Goal: Information Seeking & Learning: Find contact information

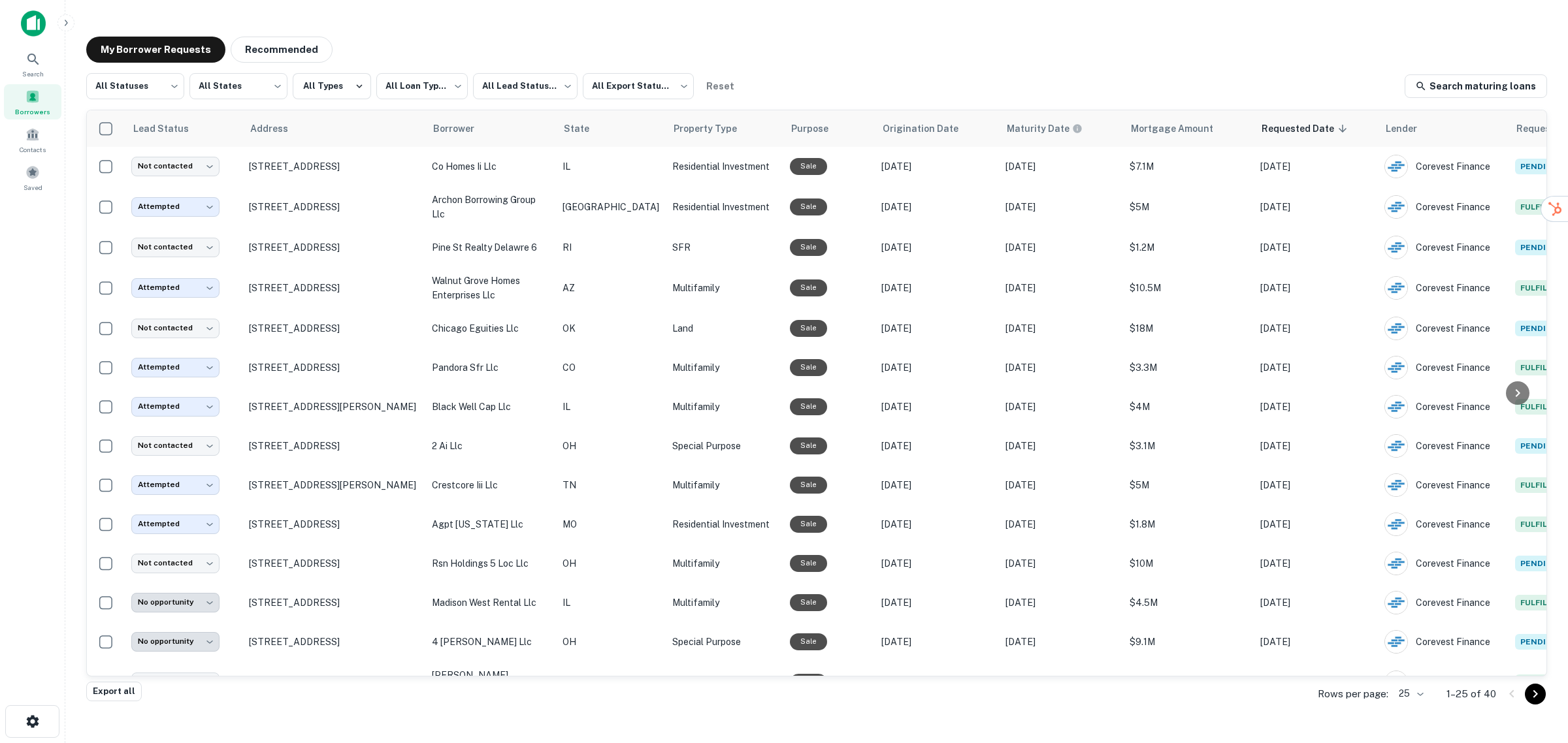
scroll to position [470, 0]
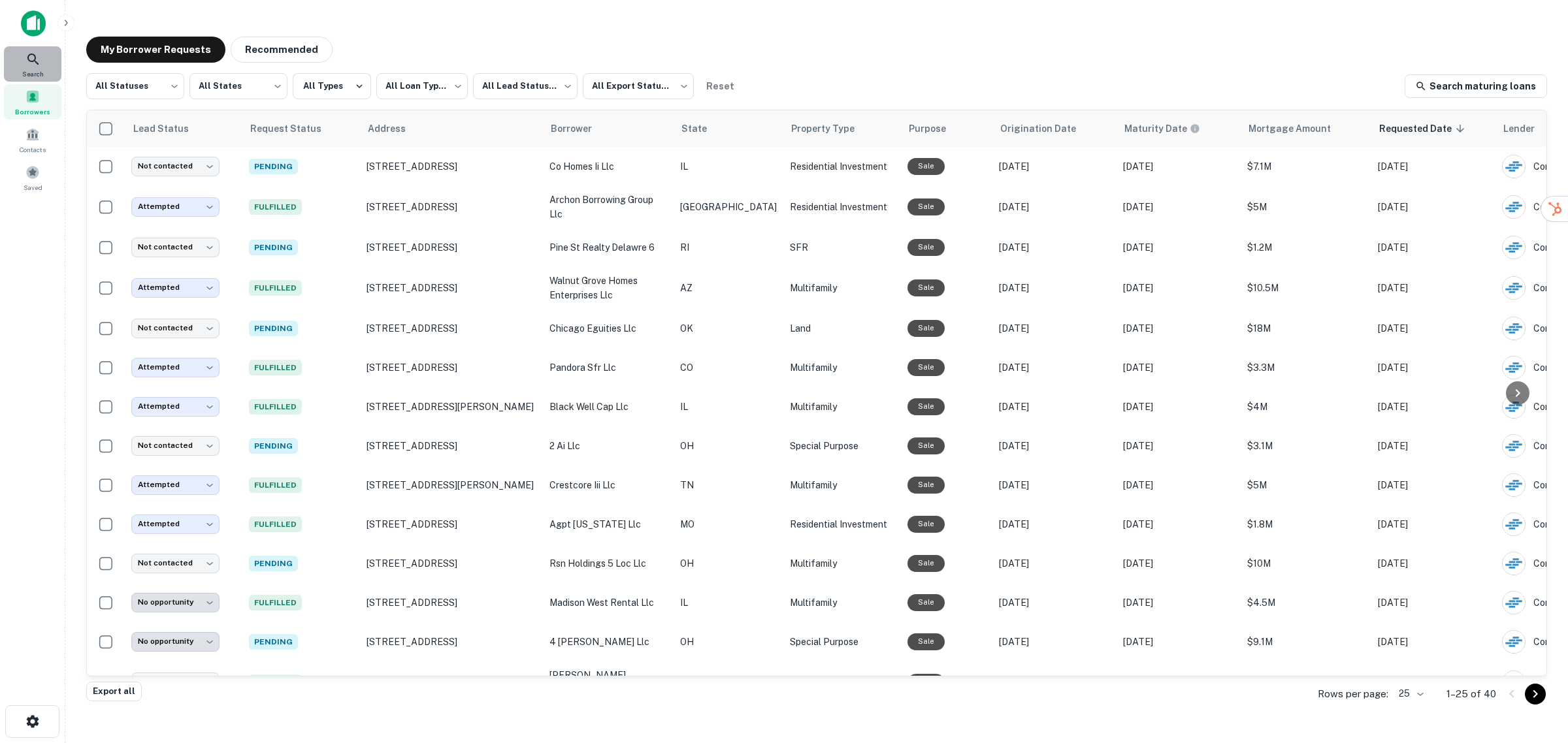
click at [31, 50] on div "Search" at bounding box center [32, 64] width 58 height 35
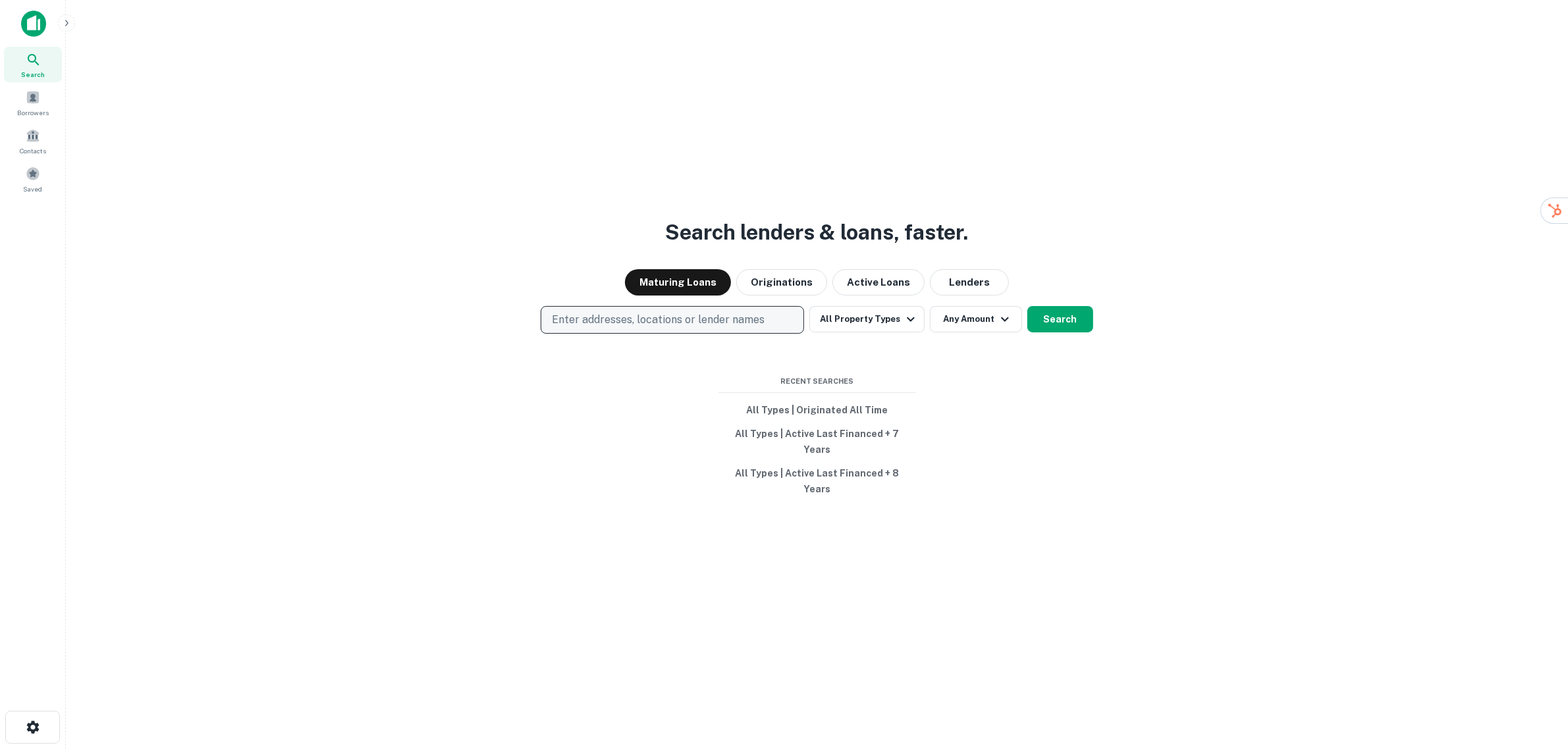
click at [708, 327] on p "Enter addresses, locations or lender names" at bounding box center [658, 319] width 213 height 15
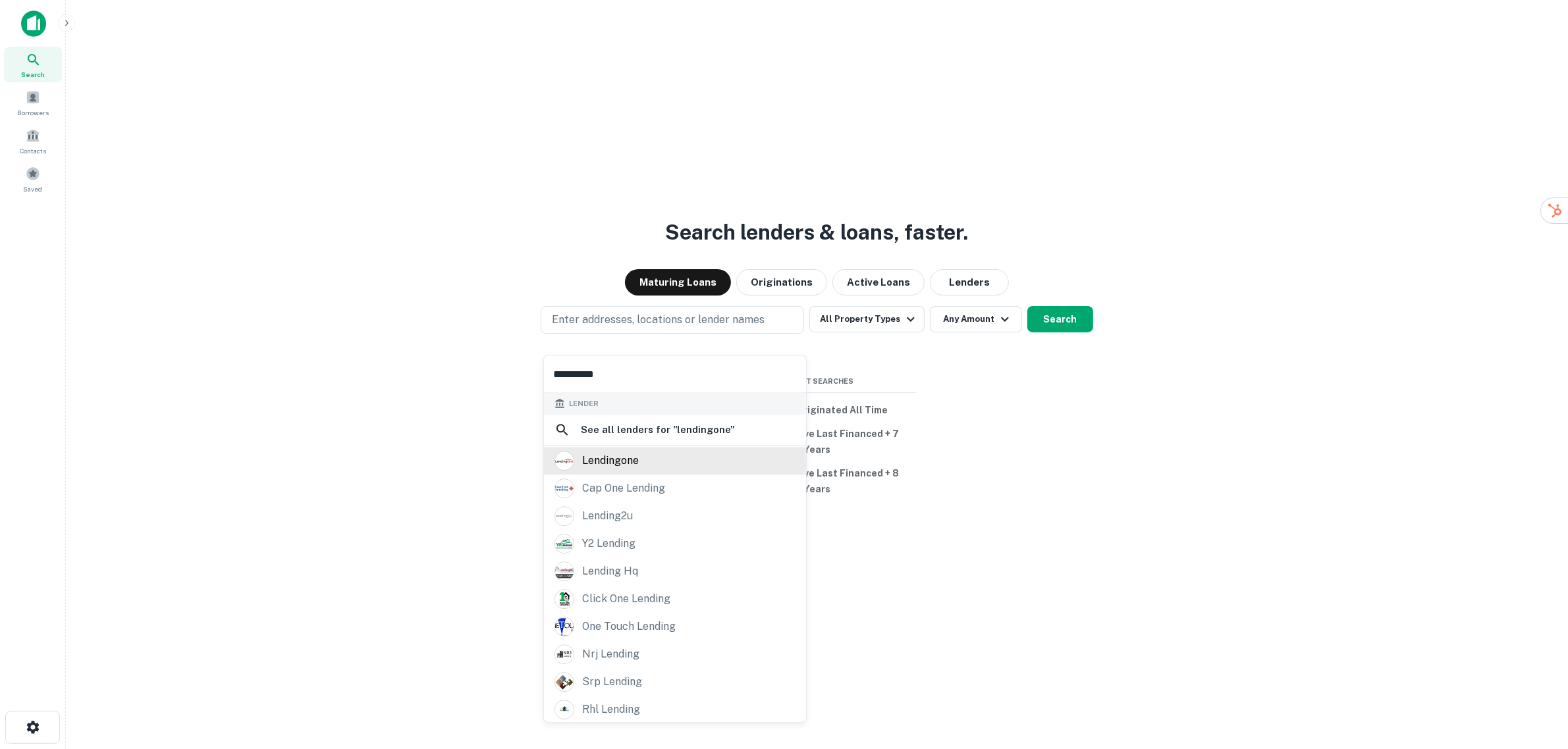
type input "**********"
click at [696, 458] on div "lendingone" at bounding box center [674, 461] width 241 height 20
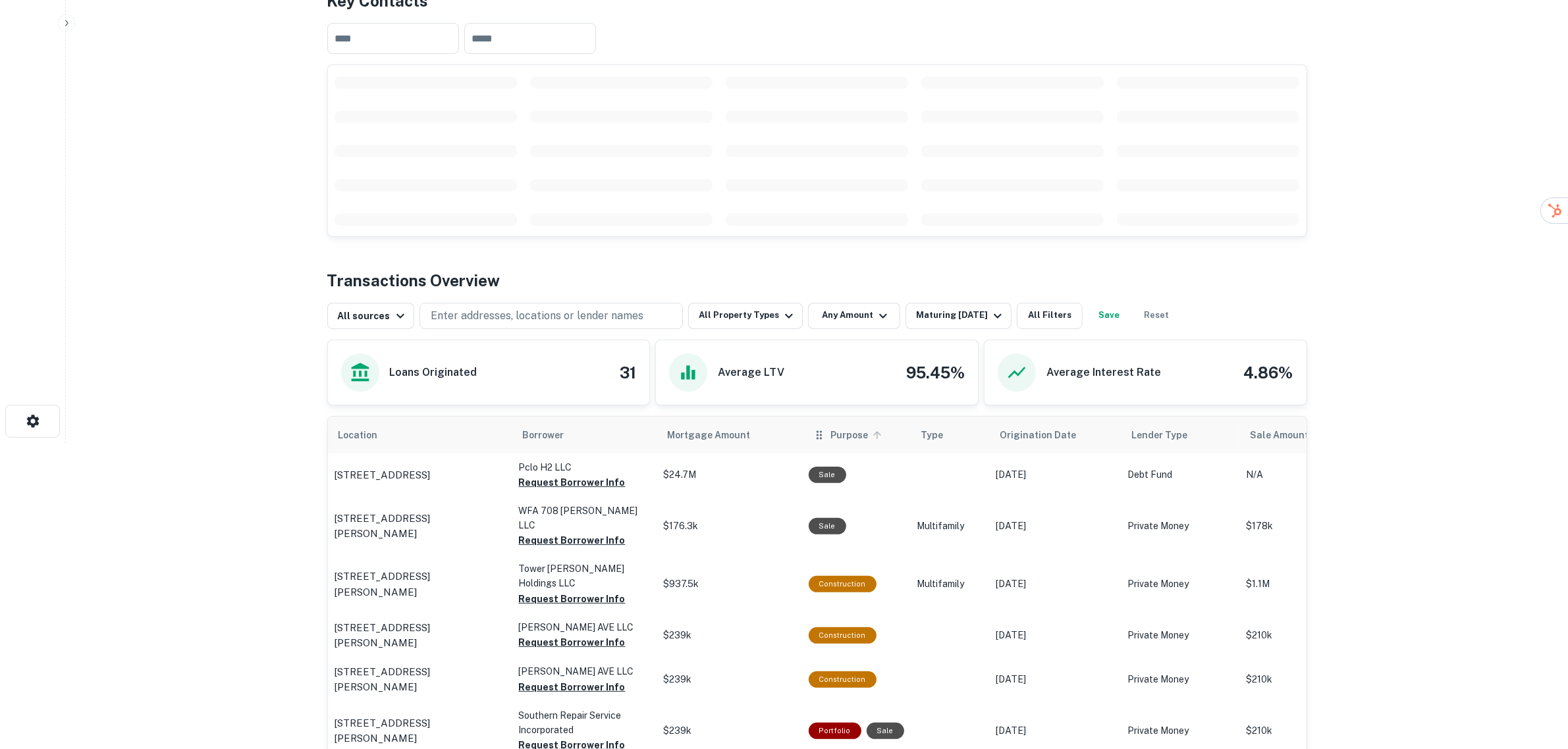
scroll to position [329, 0]
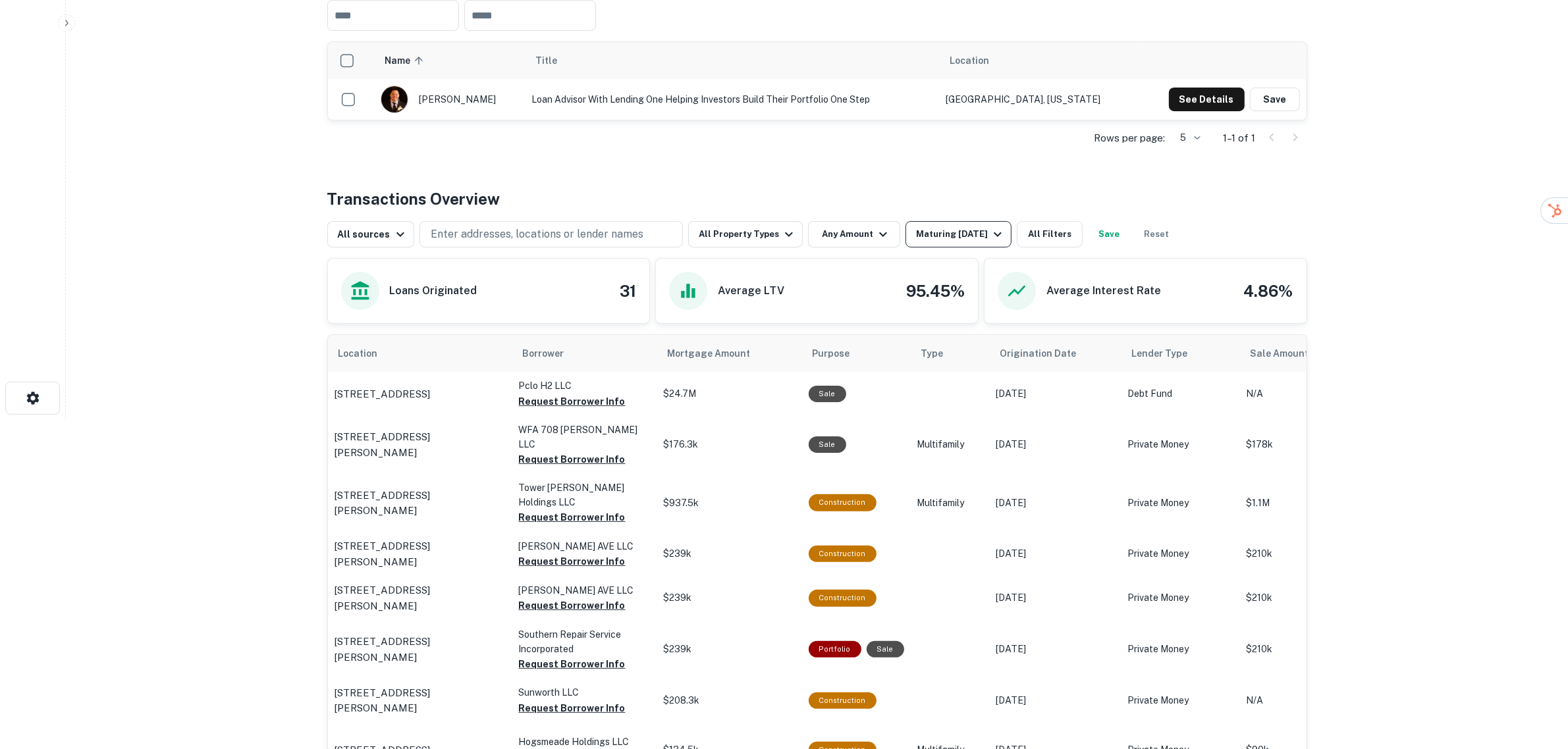
click at [967, 231] on div "Maturing In 1 Year" at bounding box center [961, 234] width 90 height 15
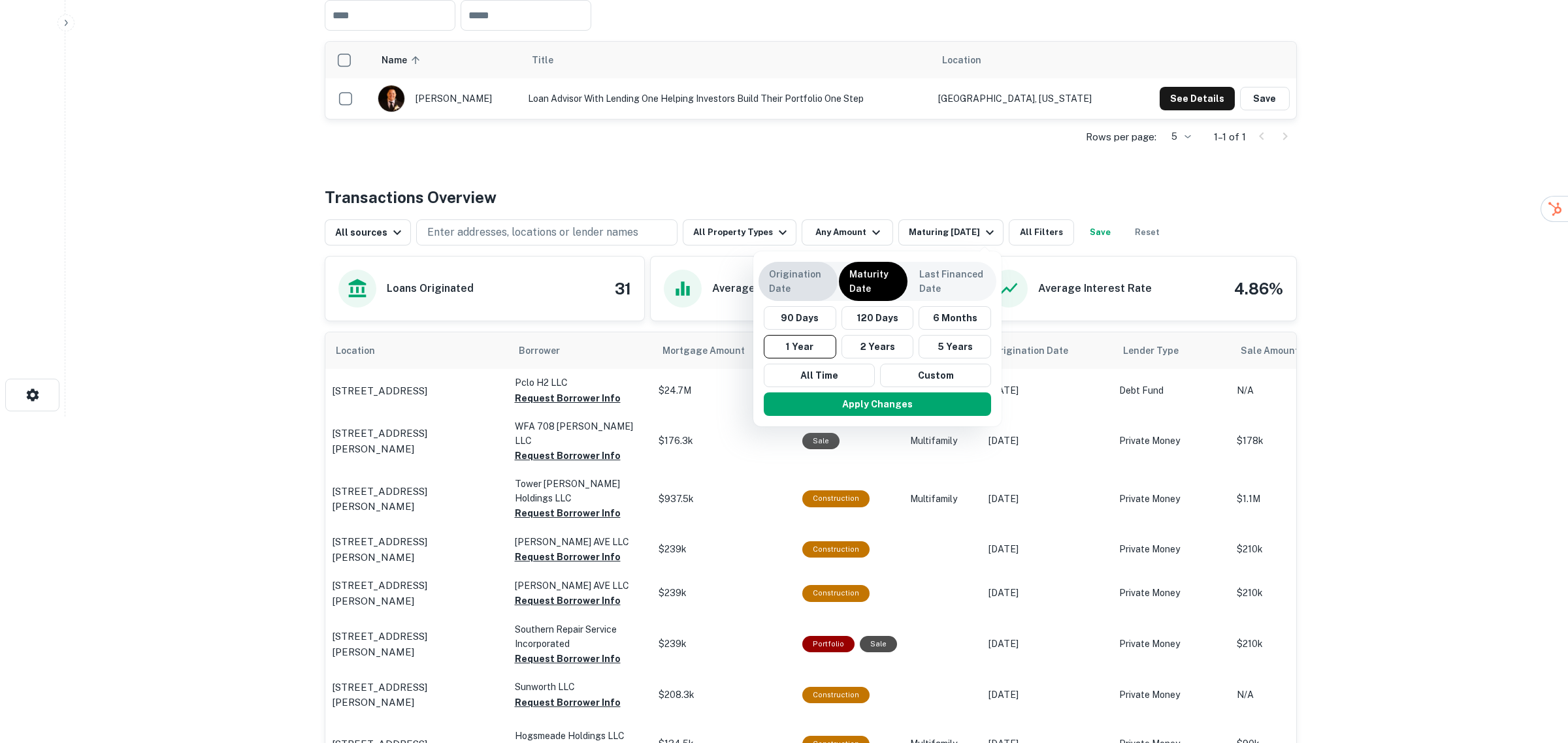
click at [808, 280] on p "Origination Date" at bounding box center [798, 281] width 58 height 28
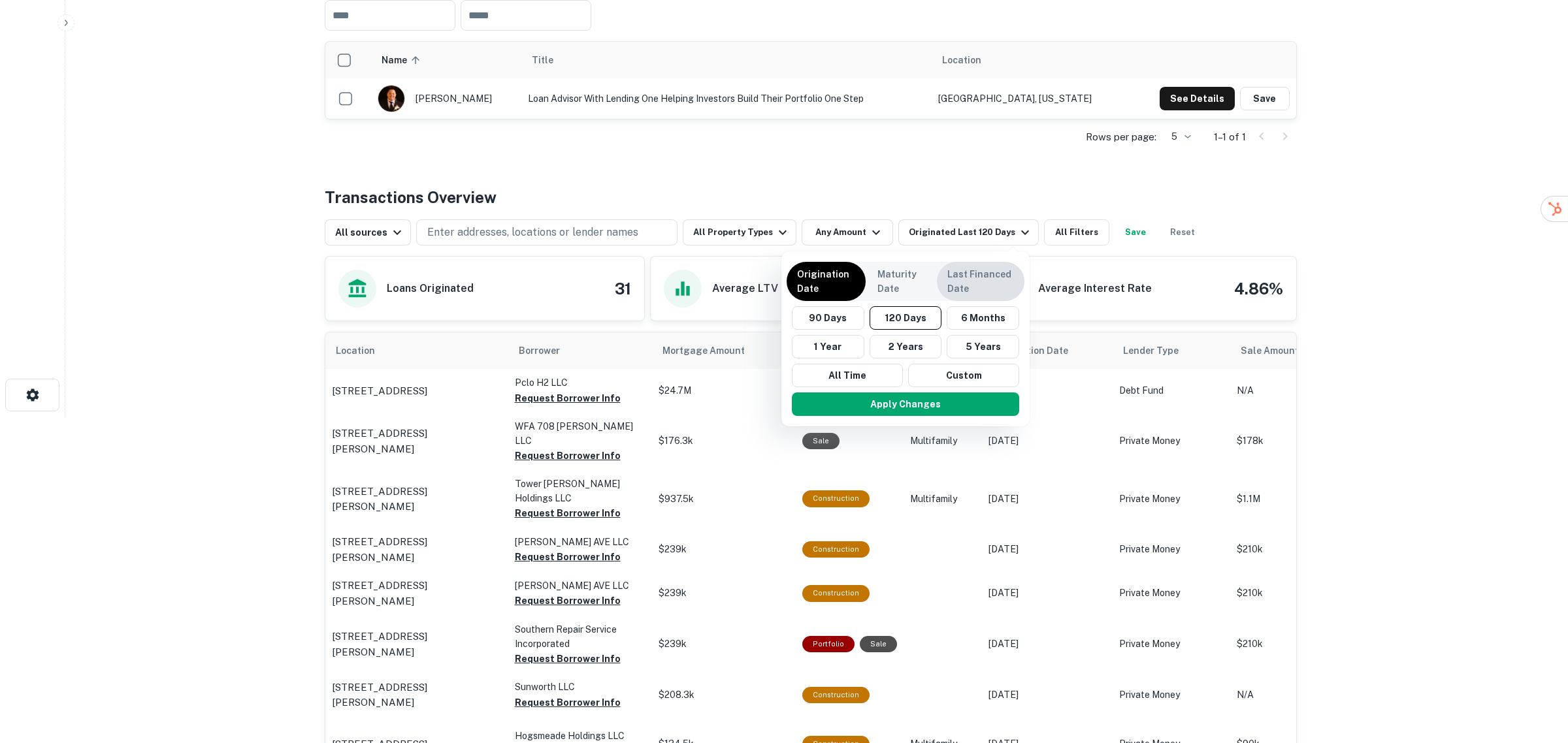
click at [990, 291] on p "Last Financed Date" at bounding box center [980, 281] width 66 height 28
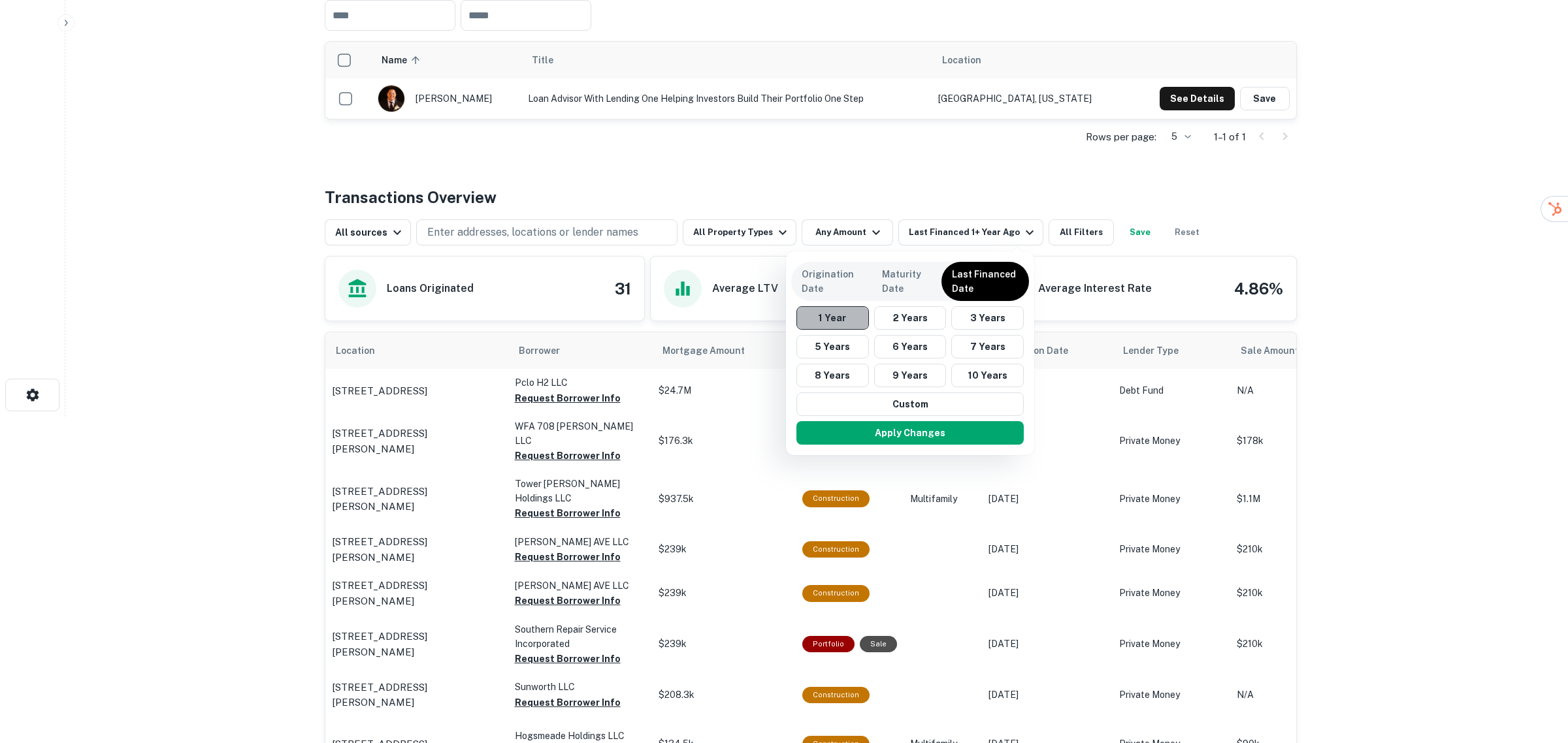
click at [833, 317] on button "1 Year" at bounding box center [832, 317] width 72 height 23
click at [886, 438] on button "Apply Changes" at bounding box center [909, 433] width 227 height 23
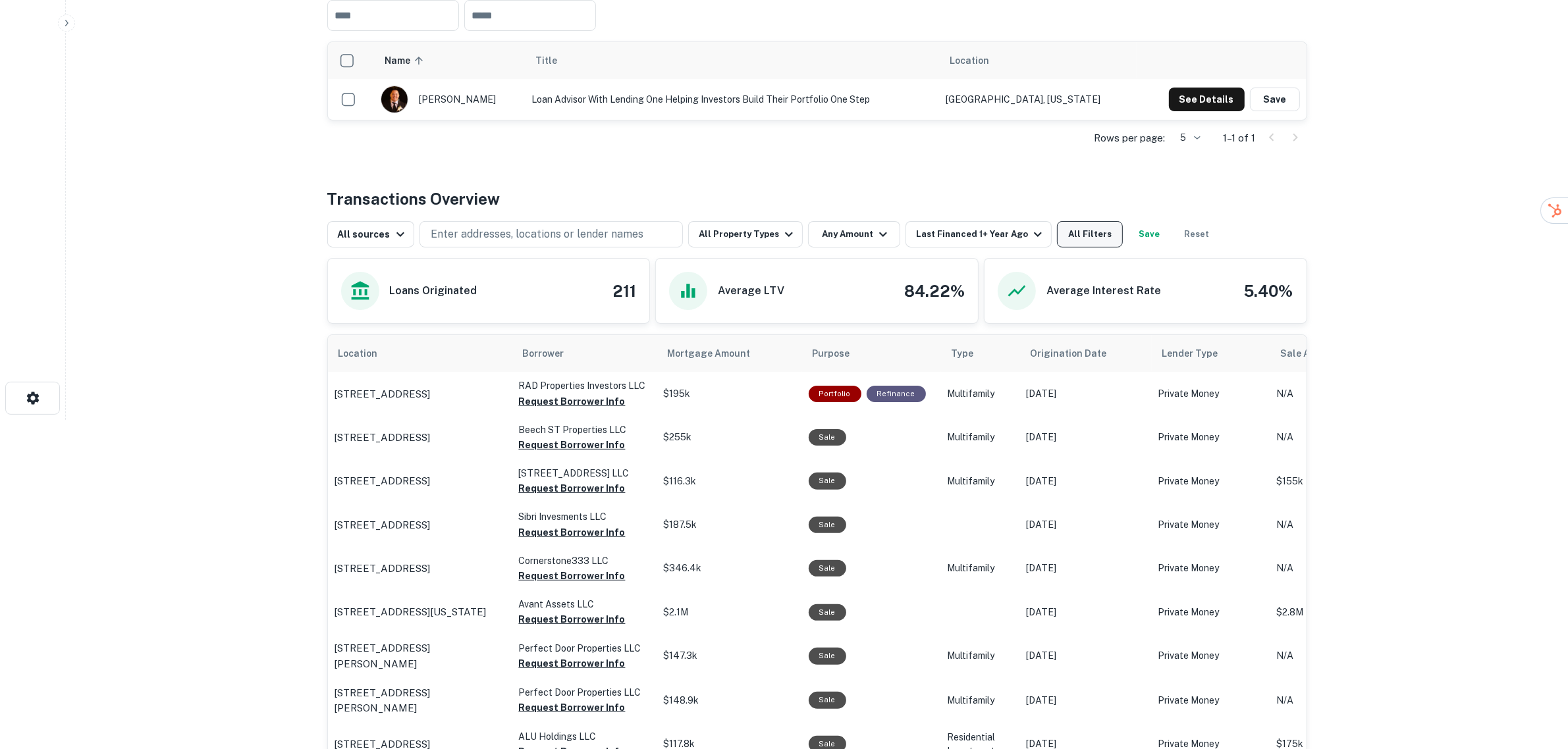
click at [1085, 234] on button "All Filters" at bounding box center [1090, 235] width 66 height 26
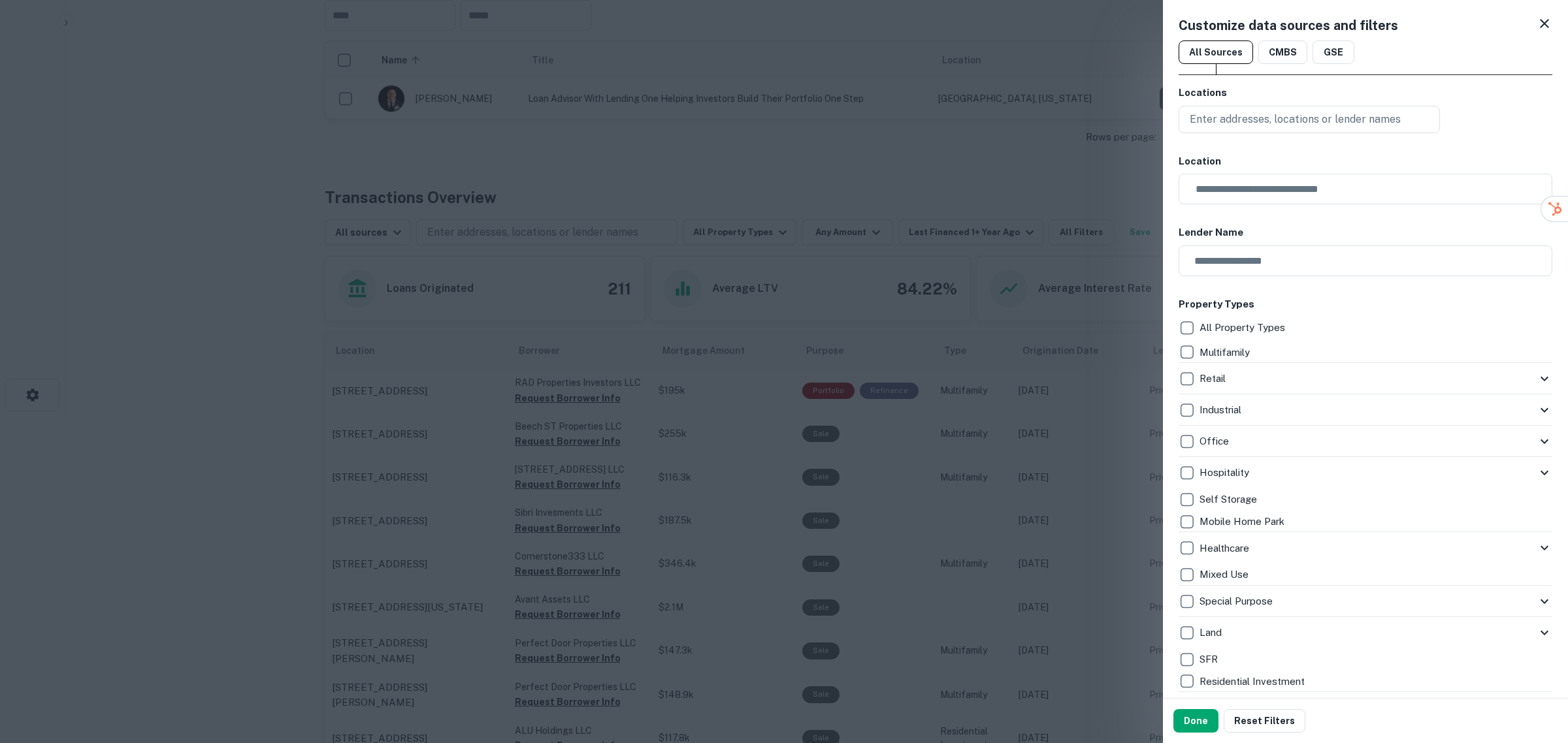
click at [938, 285] on div at bounding box center [784, 372] width 1568 height 743
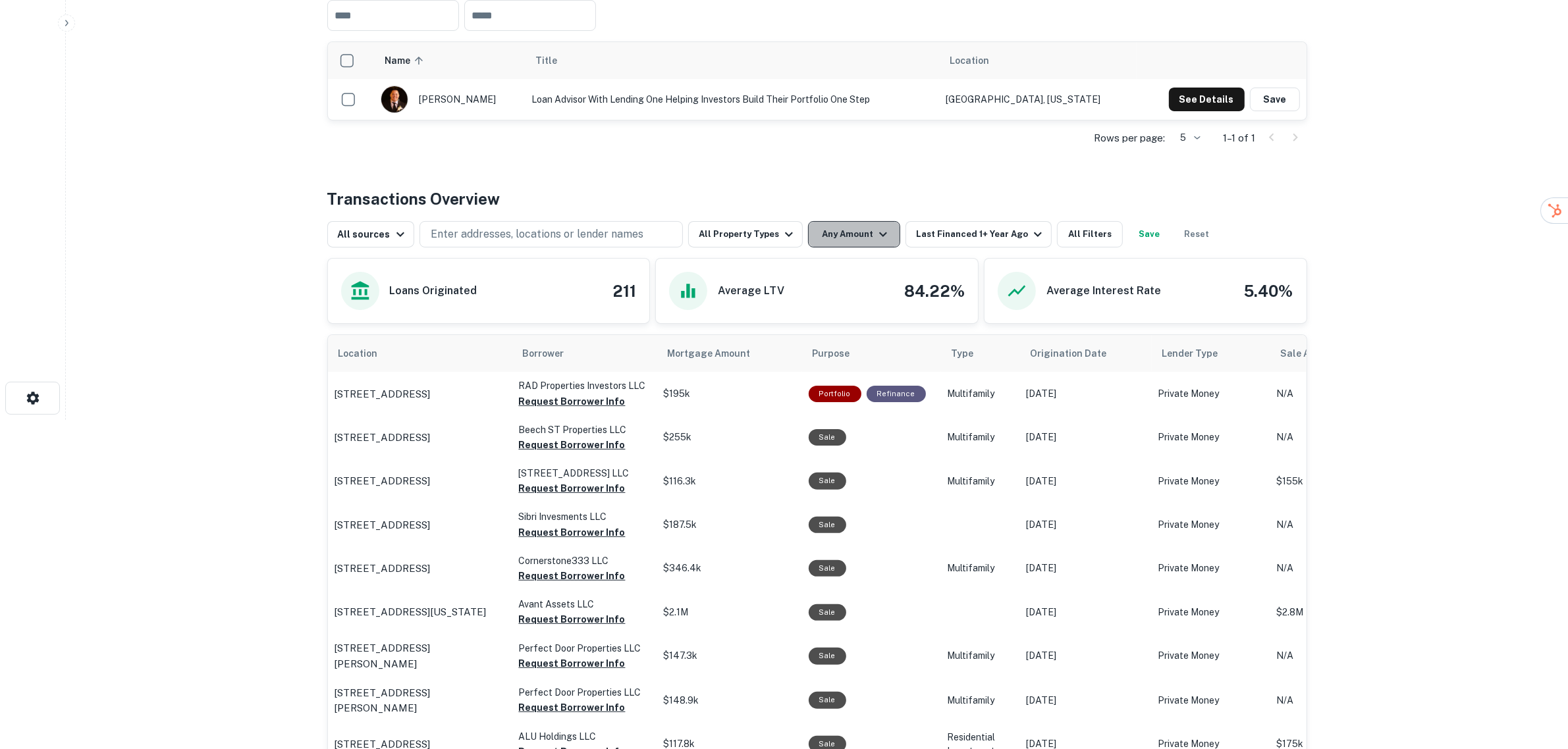
click at [848, 232] on button "Any Amount" at bounding box center [853, 235] width 92 height 26
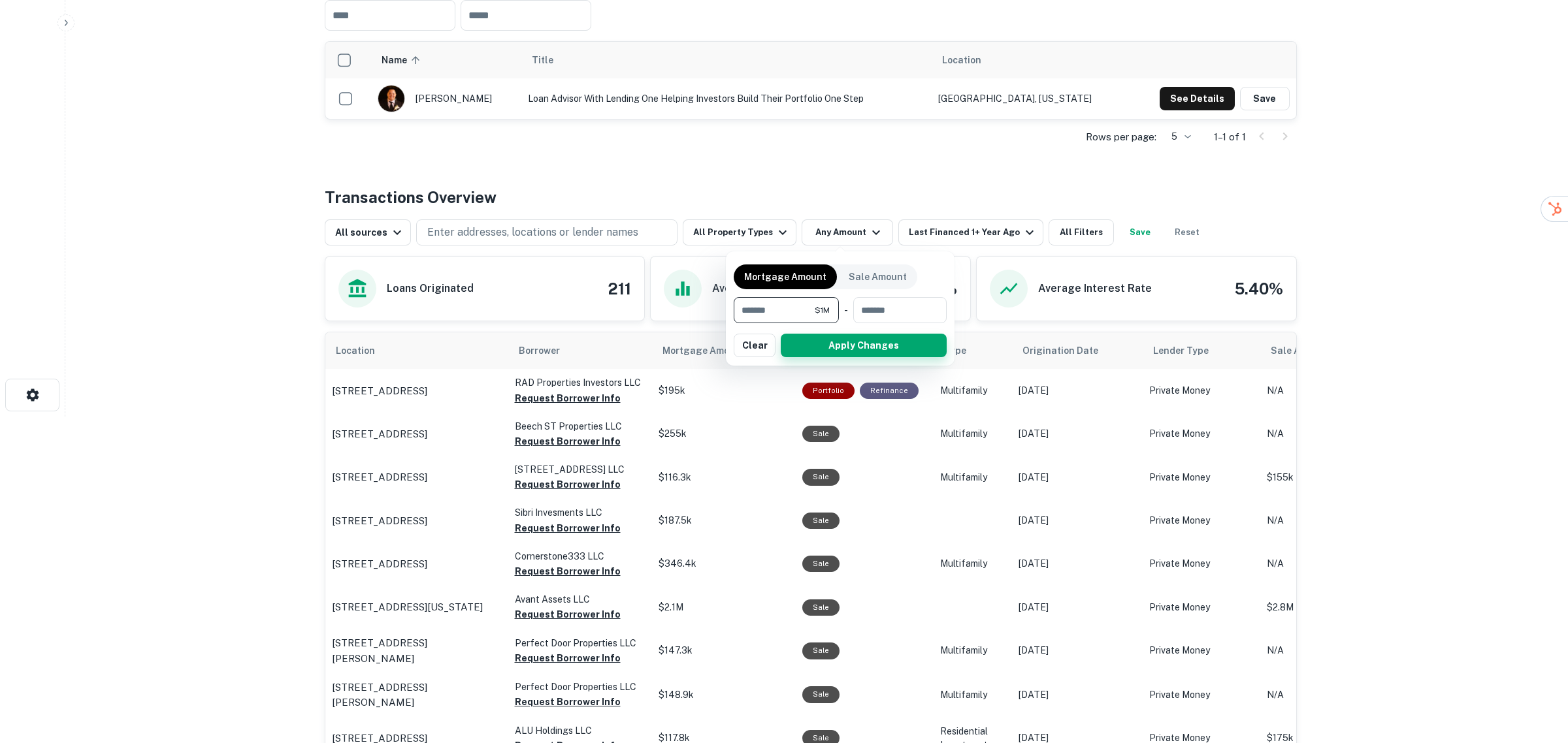
type input "*******"
click at [825, 337] on button "Apply Changes" at bounding box center [863, 345] width 166 height 23
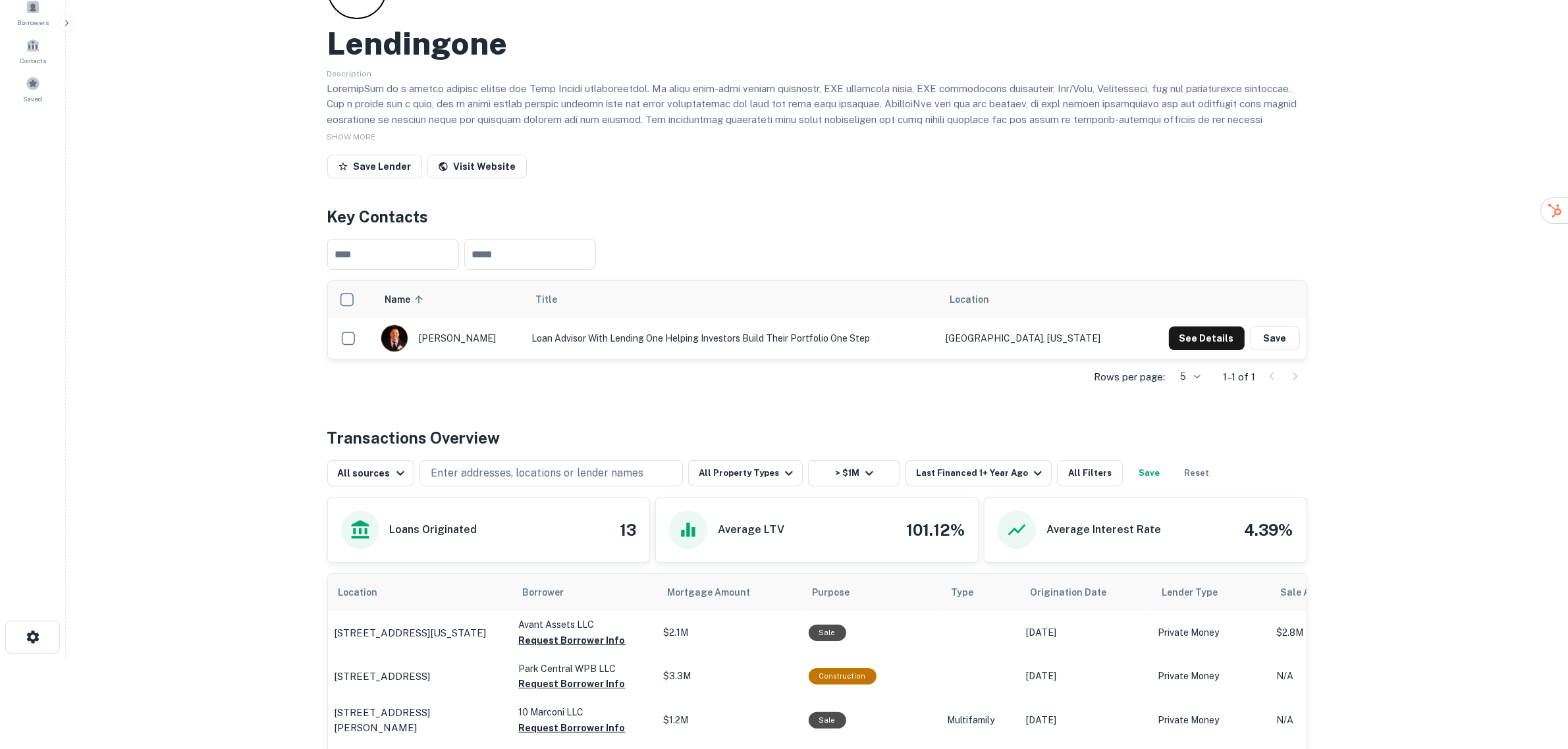
scroll to position [165, 0]
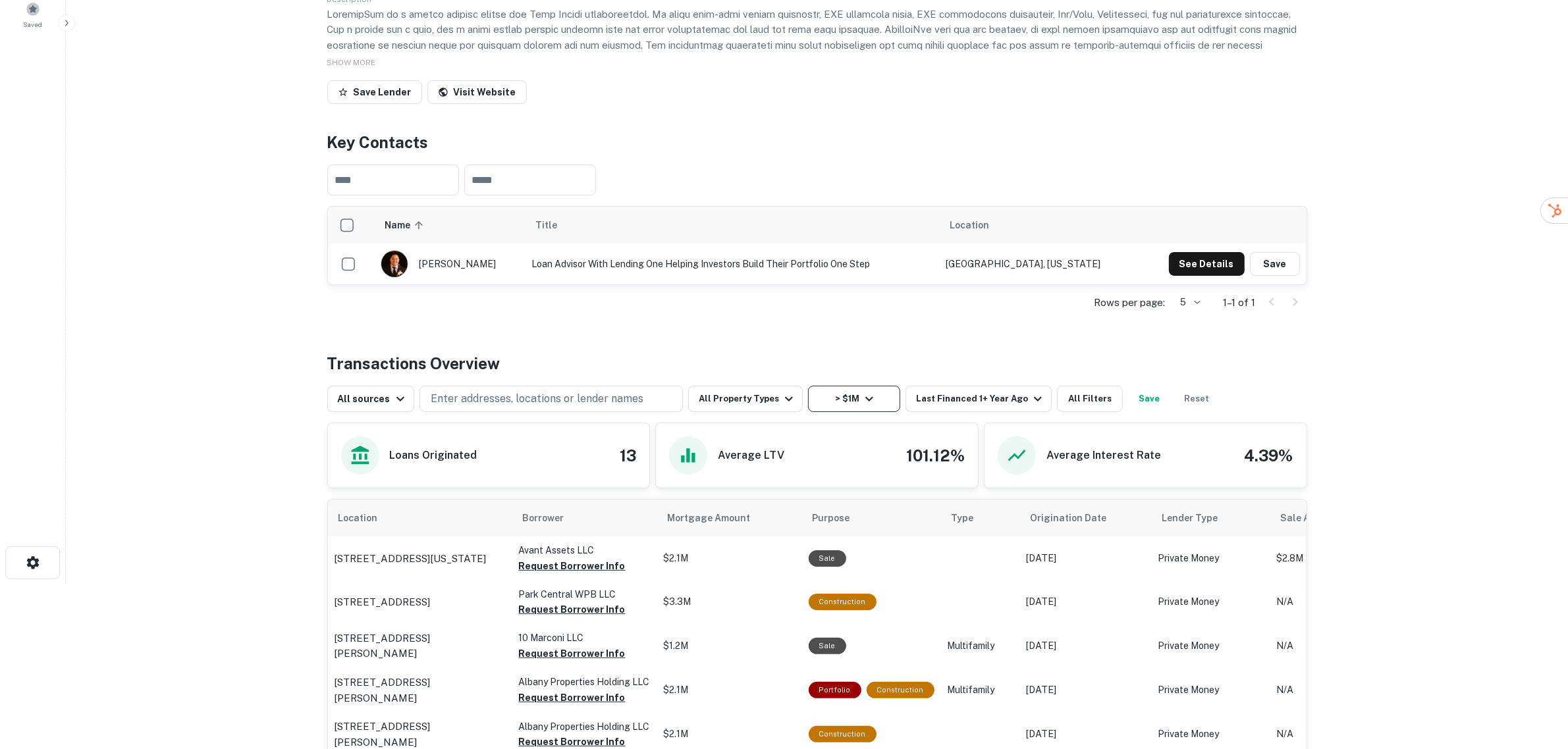
click at [852, 397] on button "> $1M" at bounding box center [853, 399] width 92 height 26
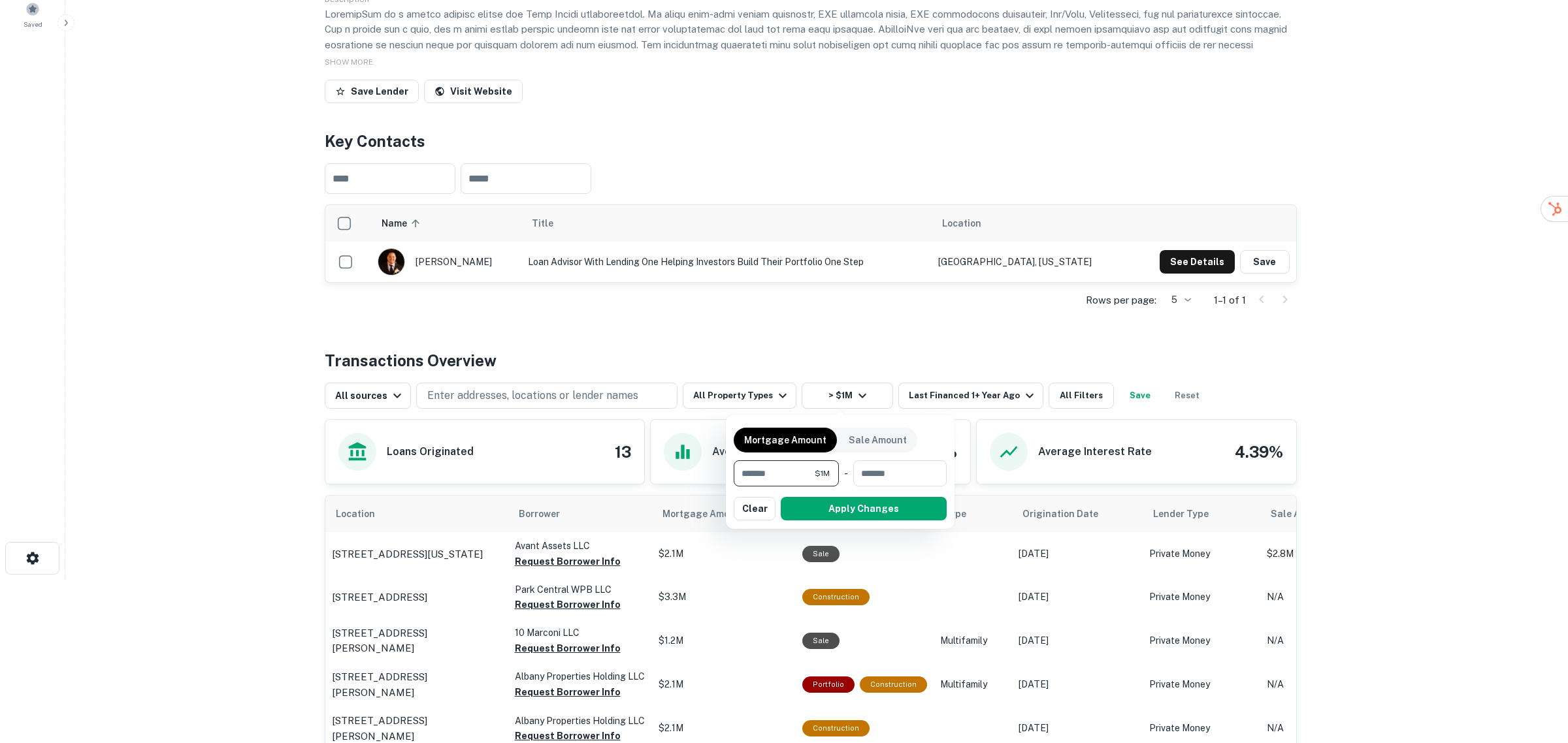
drag, startPoint x: 789, startPoint y: 471, endPoint x: 729, endPoint y: 468, distance: 60.1
click at [729, 468] on div "Mortgage Amount Sale Amount ******* $1M ​ - ​ Apply Changes Clear" at bounding box center [840, 471] width 229 height 115
type input "*******"
click at [870, 508] on button "Apply Changes" at bounding box center [863, 509] width 166 height 23
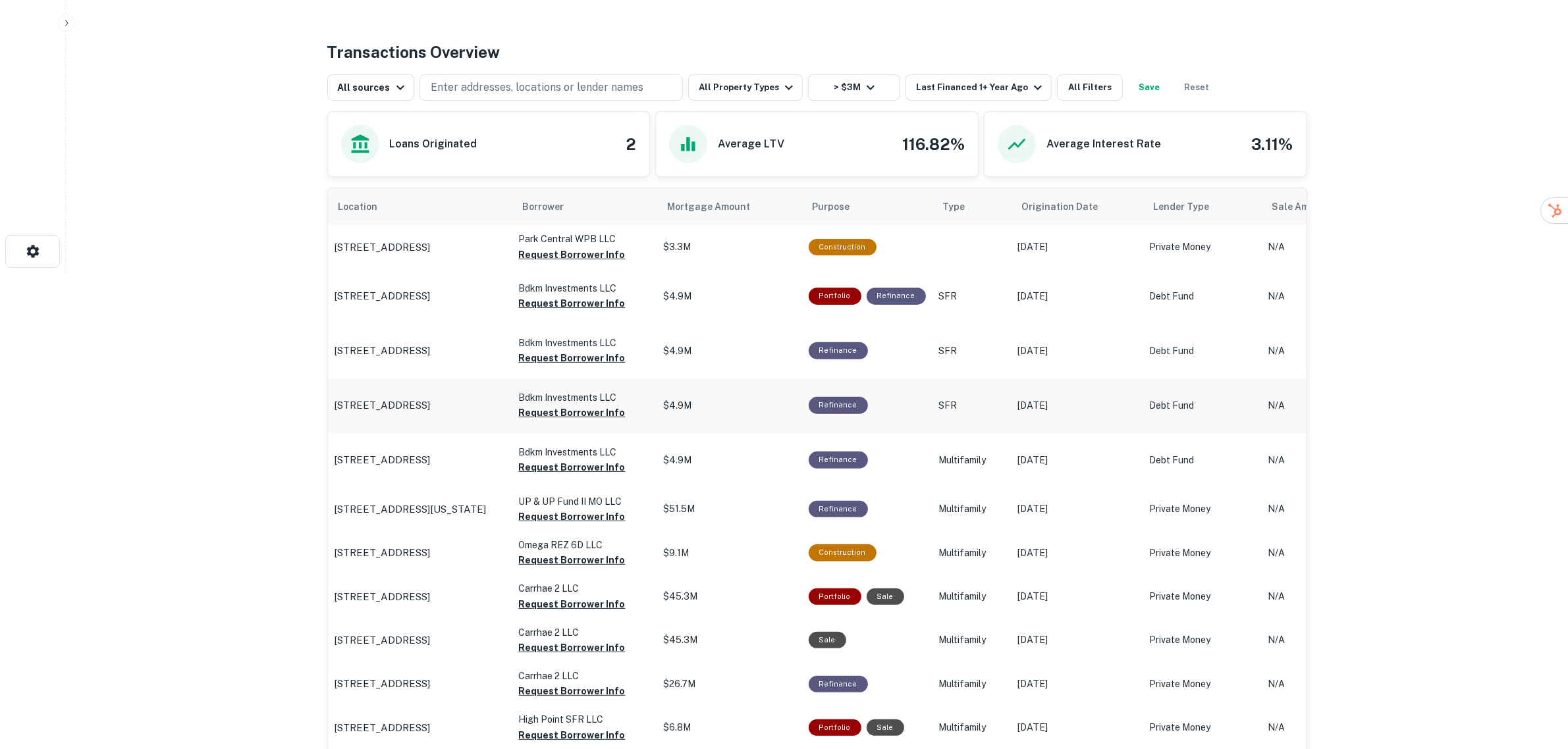
scroll to position [494, 0]
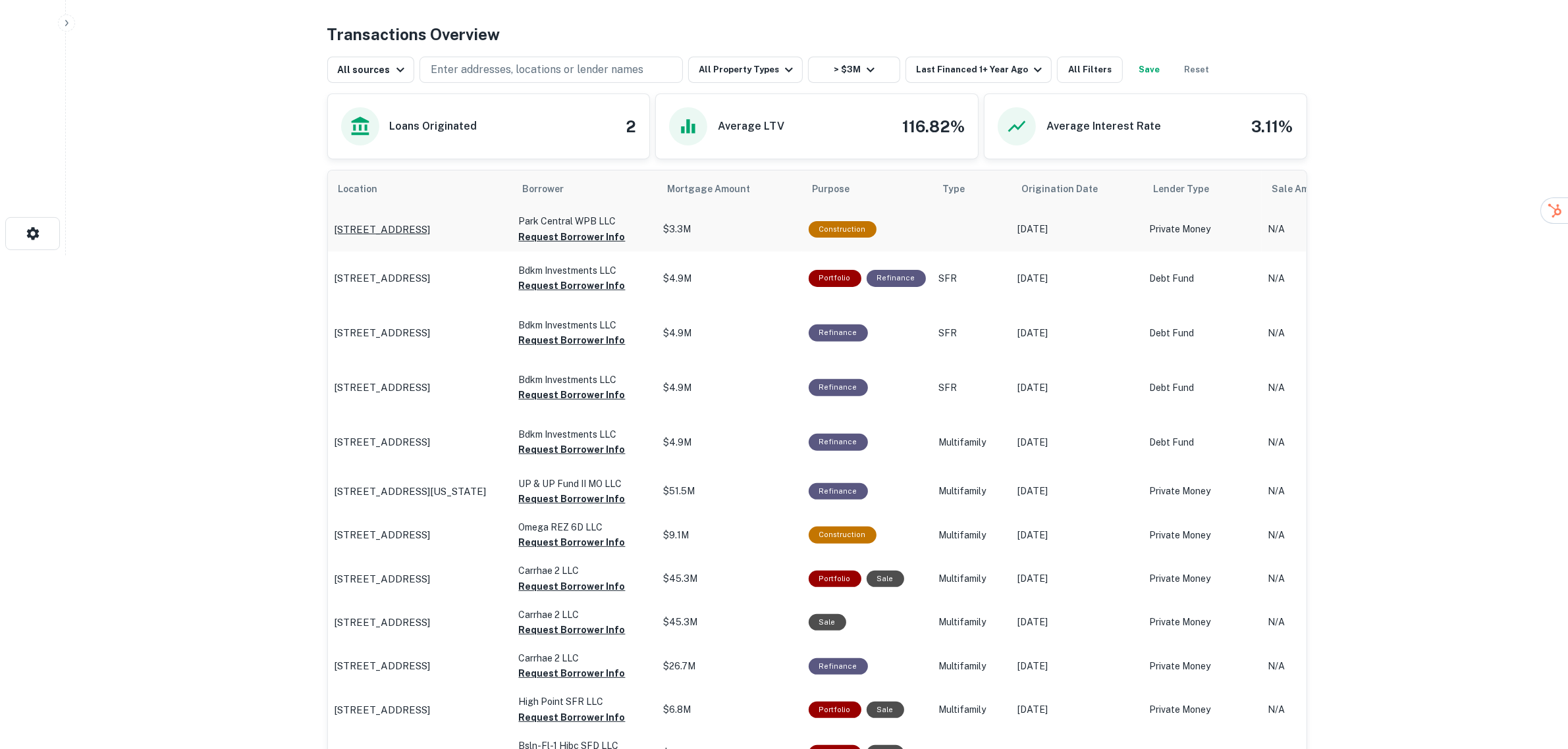
drag, startPoint x: 407, startPoint y: 221, endPoint x: 378, endPoint y: 238, distance: 33.6
click at [378, 238] on p "1941 Dock St West Palm Beach, FL 33401" at bounding box center [382, 229] width 96 height 15
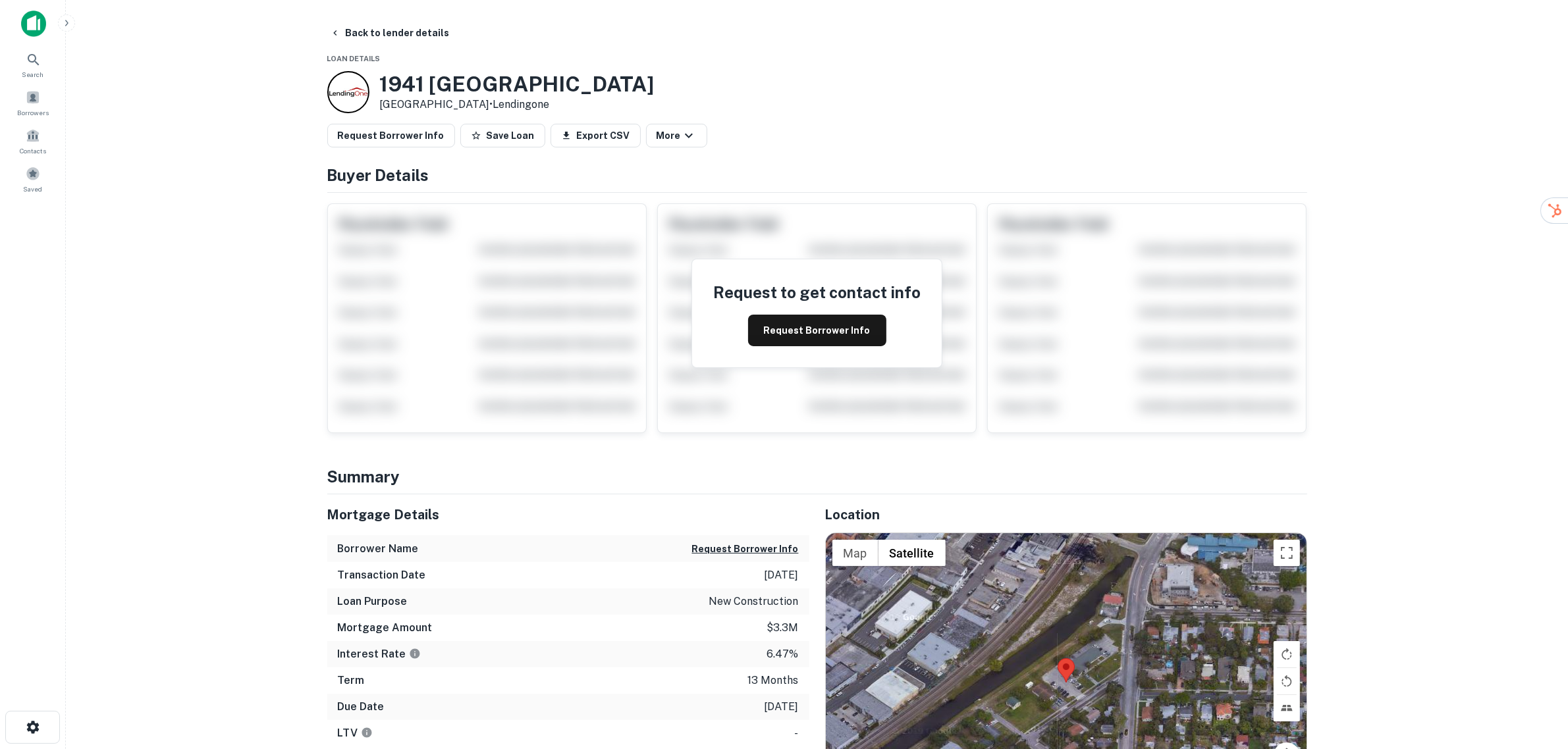
drag, startPoint x: 512, startPoint y: 103, endPoint x: 382, endPoint y: 80, distance: 132.0
click at [382, 80] on div "1941 Dock St West Palm Beach, FL 33401 • Lendingone" at bounding box center [517, 91] width 275 height 40
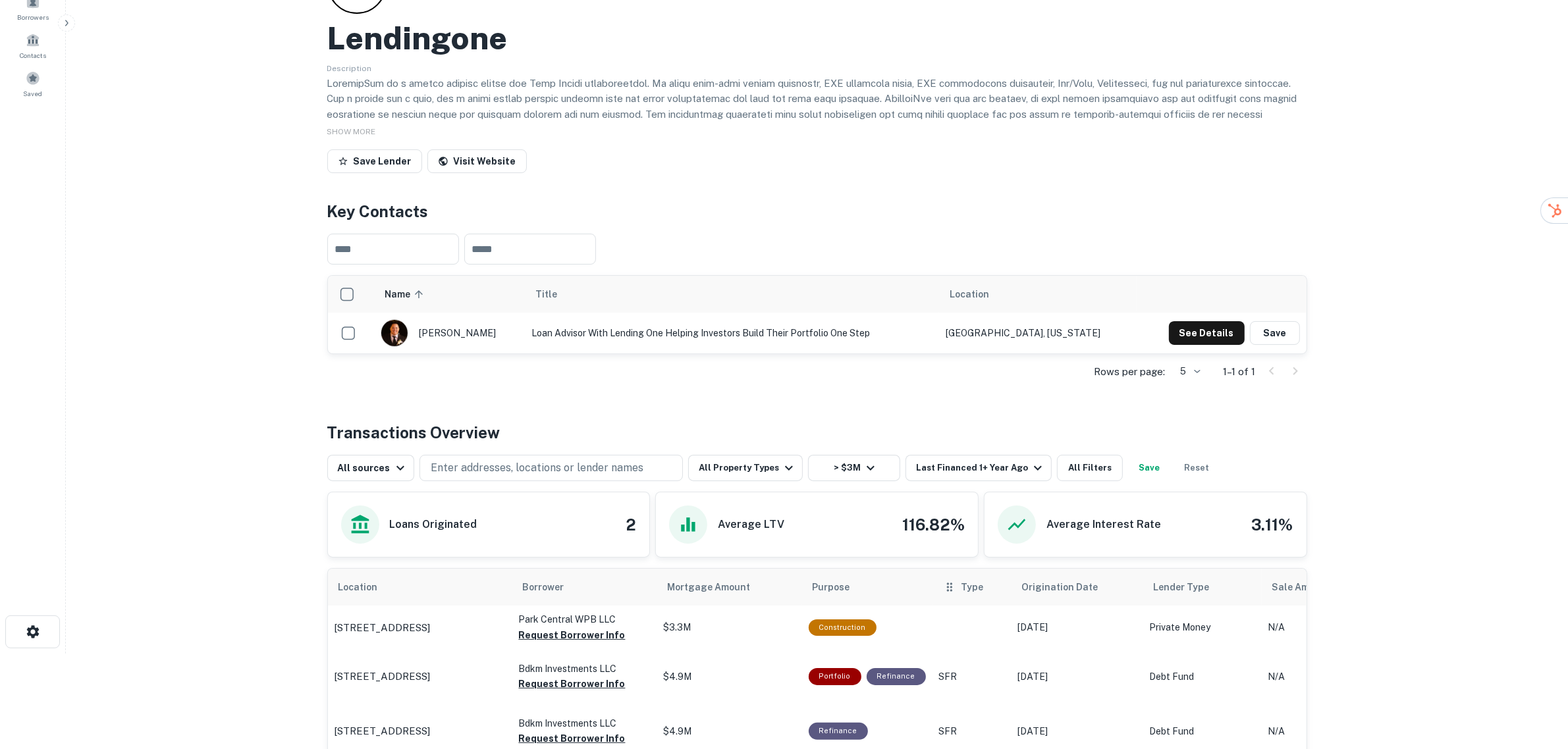
scroll to position [246, 0]
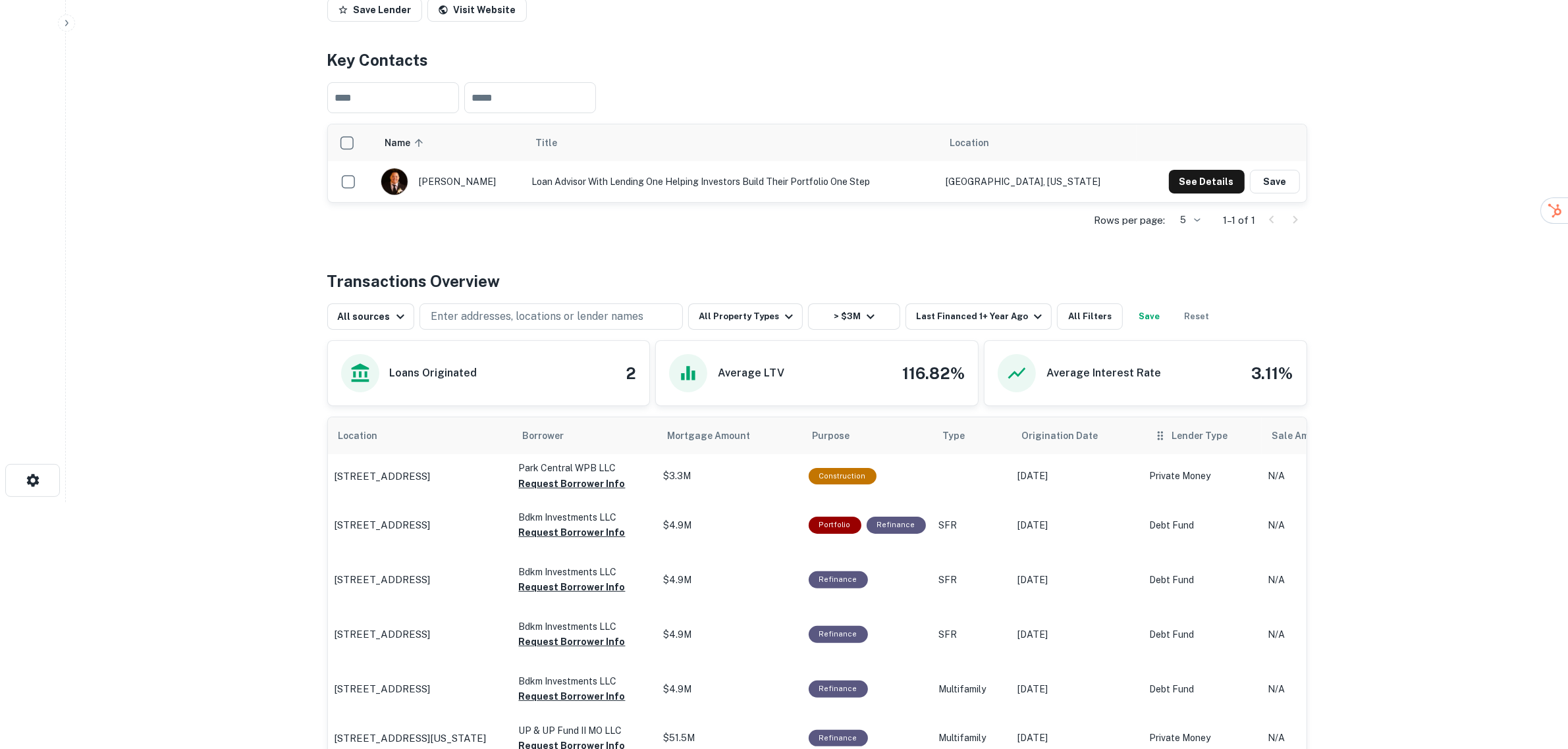
drag, startPoint x: 1168, startPoint y: 475, endPoint x: 1165, endPoint y: 433, distance: 42.1
click at [1039, 471] on tr "[STREET_ADDRESS] Park Central WPB LLC Request Borrower Info $3.3M Construction …" at bounding box center [1224, 475] width 1793 height 43
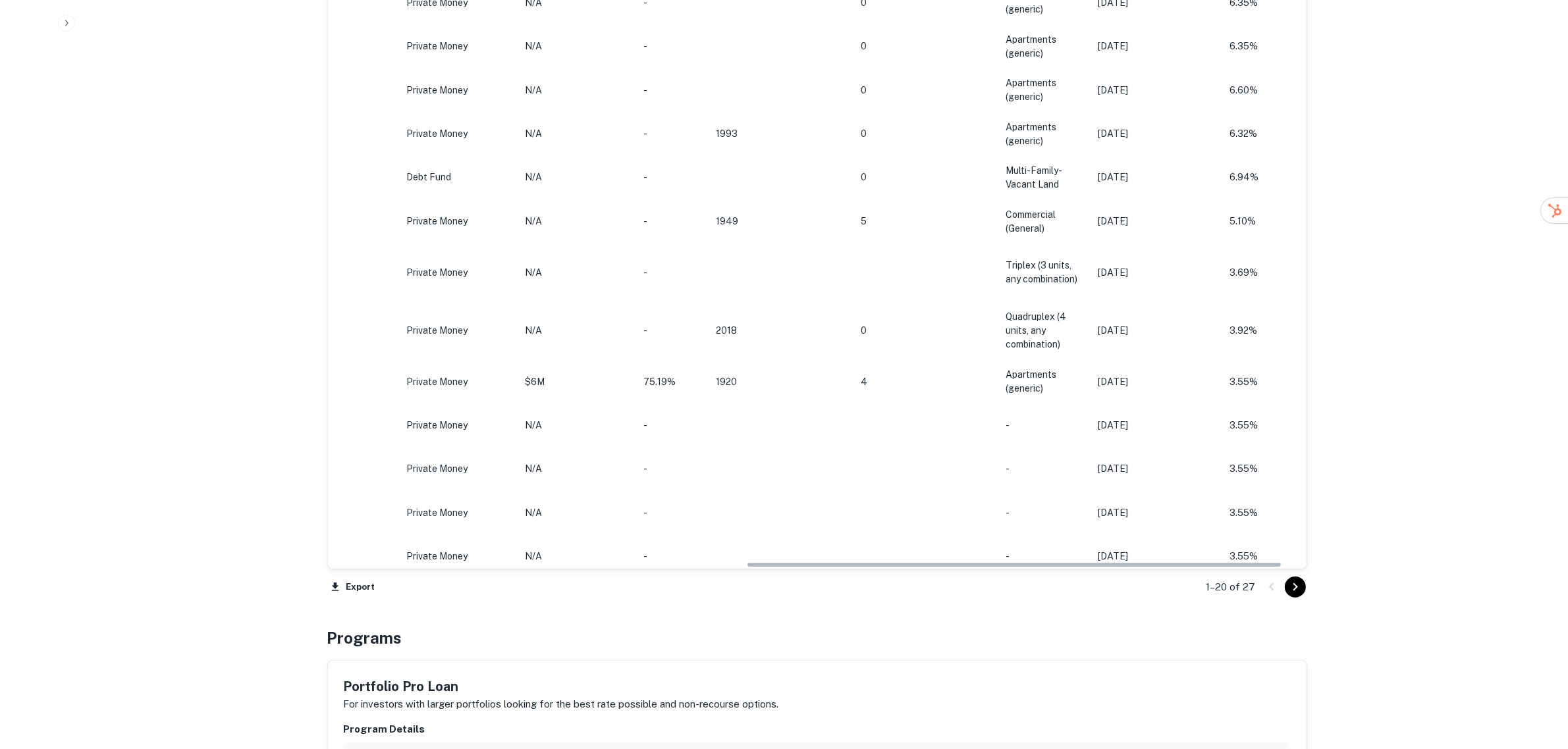
scroll to position [0, 808]
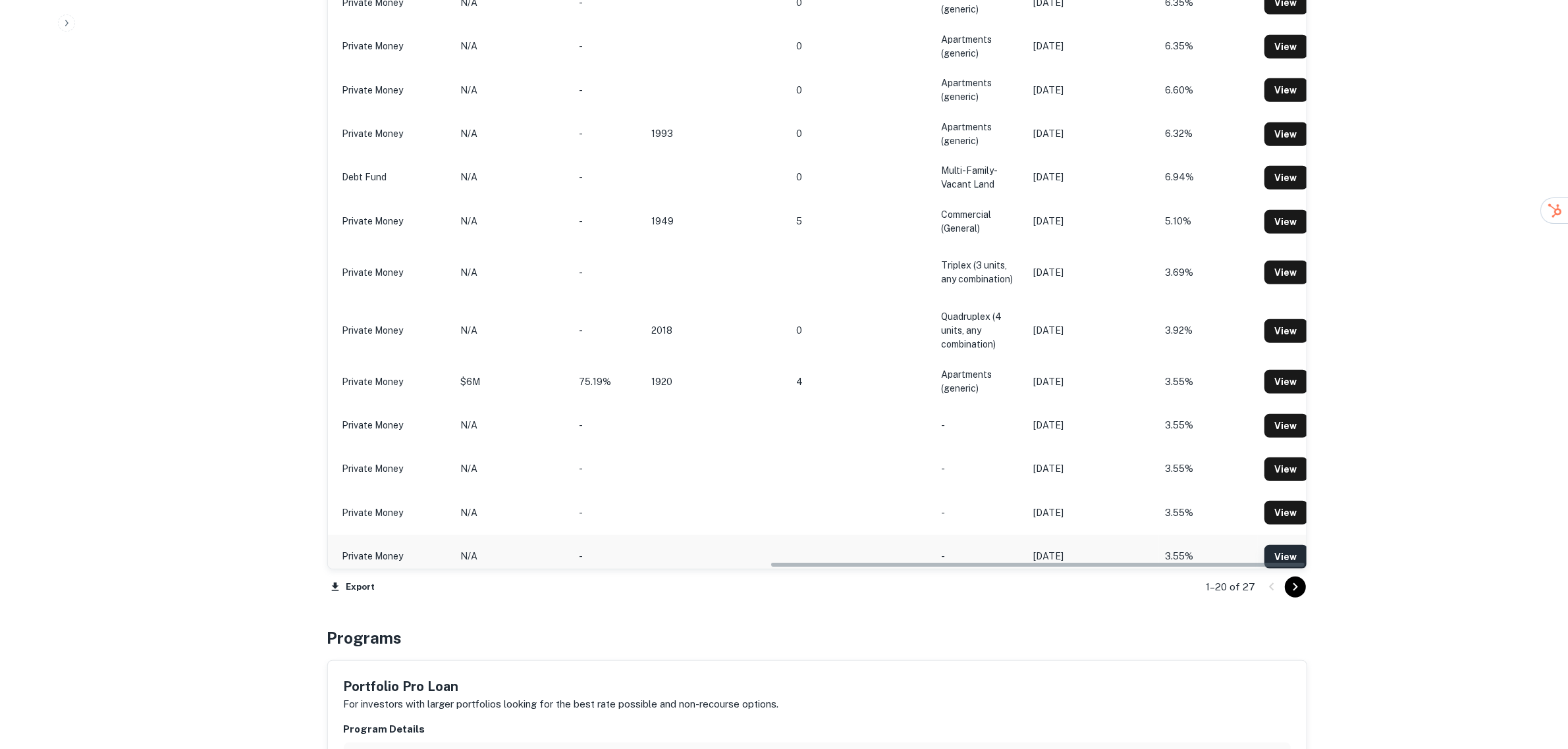
drag, startPoint x: 731, startPoint y: 564, endPoint x: 1288, endPoint y: 535, distance: 557.8
click at [1288, 541] on div "Location Borrower Mortgage Amount Purpose Type Origination Date Lender Type Sal…" at bounding box center [816, 82] width 978 height 974
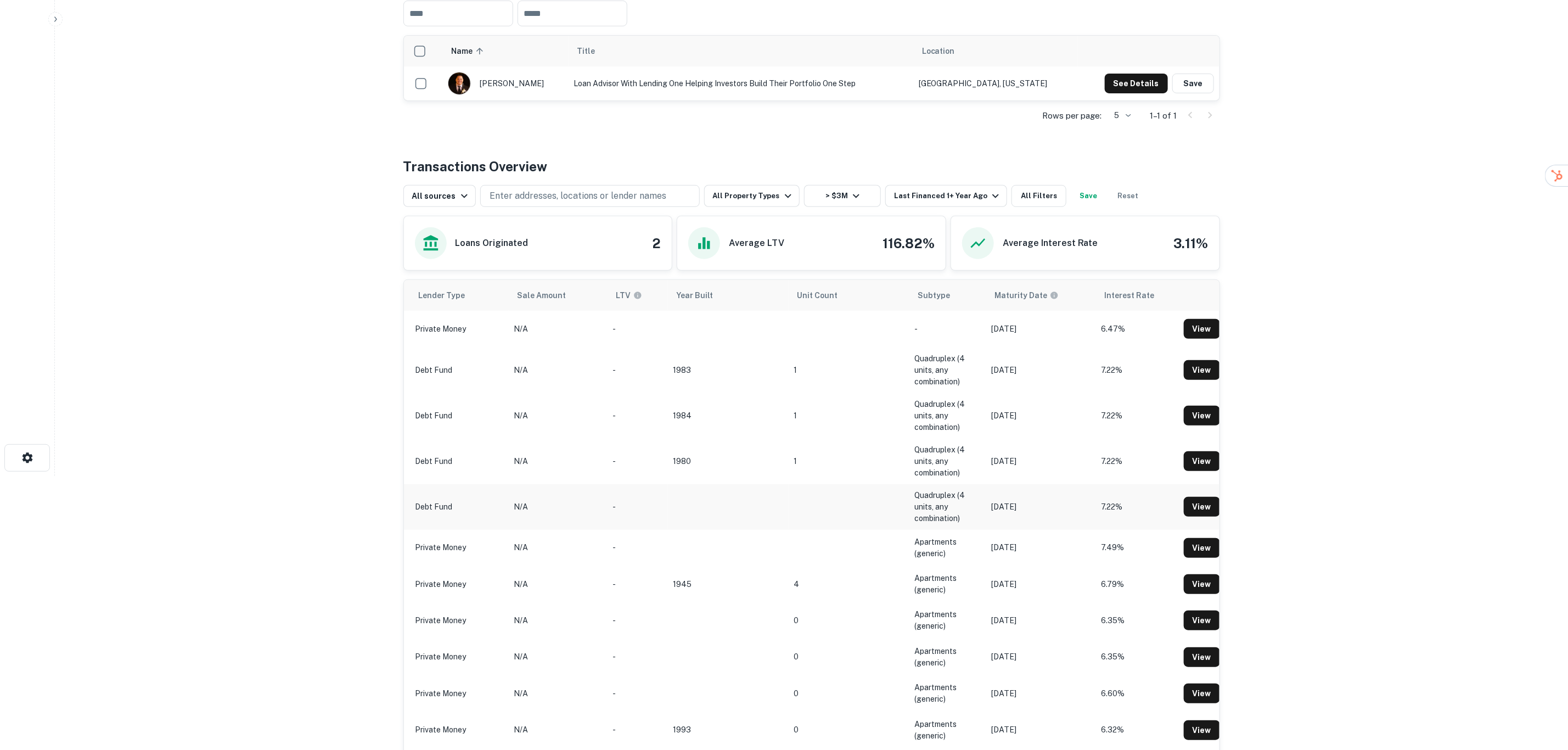
scroll to position [0, 673]
click at [443, 328] on p "Private Money" at bounding box center [460, 329] width 88 height 12
click at [916, 340] on td "-" at bounding box center [949, 328] width 77 height 36
click at [1199, 334] on link "View" at bounding box center [1203, 329] width 36 height 20
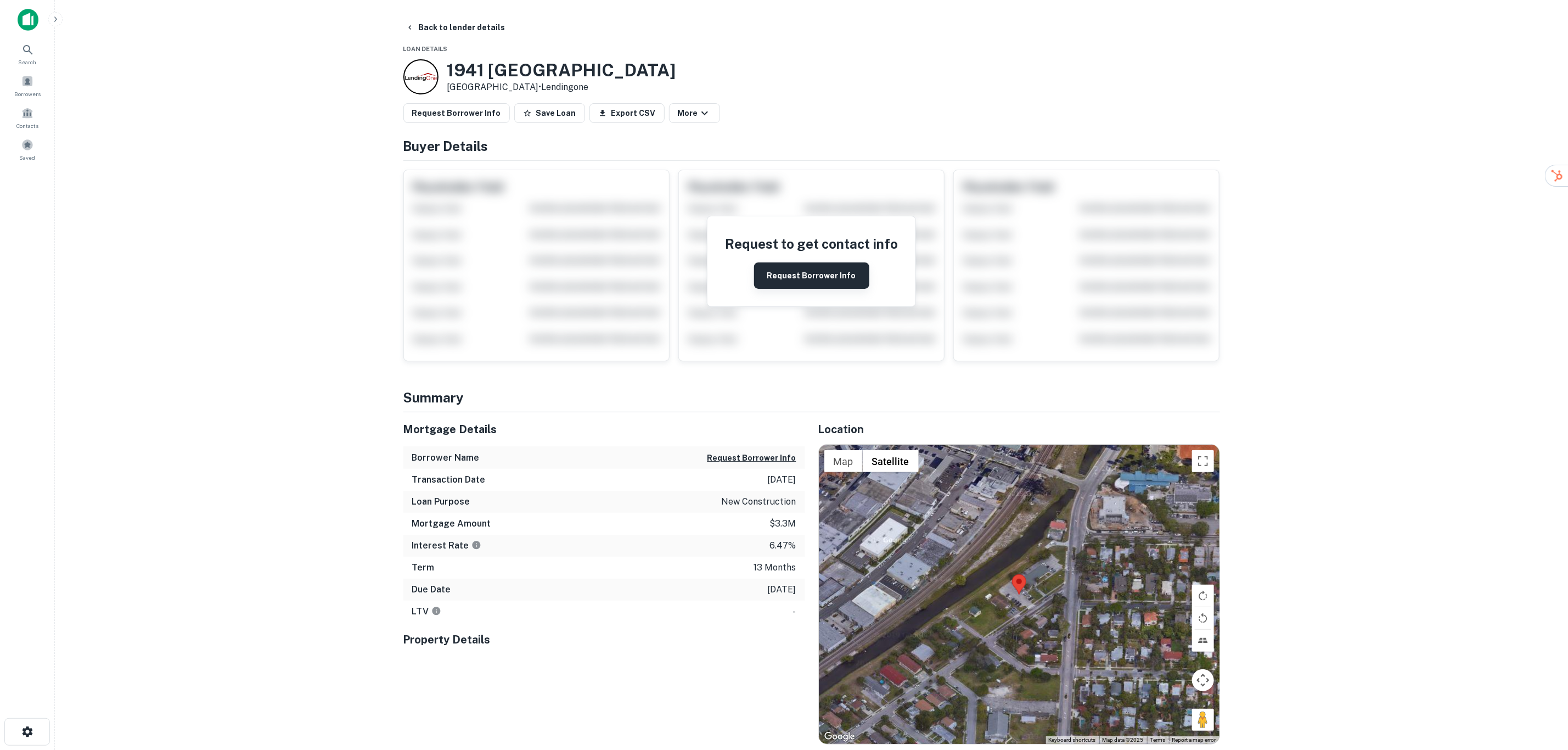
click at [798, 279] on button "Request Borrower Info" at bounding box center [812, 276] width 115 height 26
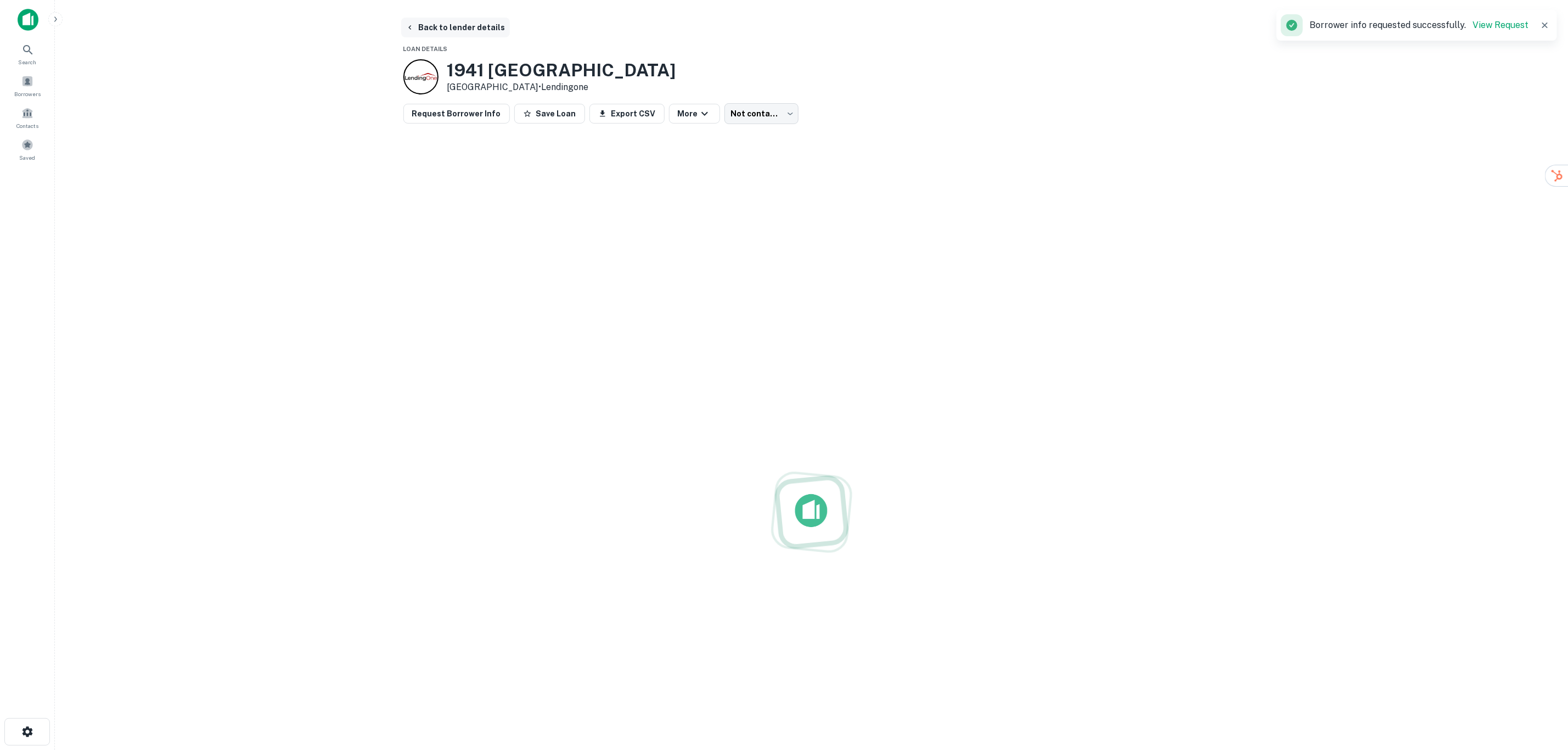
click at [430, 23] on button "Back to lender details" at bounding box center [455, 28] width 109 height 20
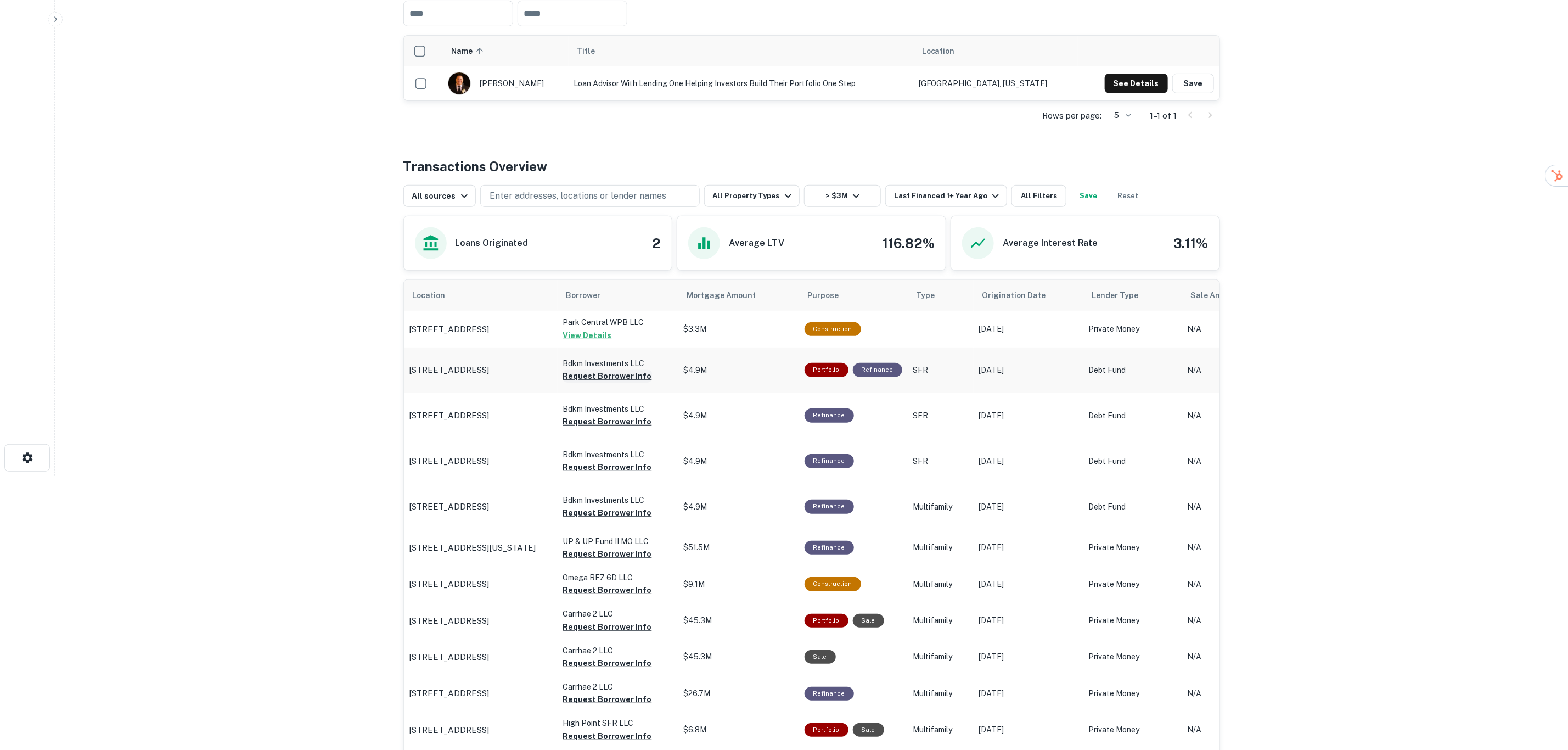
click at [612, 379] on button "Request Borrower Info" at bounding box center [608, 376] width 89 height 13
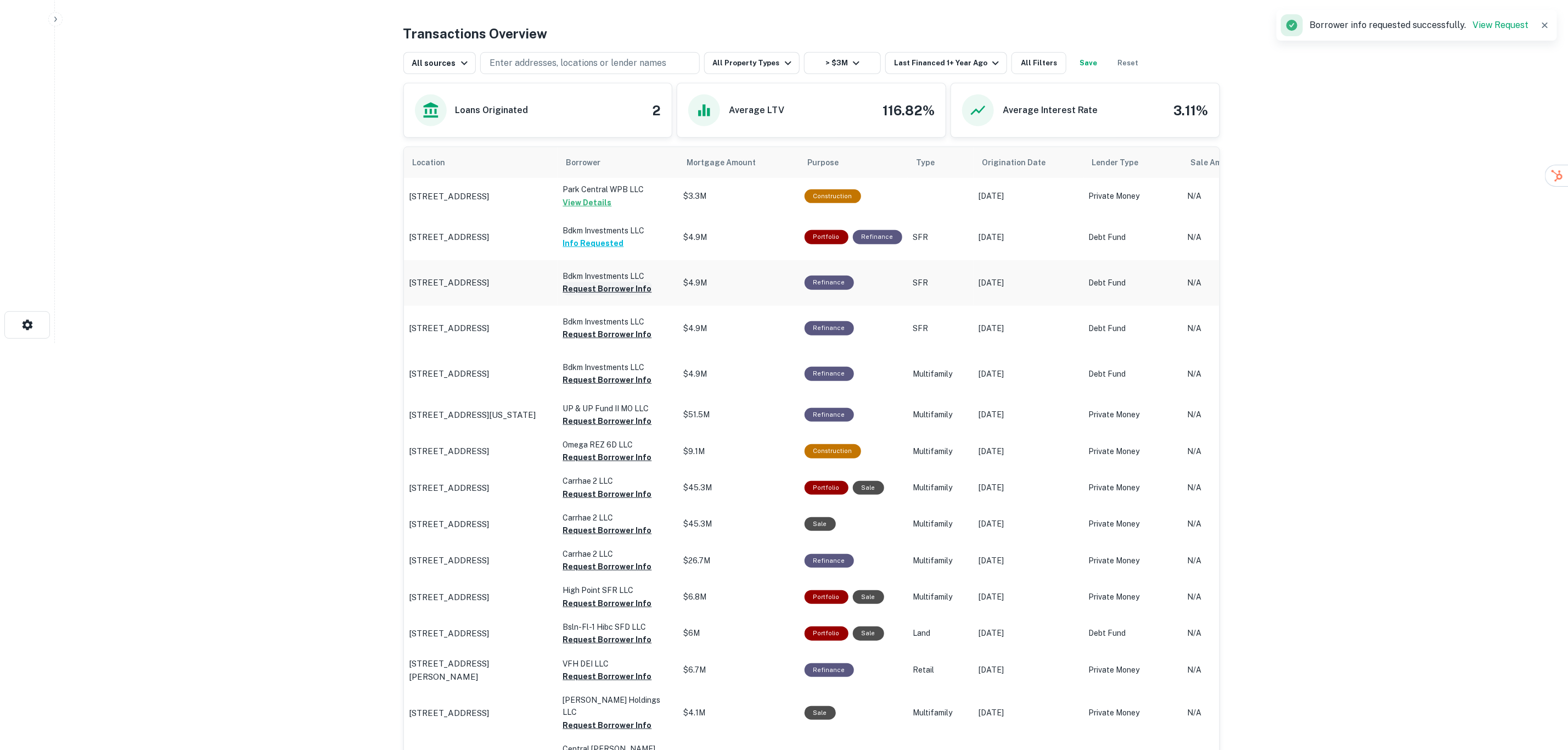
scroll to position [439, 0]
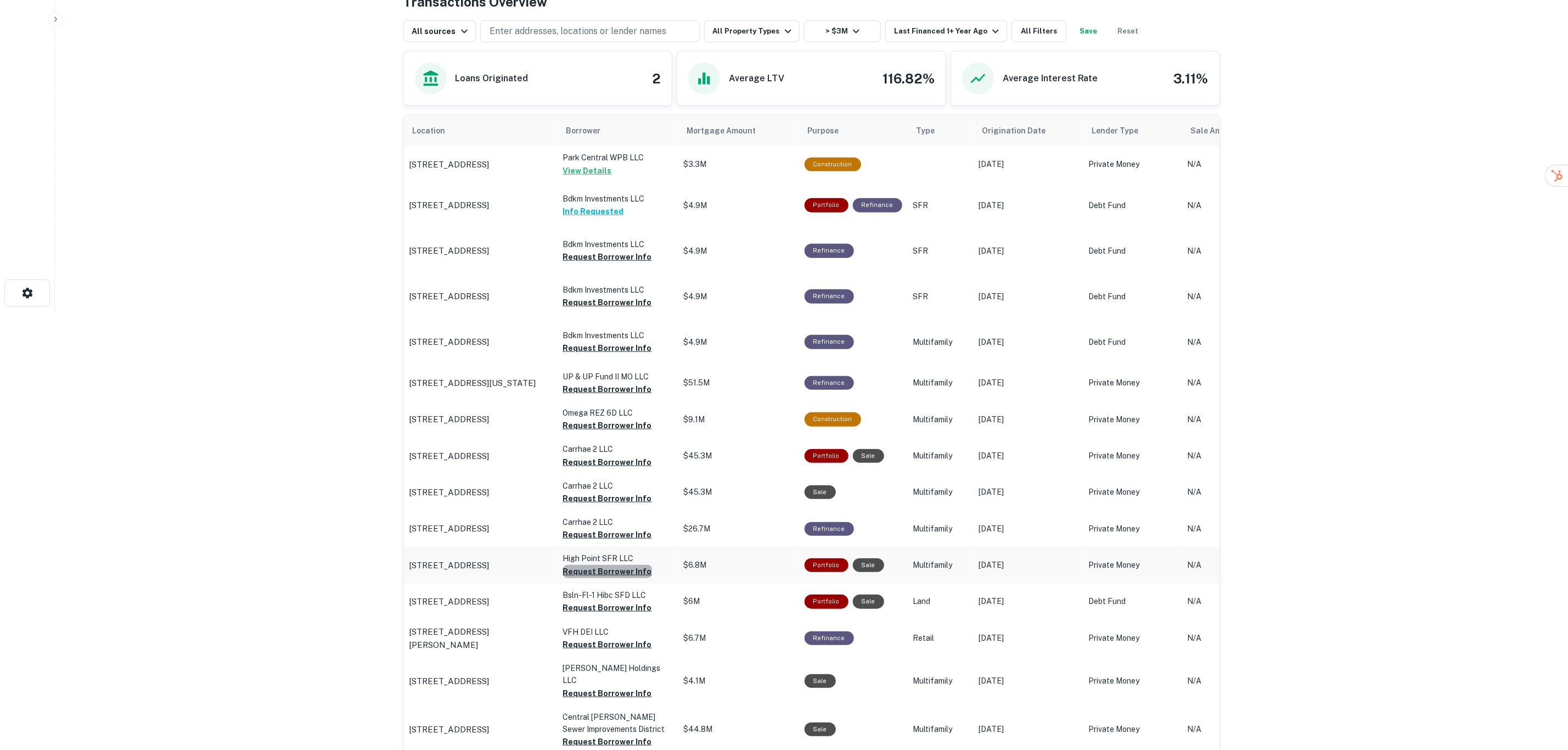
click at [610, 570] on button "Request Borrower Info" at bounding box center [608, 571] width 89 height 13
click at [616, 534] on button "Request Borrower Info" at bounding box center [608, 534] width 89 height 13
click at [598, 428] on button "Request Borrower Info" at bounding box center [608, 425] width 89 height 13
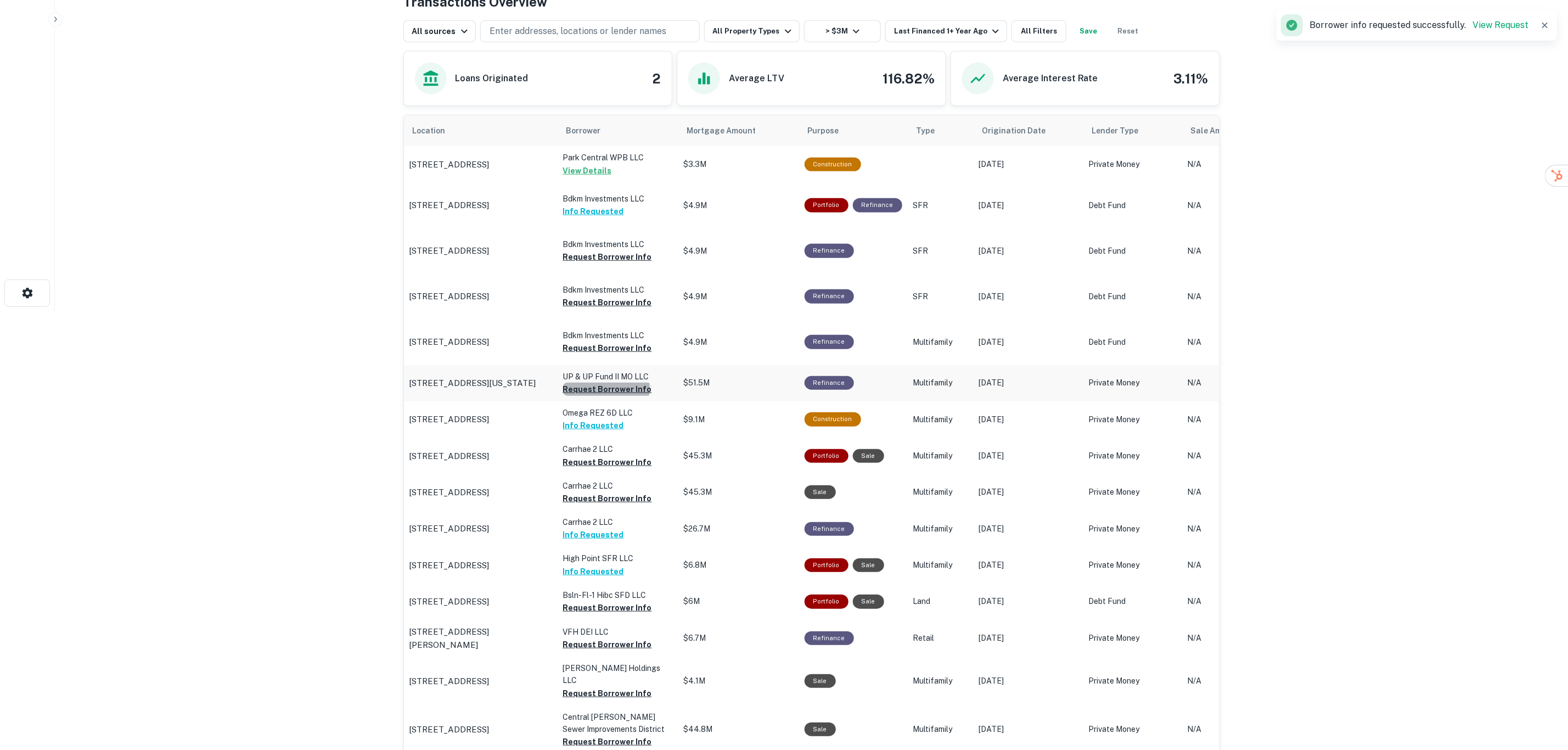
click at [606, 389] on button "Request Borrower Info" at bounding box center [608, 389] width 89 height 13
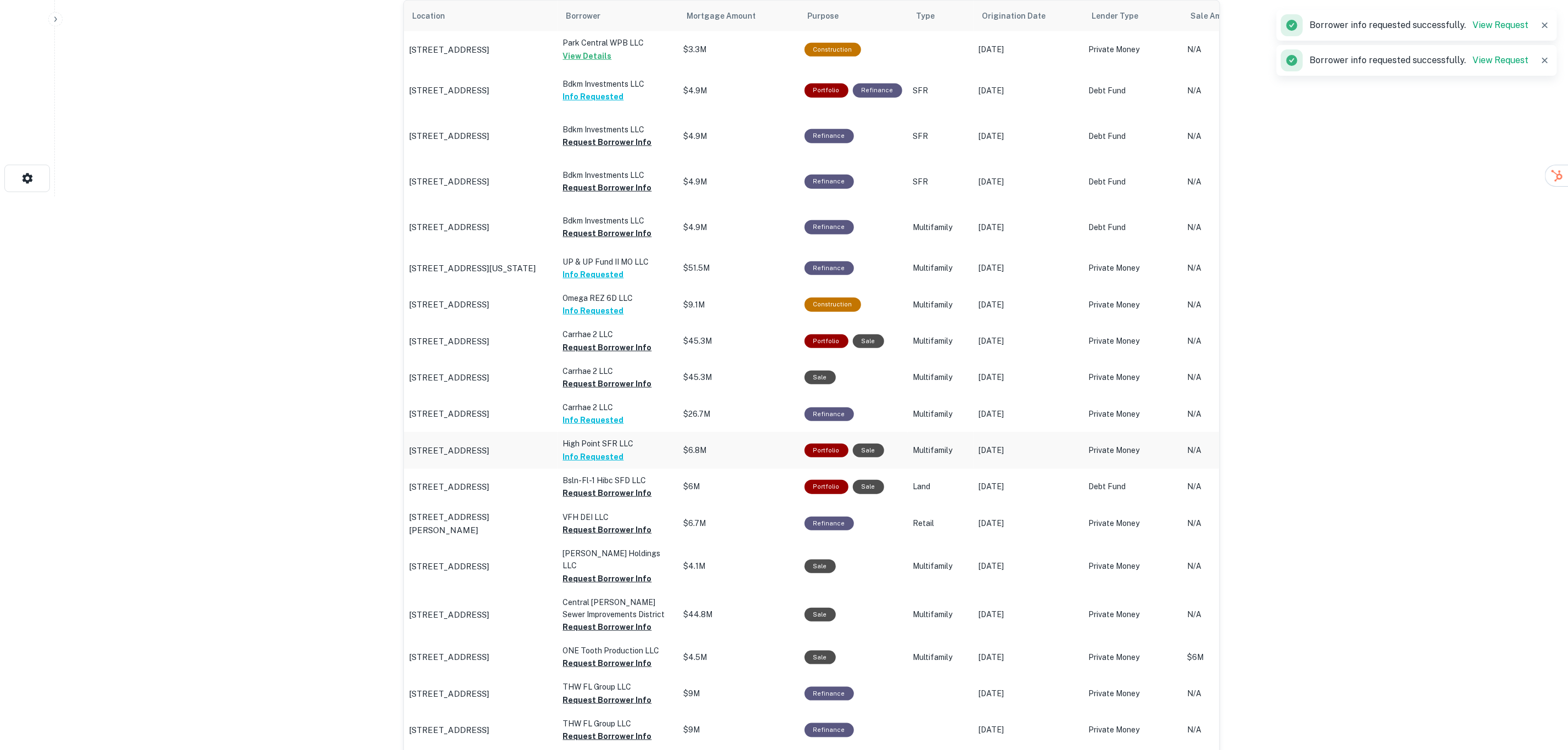
scroll to position [603, 0]
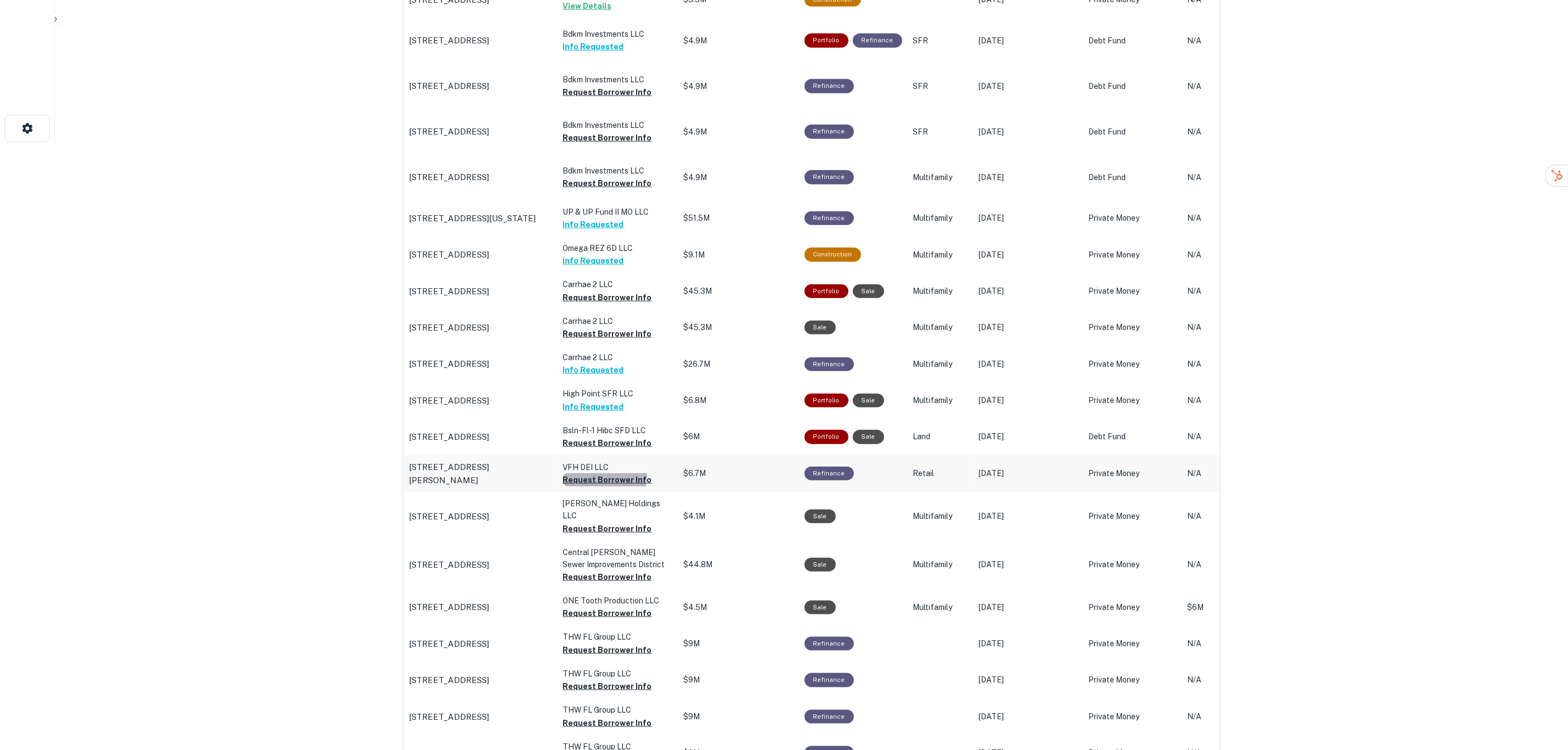
click at [590, 478] on button "Request Borrower Info" at bounding box center [608, 479] width 89 height 13
click at [593, 450] on button "Request Borrower Info" at bounding box center [608, 443] width 89 height 13
click at [598, 606] on button "Request Borrower Info" at bounding box center [608, 613] width 89 height 13
click at [600, 643] on button "Request Borrower Info" at bounding box center [608, 649] width 89 height 13
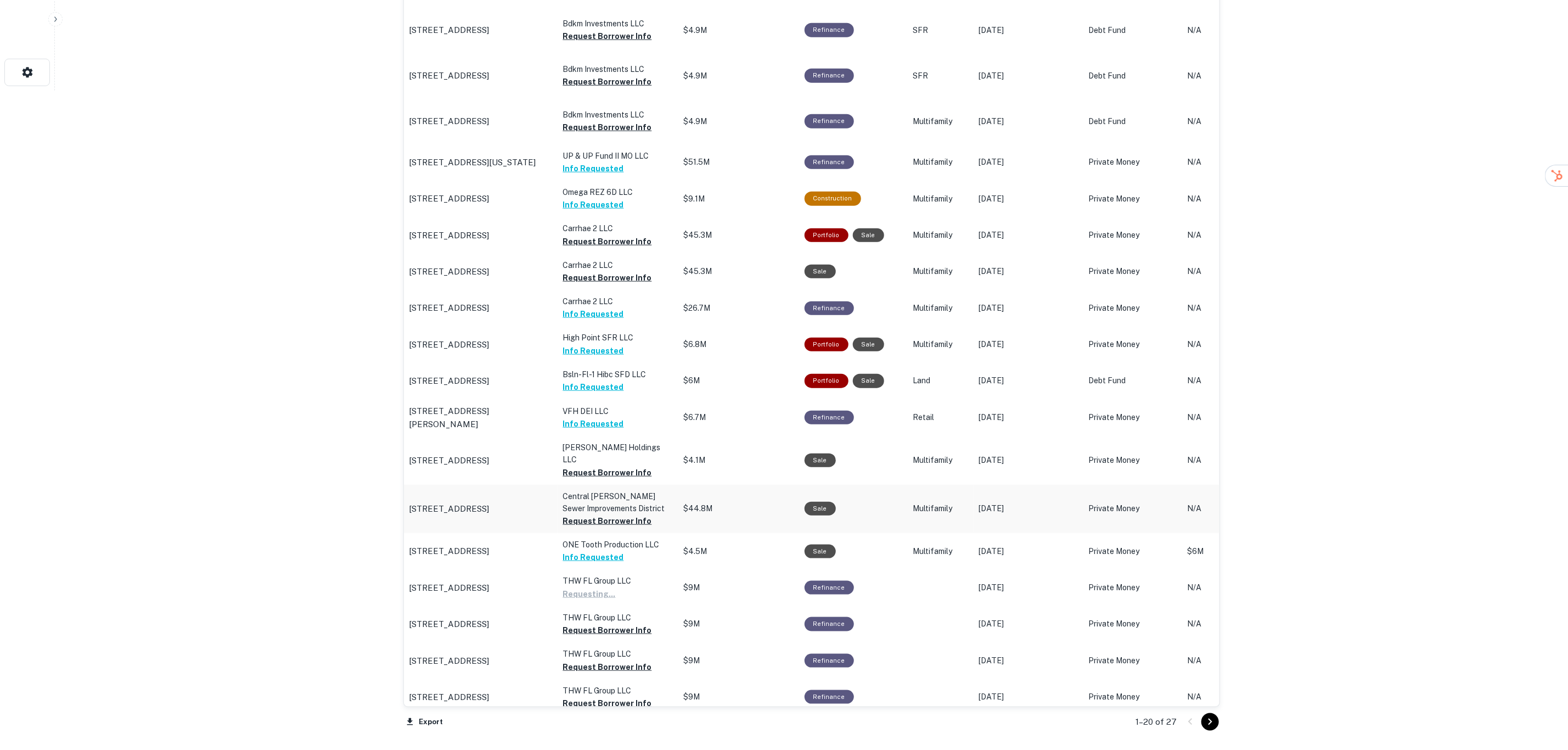
scroll to position [768, 0]
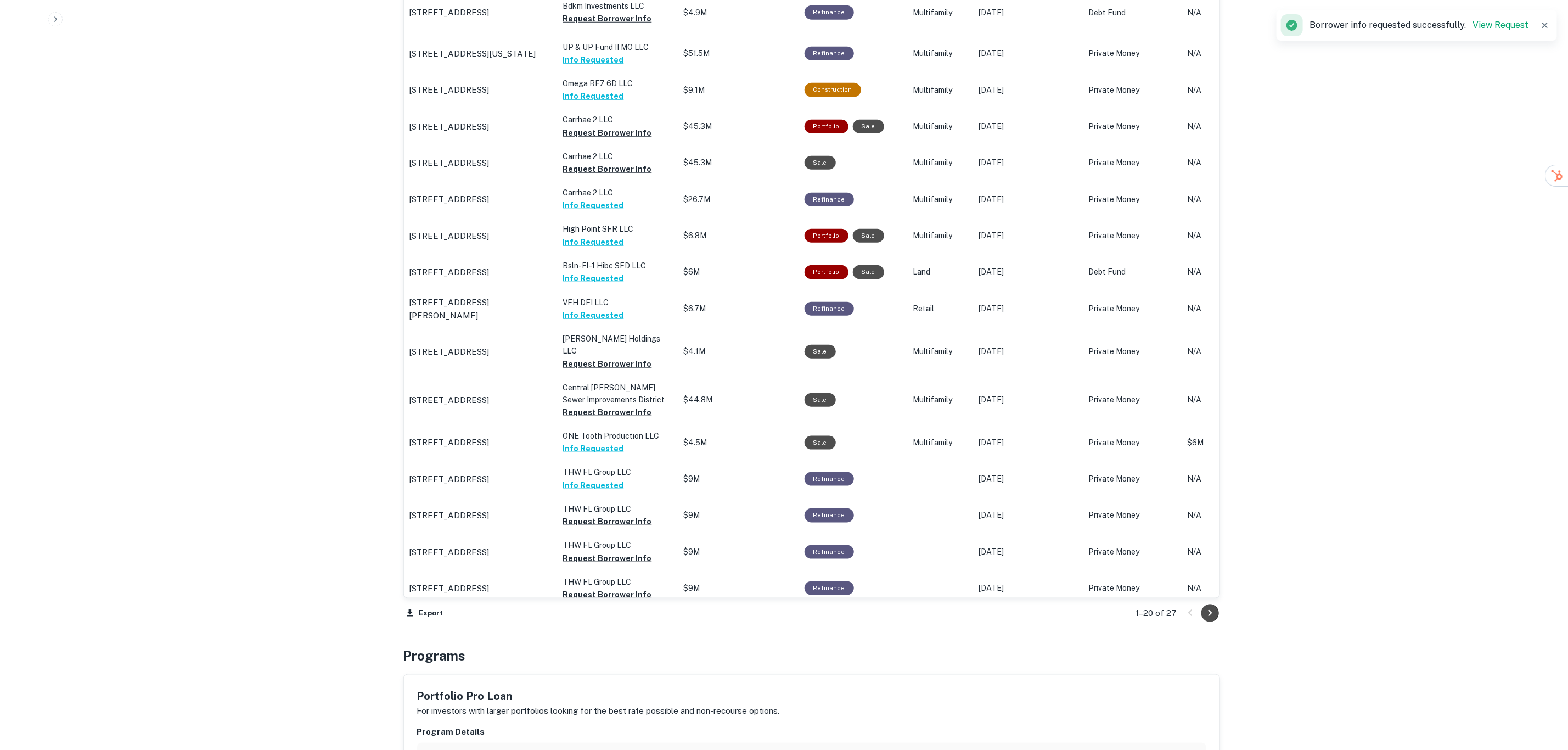
click at [1211, 614] on icon "Go to next page" at bounding box center [1210, 613] width 4 height 7
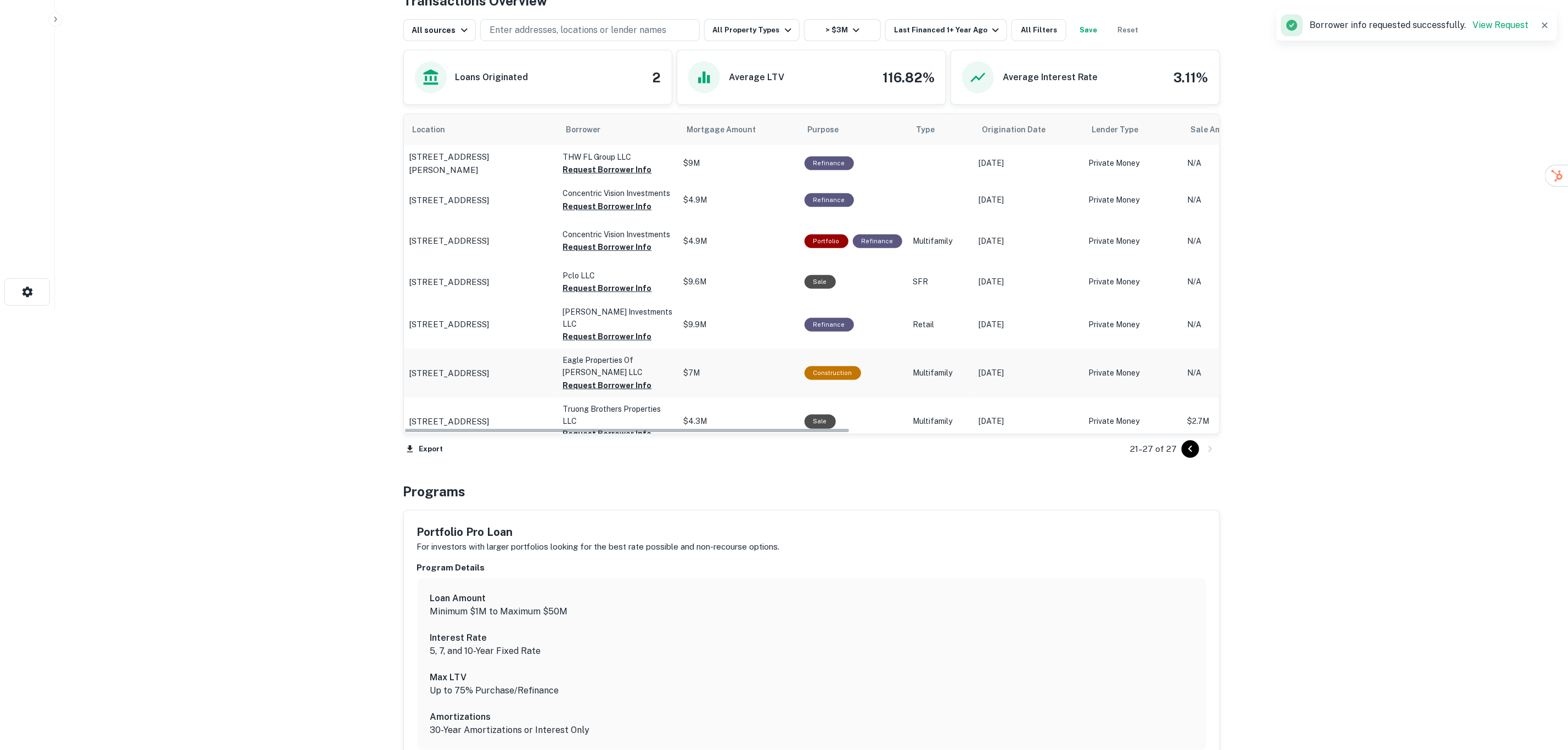
scroll to position [439, 0]
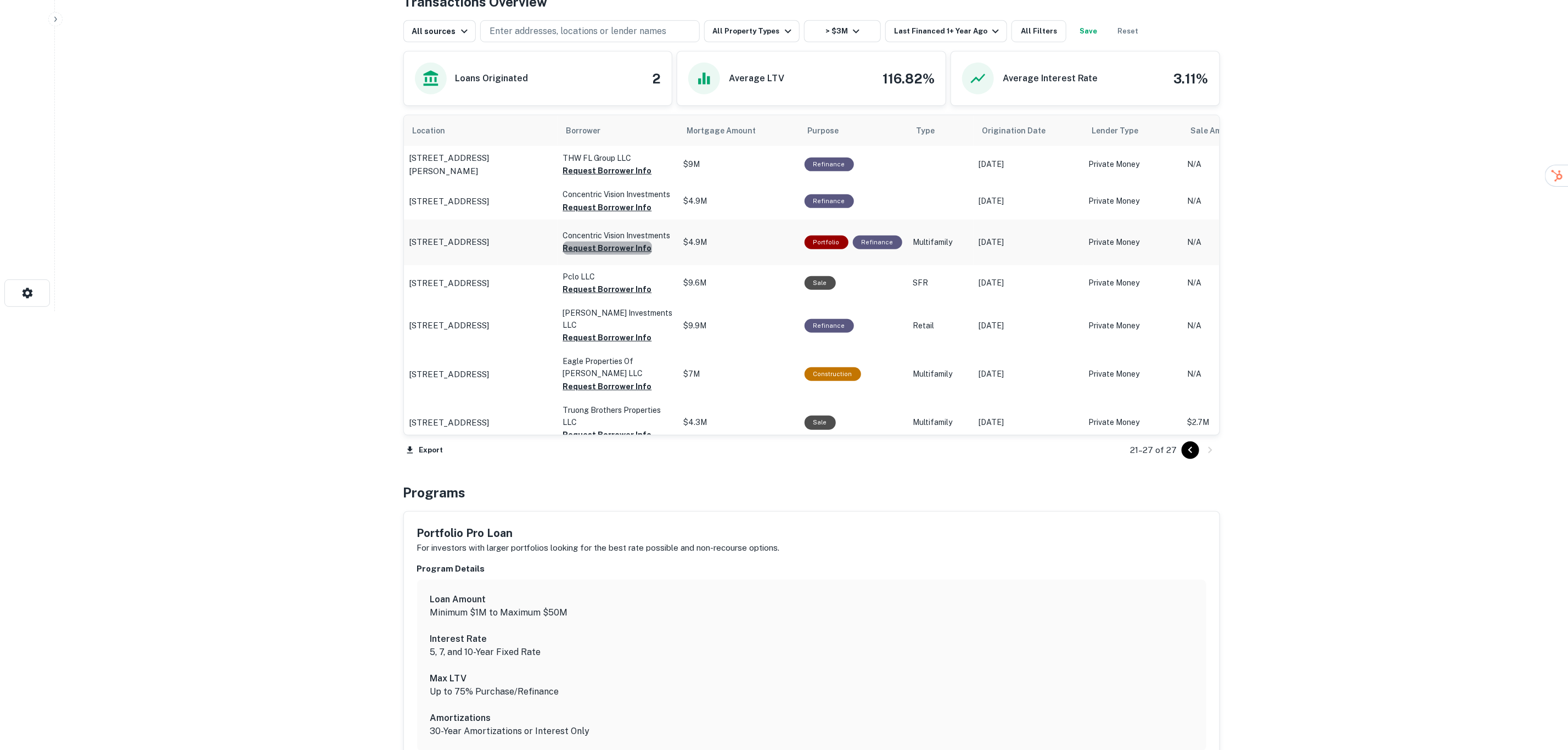
click at [614, 247] on button "Request Borrower Info" at bounding box center [608, 248] width 89 height 13
click at [603, 294] on button "Request Borrower Info" at bounding box center [608, 289] width 89 height 13
click at [593, 331] on button "Request Borrower Info" at bounding box center [608, 337] width 89 height 13
click at [591, 380] on button "Request Borrower Info" at bounding box center [608, 386] width 89 height 13
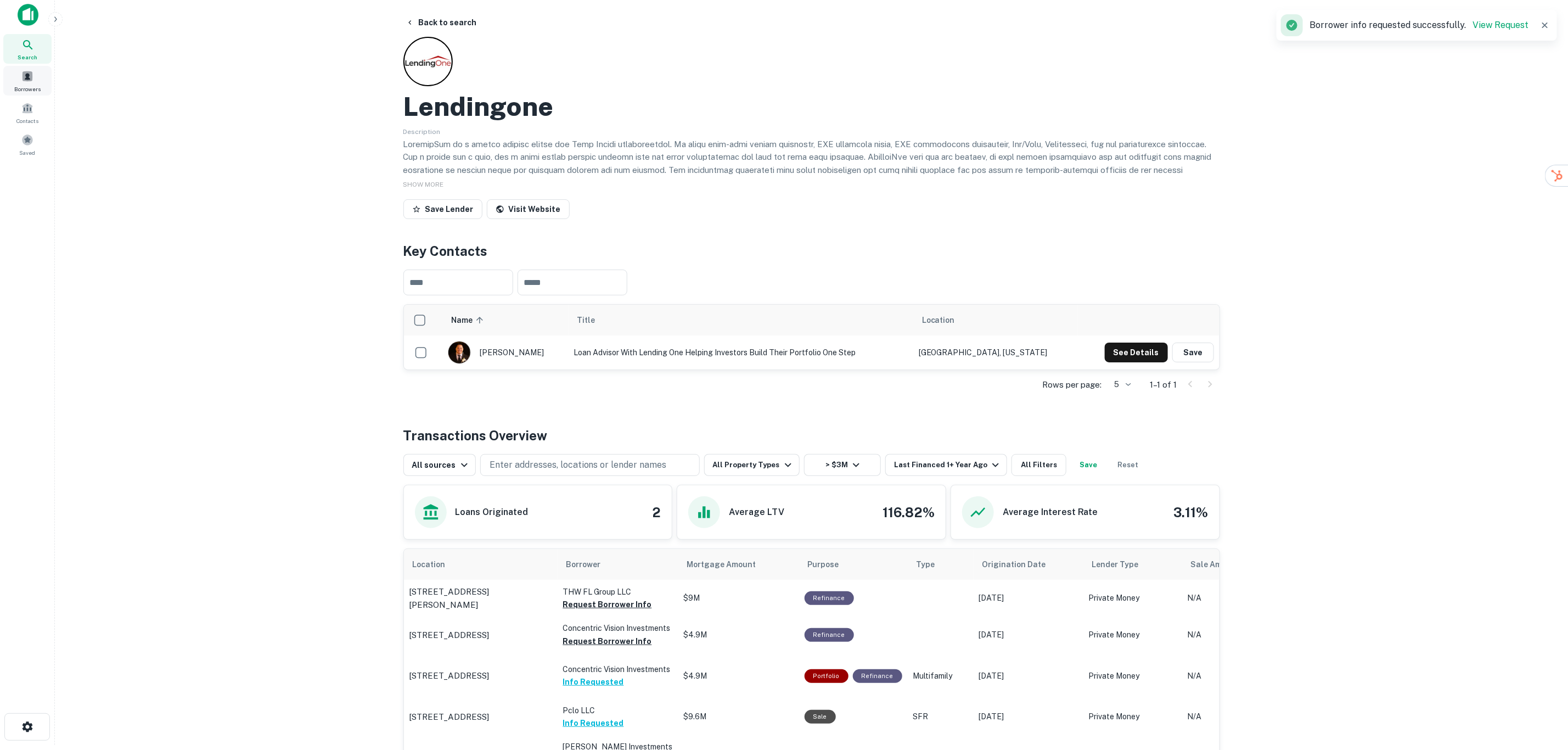
scroll to position [0, 0]
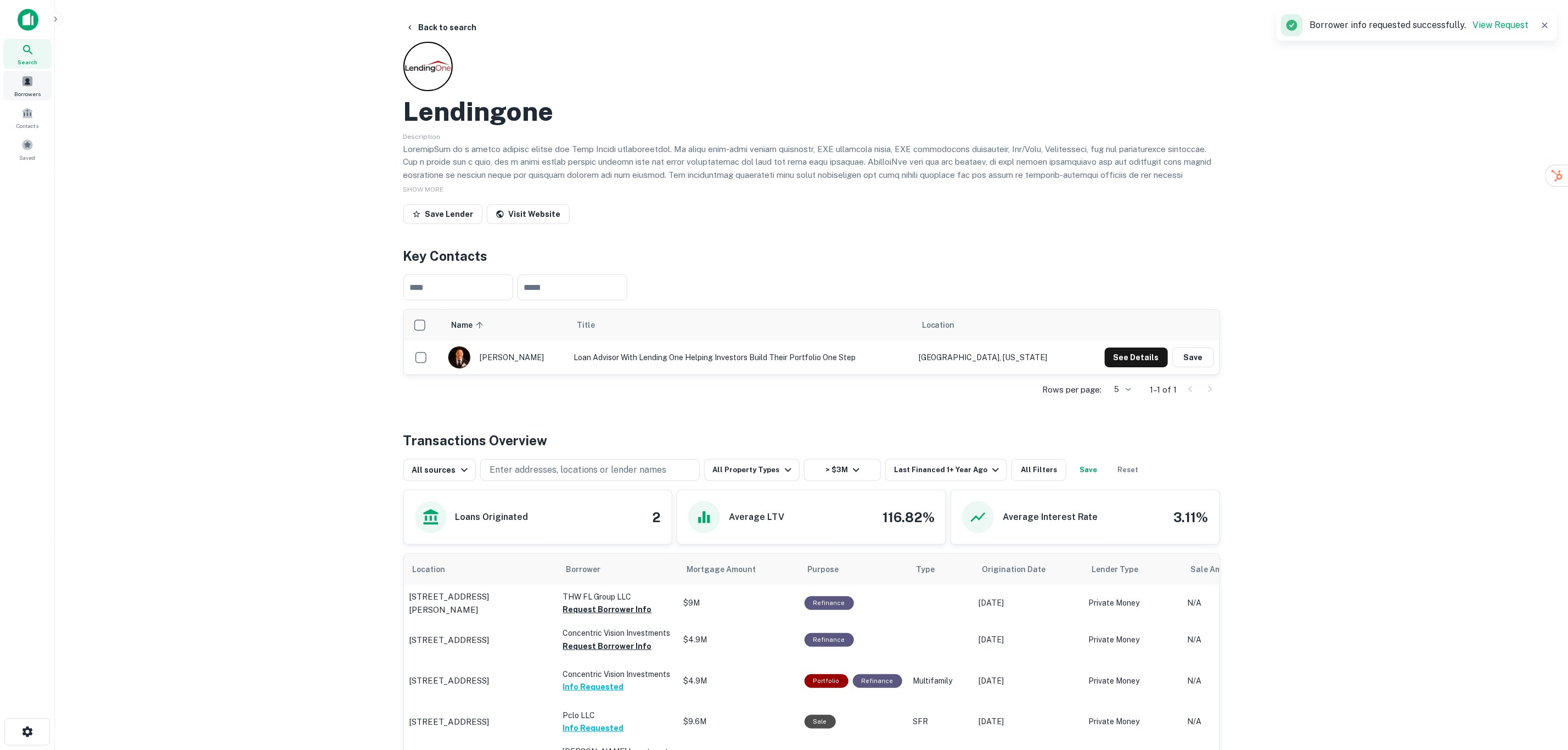
click at [26, 90] on span "Borrowers" at bounding box center [27, 94] width 26 height 9
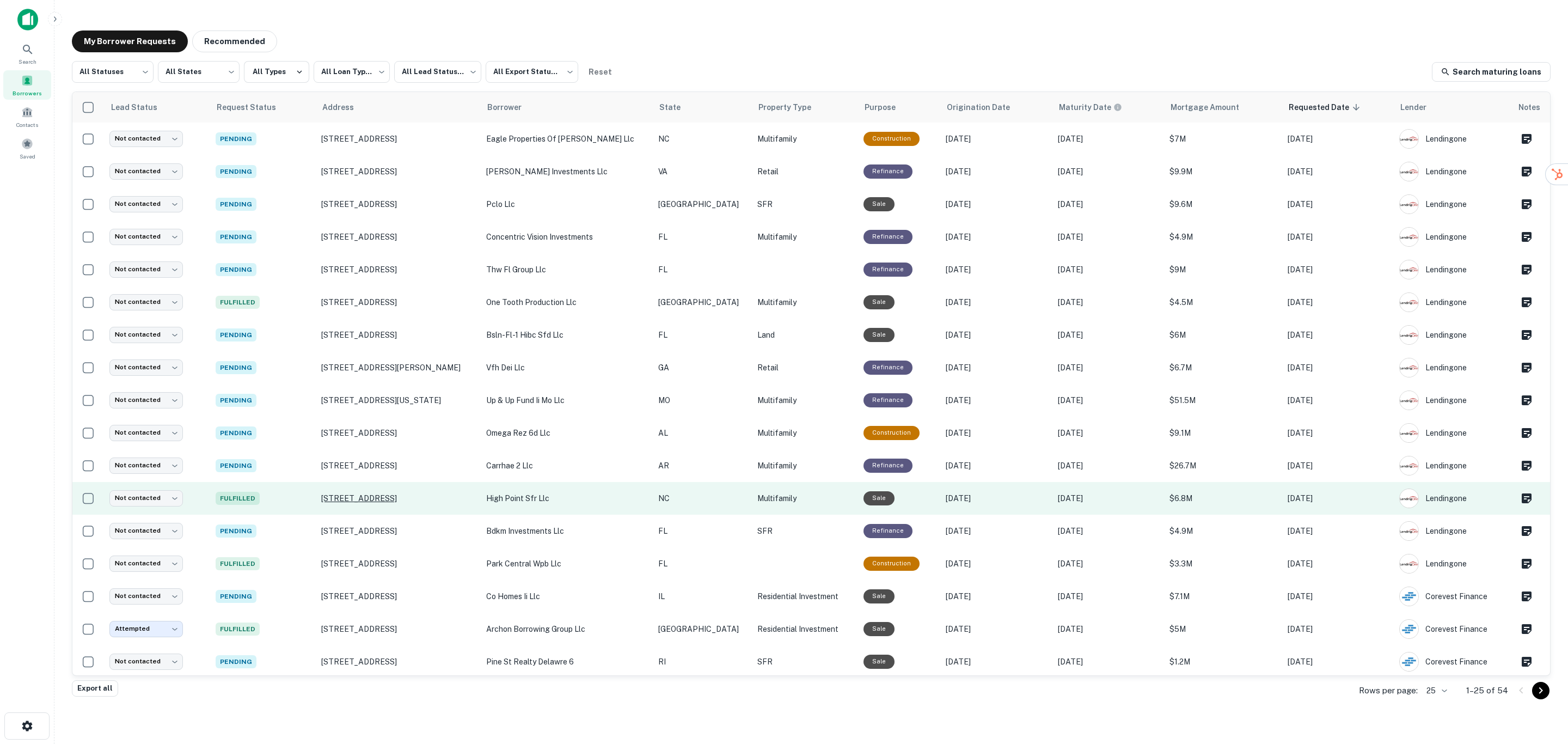
click at [376, 497] on p "202 Peace St Oxford, NC 27565" at bounding box center [398, 498] width 154 height 10
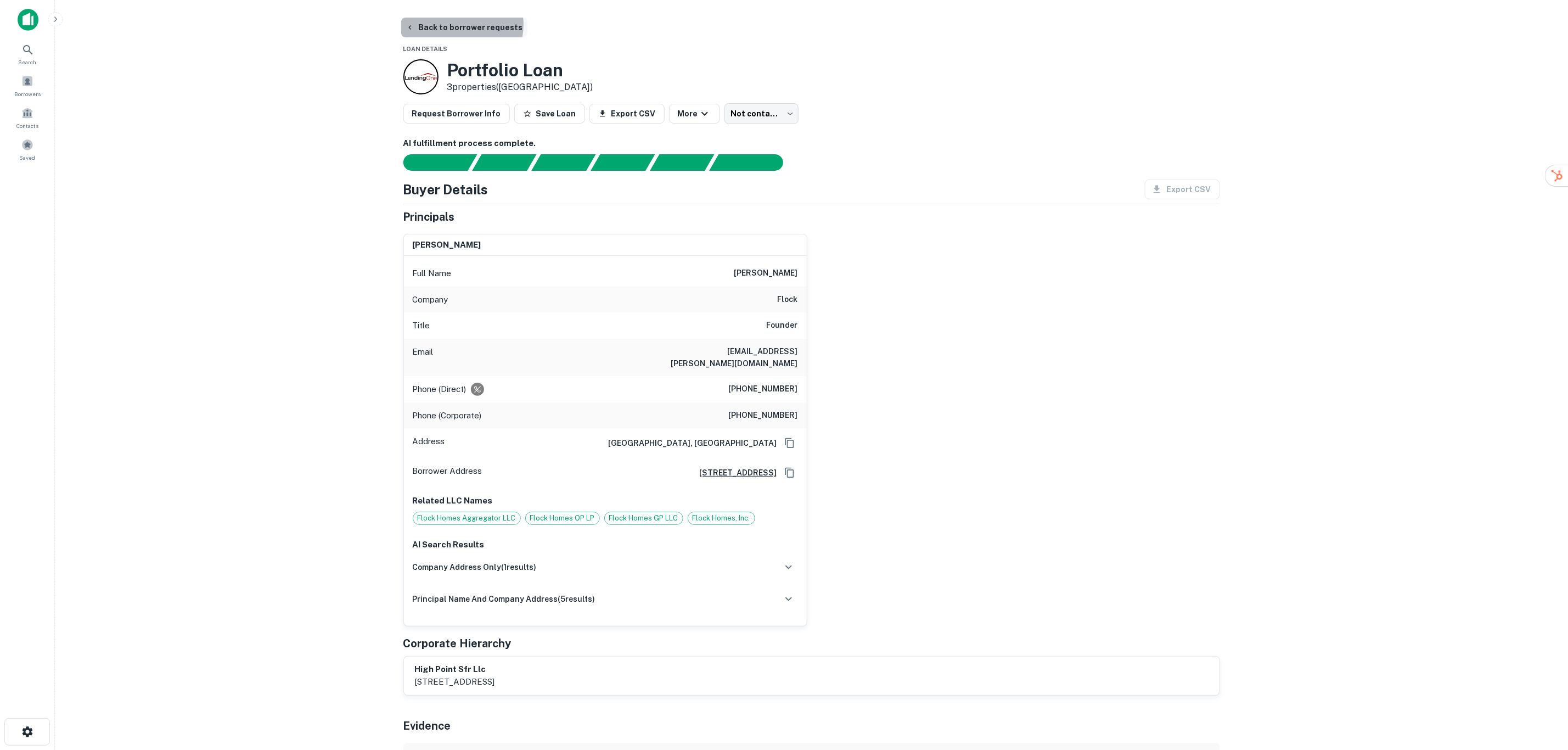
click at [462, 25] on button "Back to borrower requests" at bounding box center [465, 28] width 126 height 20
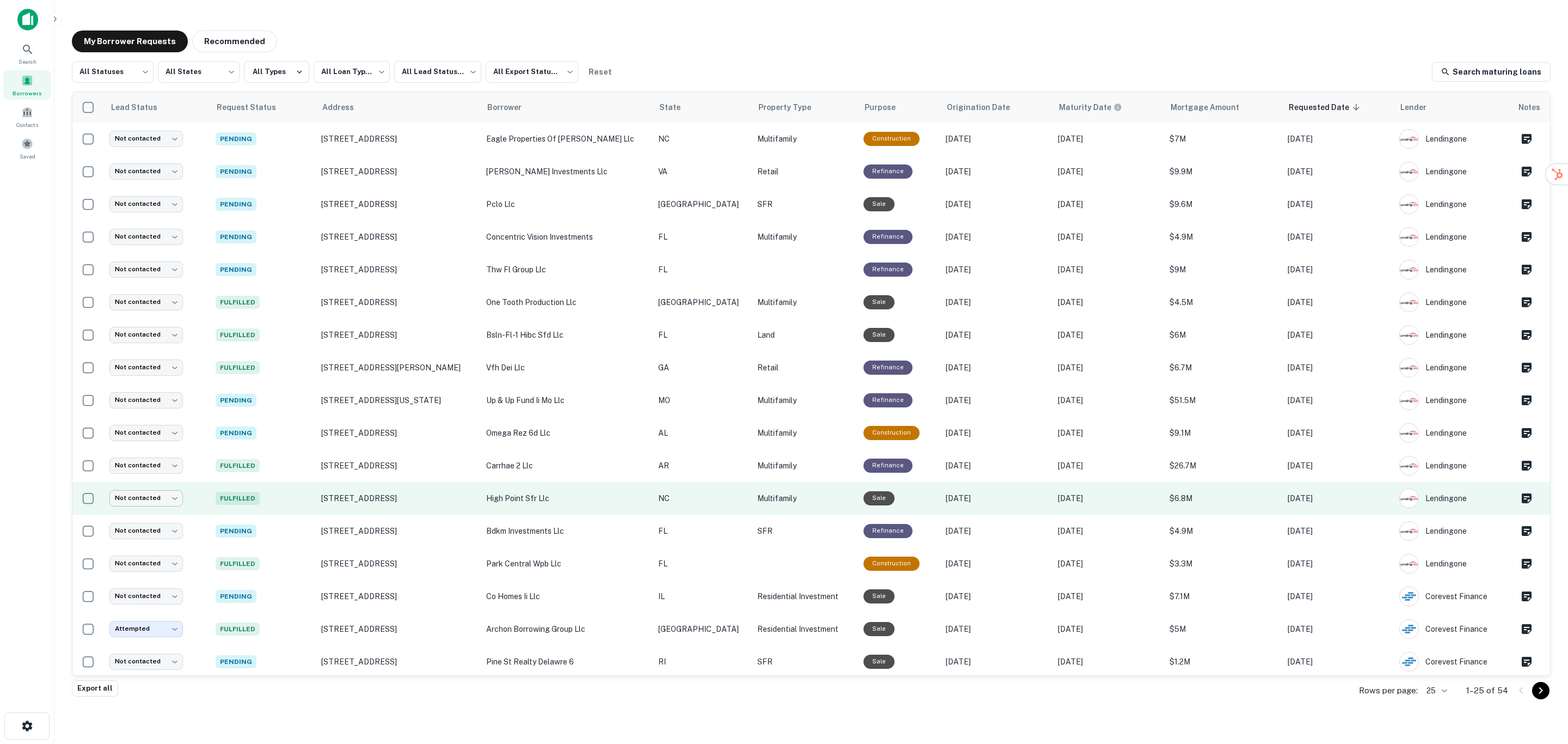
click at [150, 500] on body "**********" at bounding box center [784, 372] width 1568 height 744
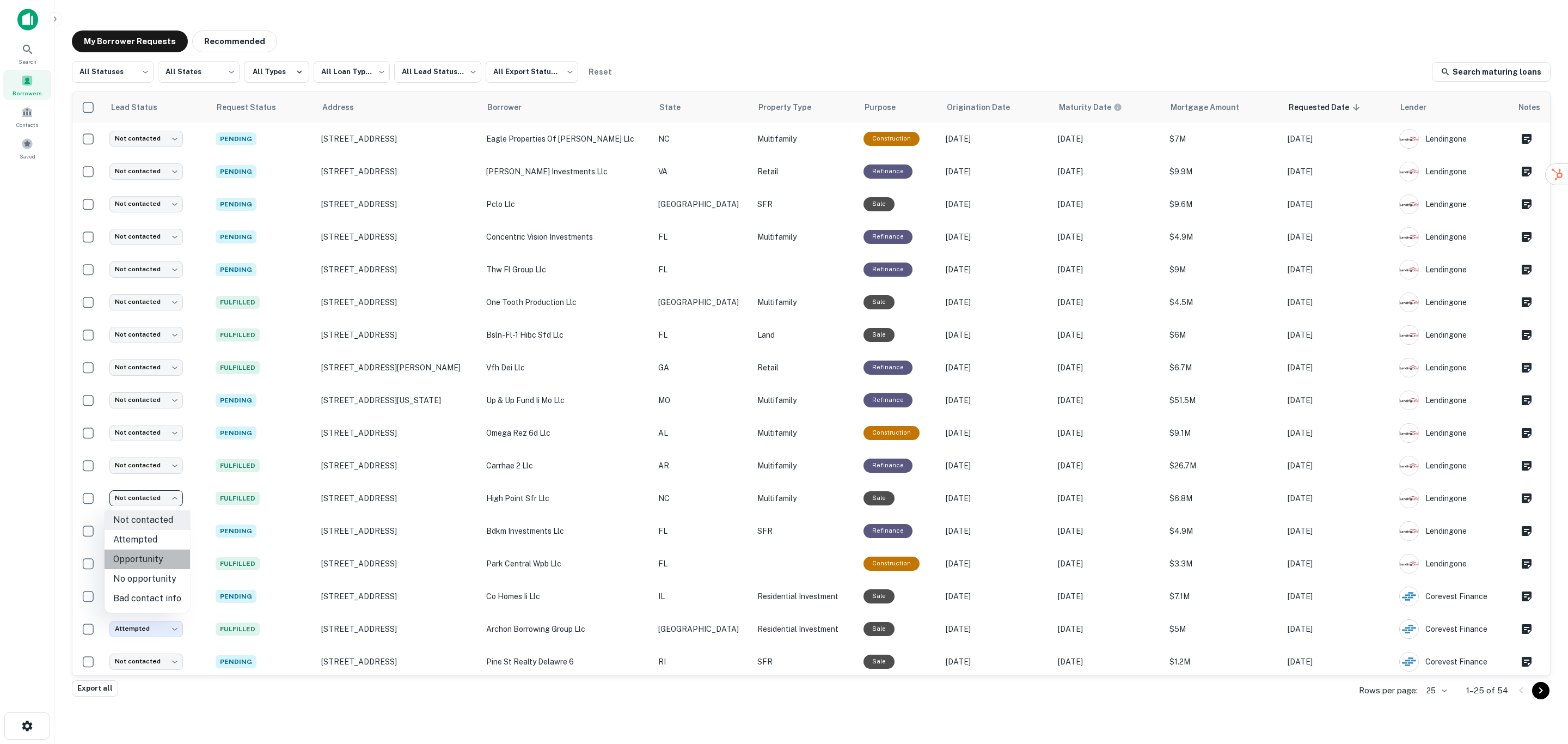
click at [160, 558] on li "Opportunity" at bounding box center [147, 559] width 85 height 19
type input "**********"
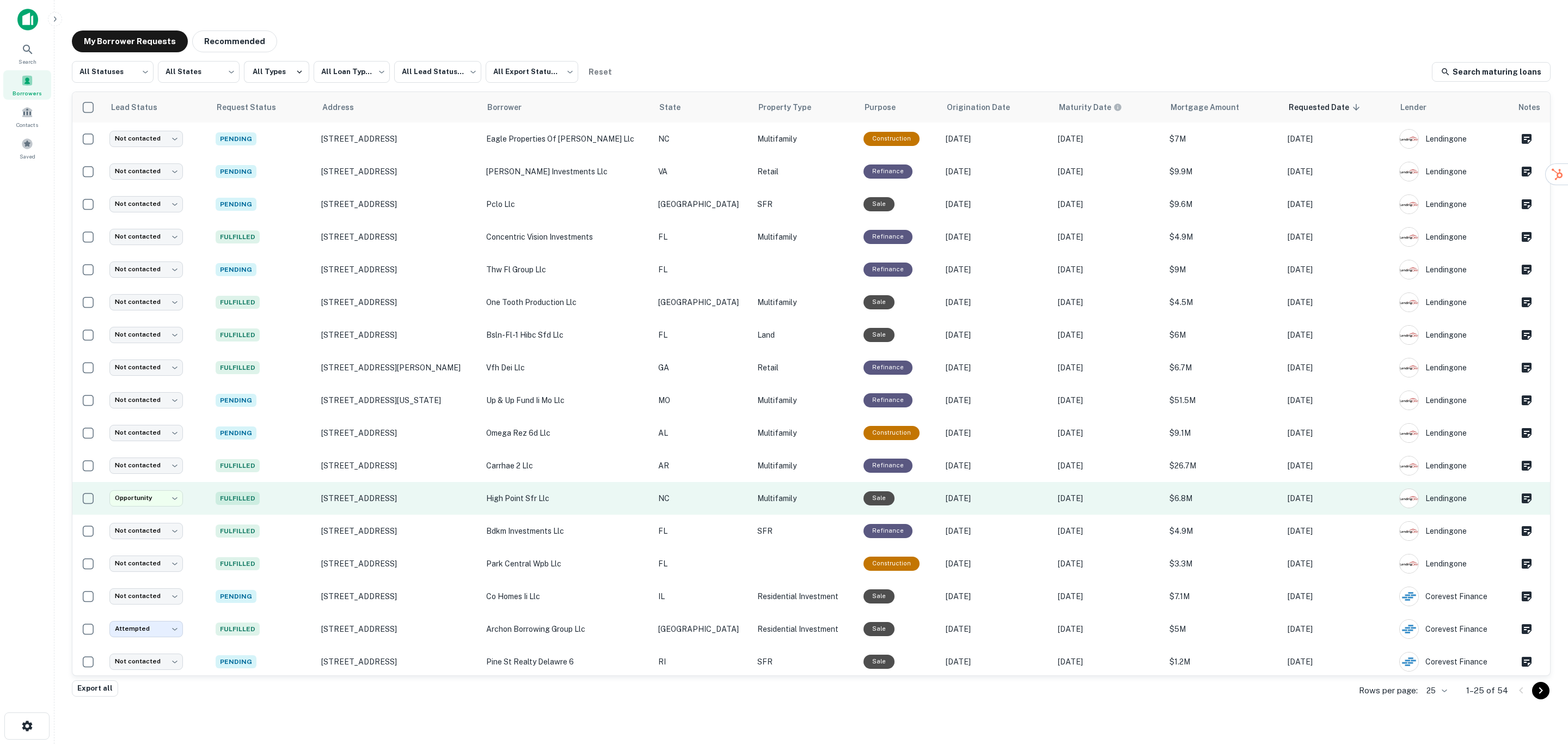
click at [562, 500] on p "high point sfr llc" at bounding box center [567, 499] width 161 height 12
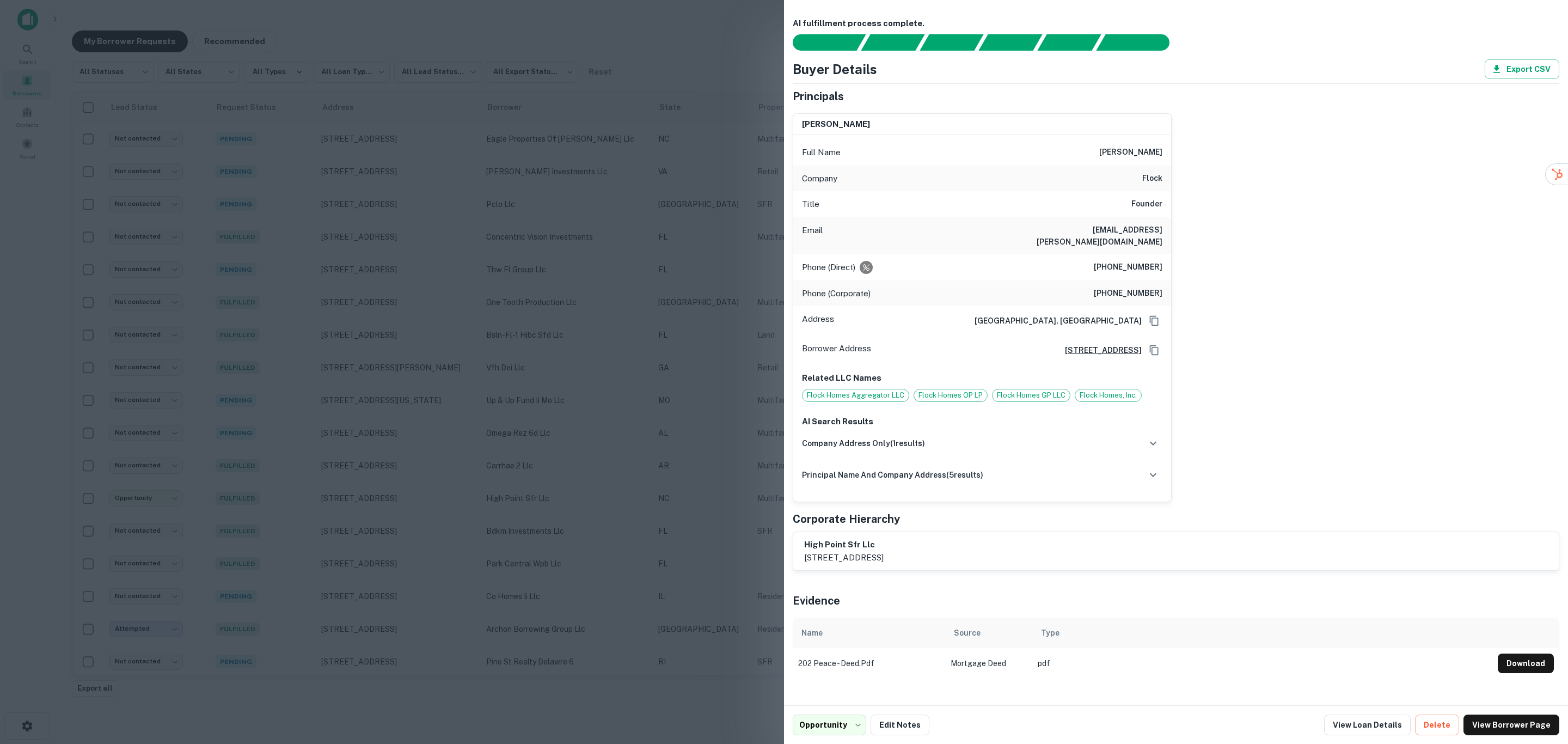
click at [696, 198] on div at bounding box center [784, 372] width 1568 height 744
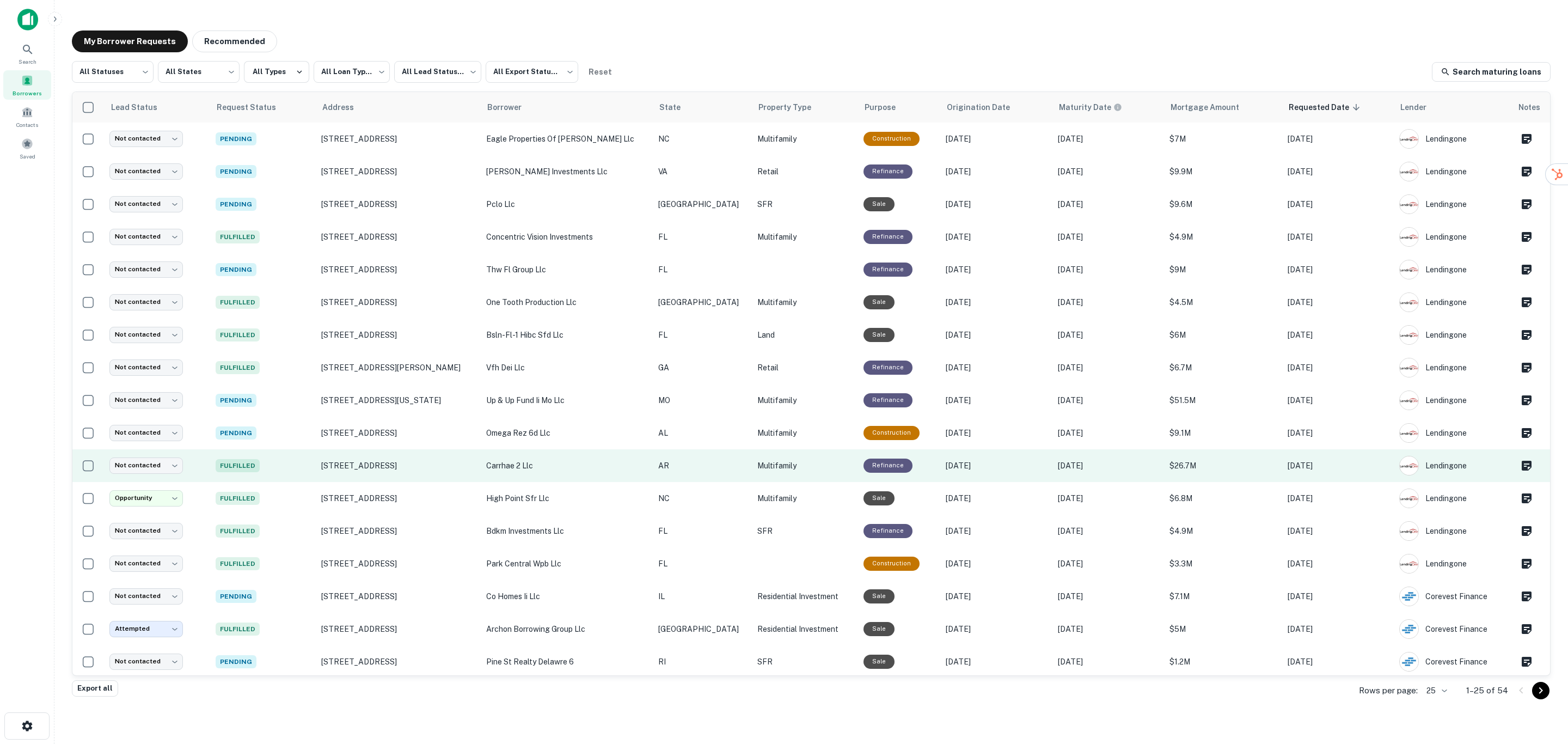
click at [545, 462] on p "carrhae 2 llc" at bounding box center [567, 466] width 161 height 12
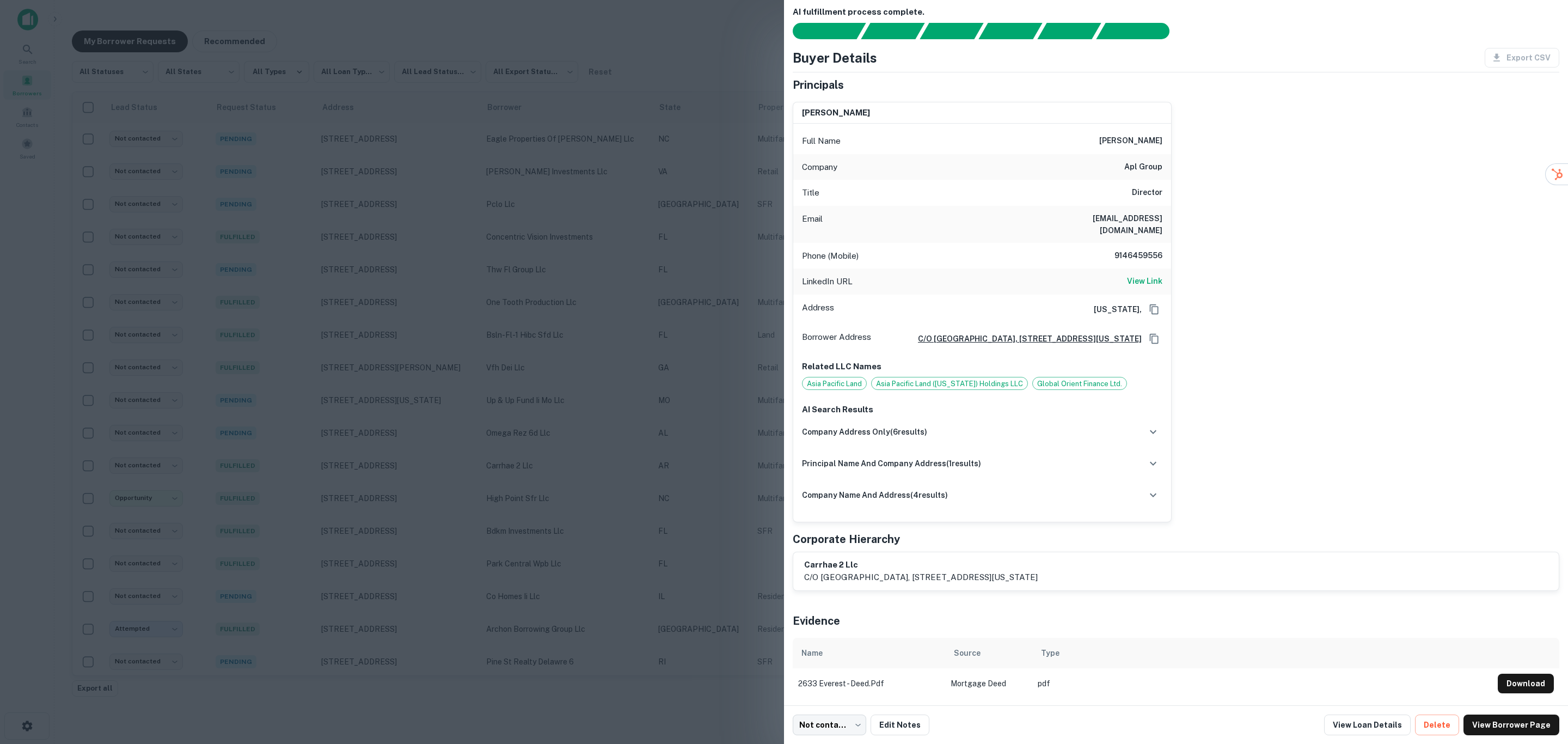
scroll to position [13, 0]
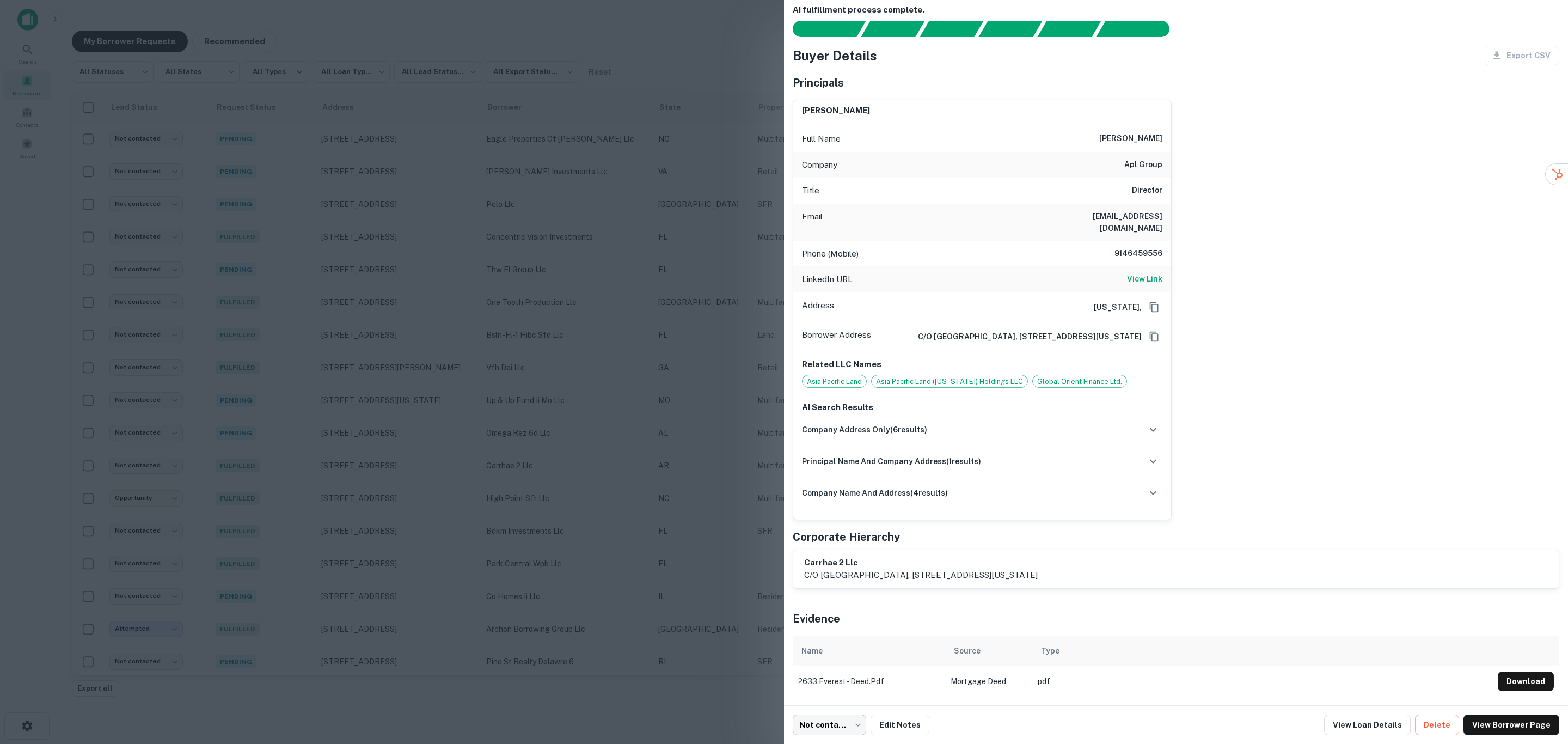
click at [817, 724] on body "**********" at bounding box center [784, 372] width 1568 height 744
click at [832, 681] on li "Opportunity" at bounding box center [830, 682] width 85 height 19
click at [494, 355] on div at bounding box center [784, 372] width 1568 height 744
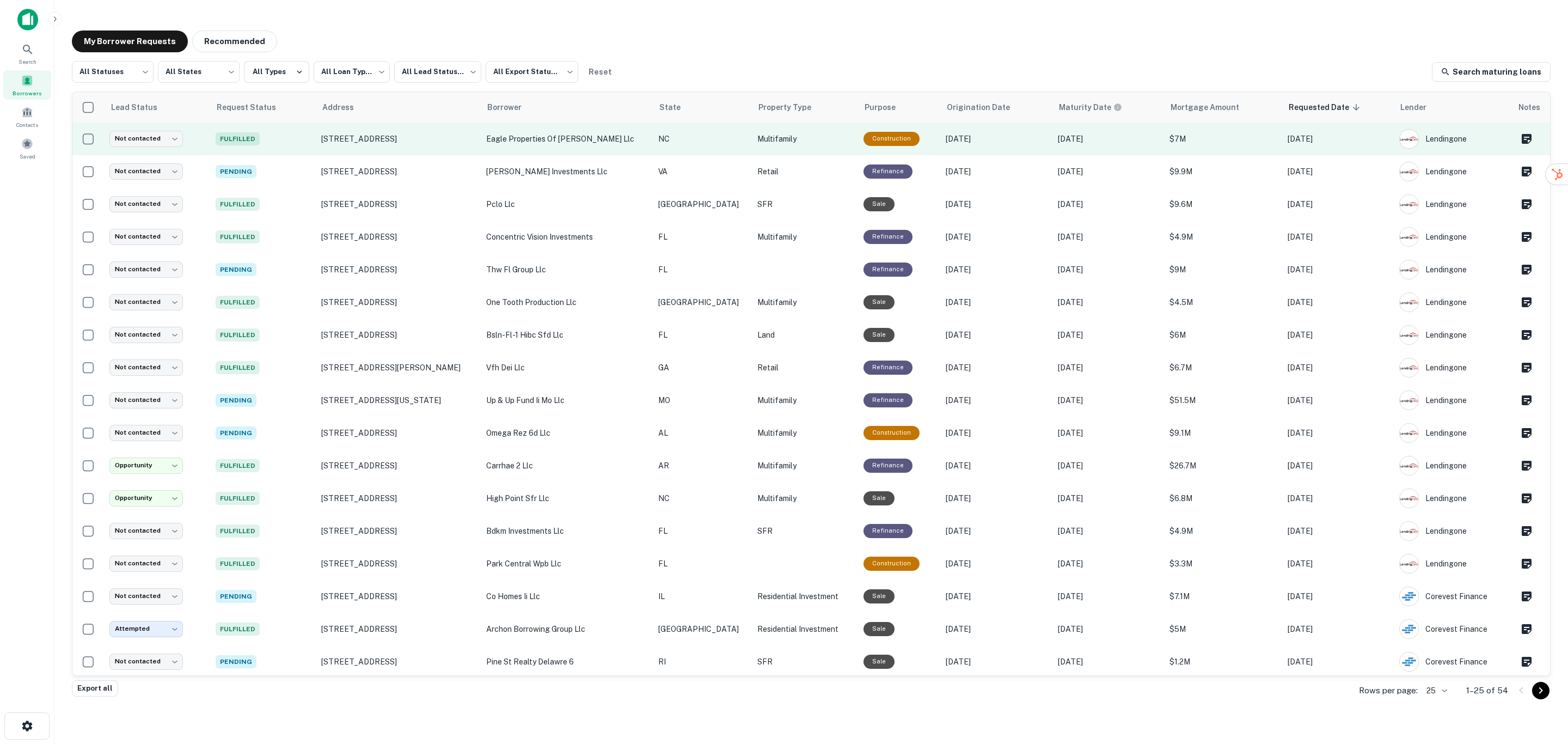
click at [614, 138] on p "eagle properties of [PERSON_NAME] llc" at bounding box center [567, 139] width 161 height 12
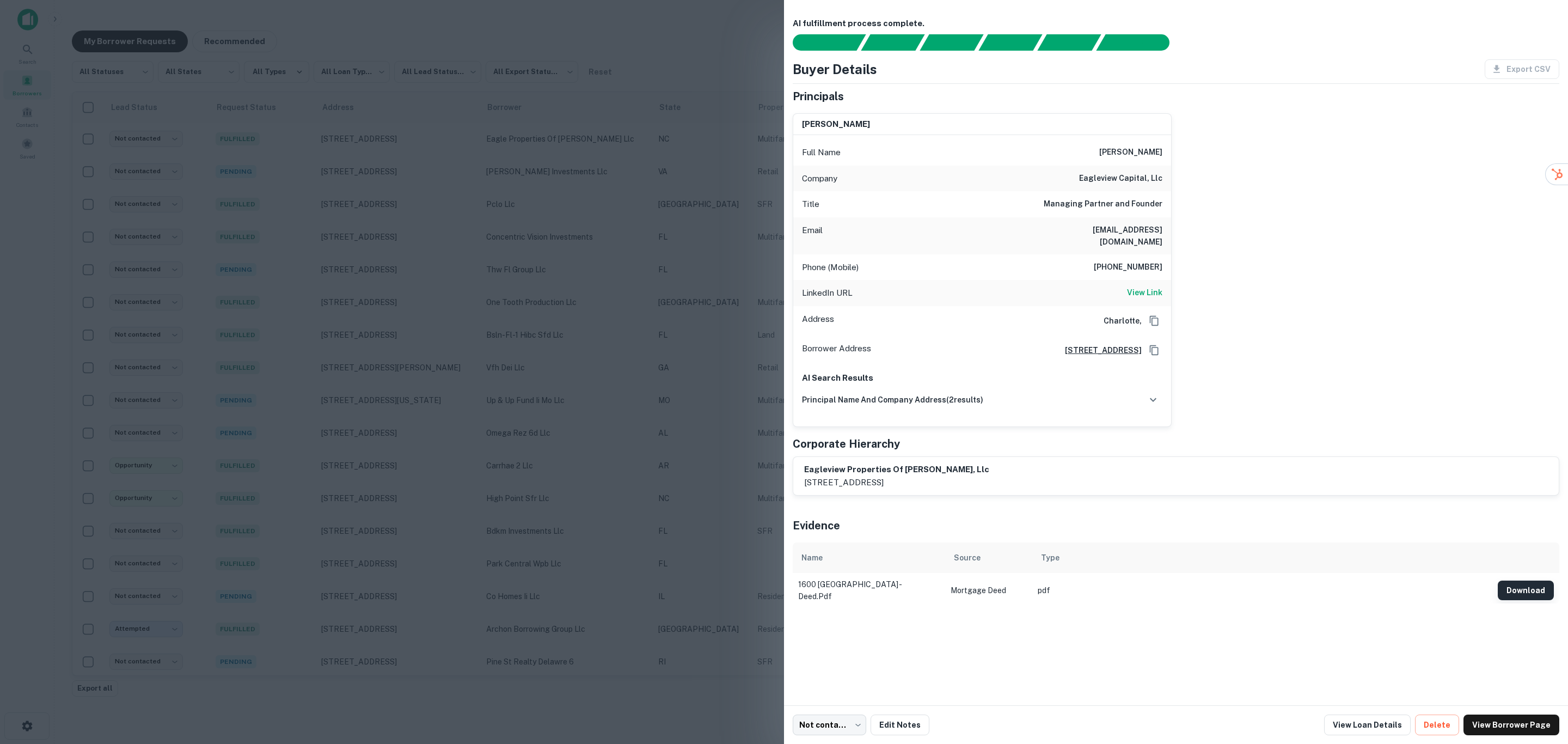
click at [1526, 580] on button "Download" at bounding box center [1526, 590] width 56 height 19
click at [1318, 235] on div "daniel desantis Full Name daniel desantis Company eagleview capital, llc Title …" at bounding box center [1172, 266] width 775 height 323
click at [1119, 285] on div "LinkedIn URL View Link" at bounding box center [982, 293] width 378 height 26
click at [1139, 286] on h6 "View Link" at bounding box center [1145, 292] width 35 height 12
click at [838, 725] on body "**********" at bounding box center [784, 372] width 1568 height 744
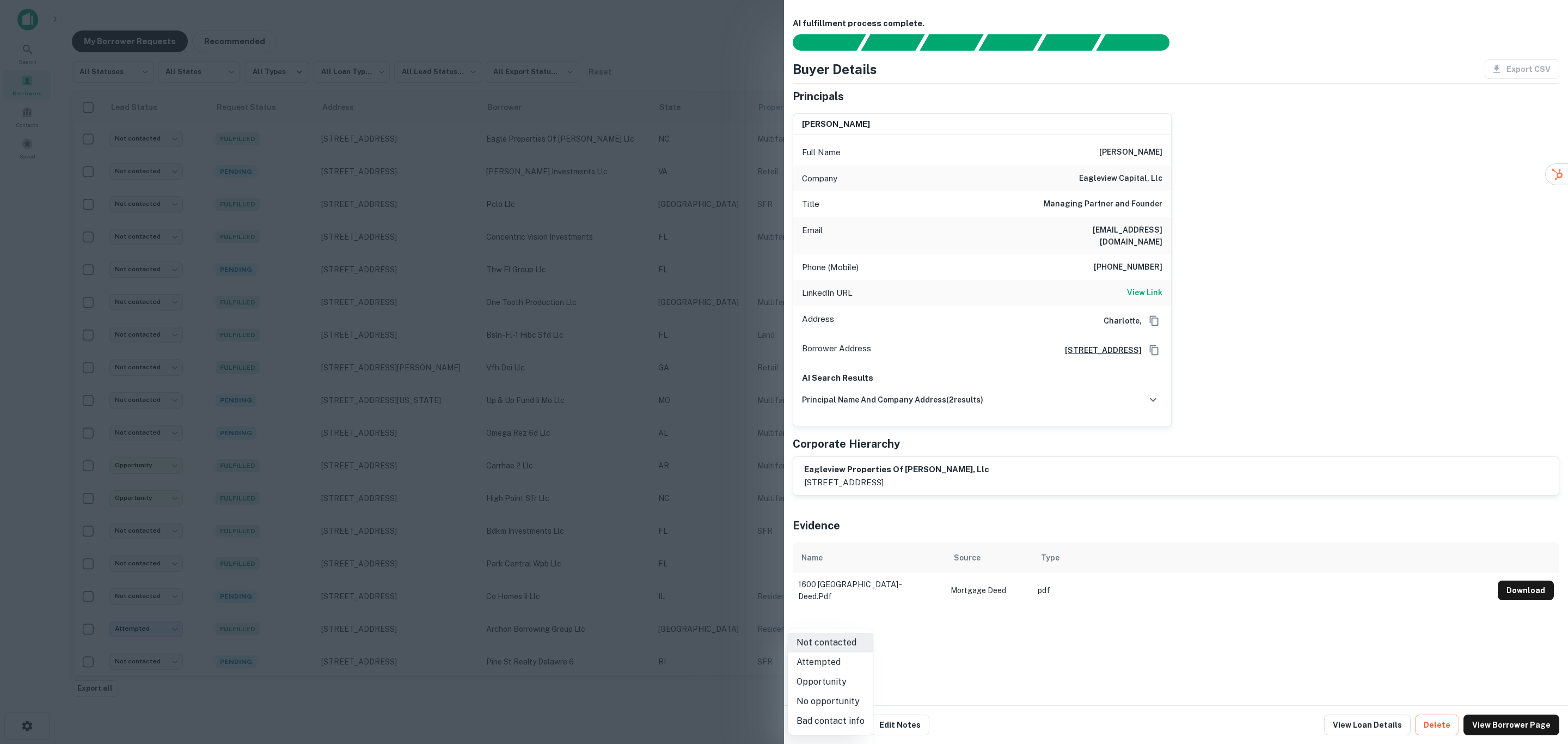
click at [838, 663] on li "Attempted" at bounding box center [830, 662] width 85 height 19
click at [1549, 194] on html "**********" at bounding box center [784, 372] width 1568 height 744
drag, startPoint x: 1104, startPoint y: 152, endPoint x: 1169, endPoint y: 147, distance: 65.2
click at [1169, 147] on div "Full Name daniel desantis" at bounding box center [982, 152] width 378 height 26
click at [1560, 177] on div at bounding box center [1564, 174] width 8 height 22
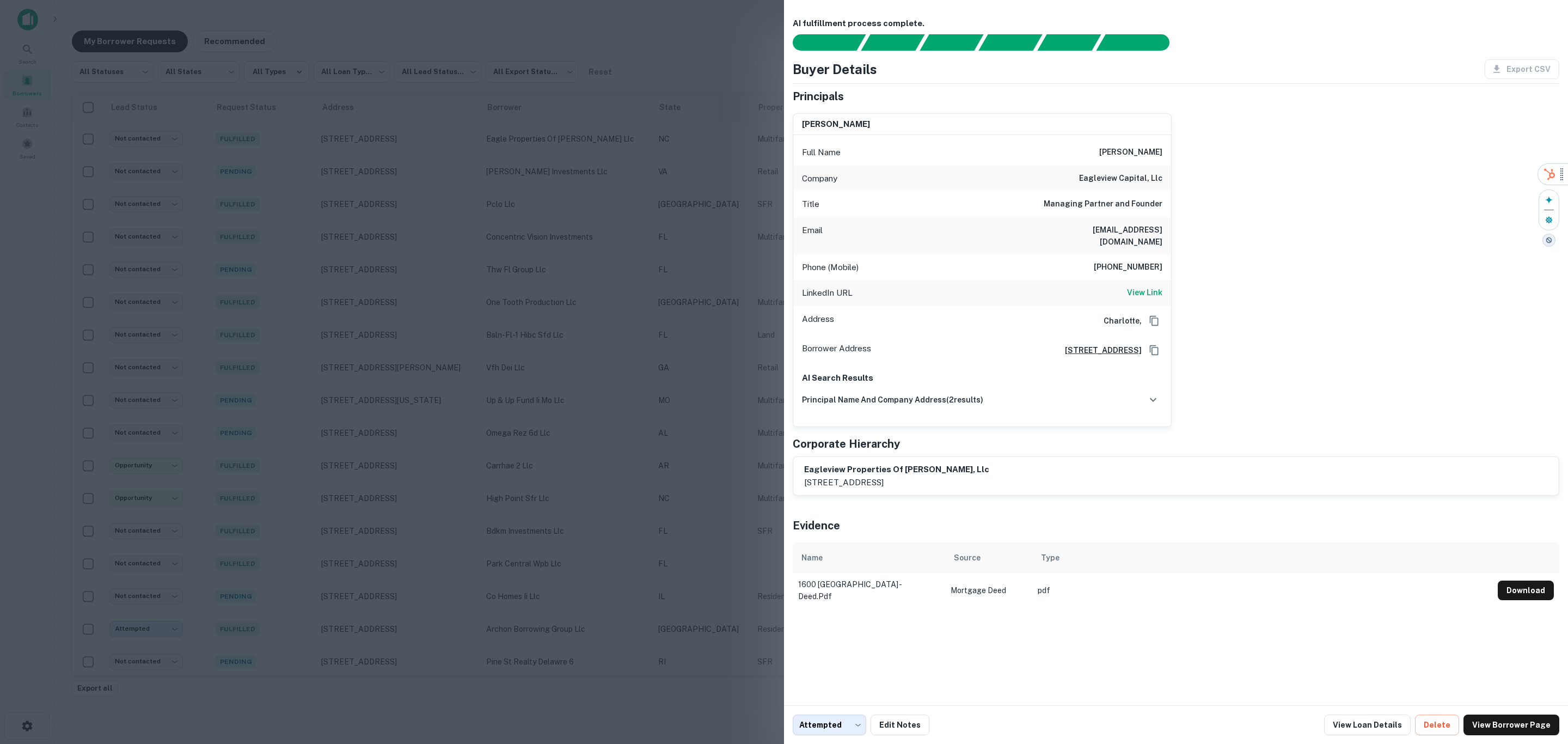
click at [1547, 170] on html "**********" at bounding box center [784, 372] width 1568 height 744
drag, startPoint x: 1054, startPoint y: 227, endPoint x: 1166, endPoint y: 225, distance: 112.0
click at [1166, 225] on div "Email danieljdesantis@gmail.com" at bounding box center [982, 236] width 378 height 37
copy h6 "danieljdesantis@gmail.com"
click at [1251, 248] on div "daniel desantis Full Name daniel desantis Company eagleview capital, llc Title …" at bounding box center [1172, 266] width 775 height 323
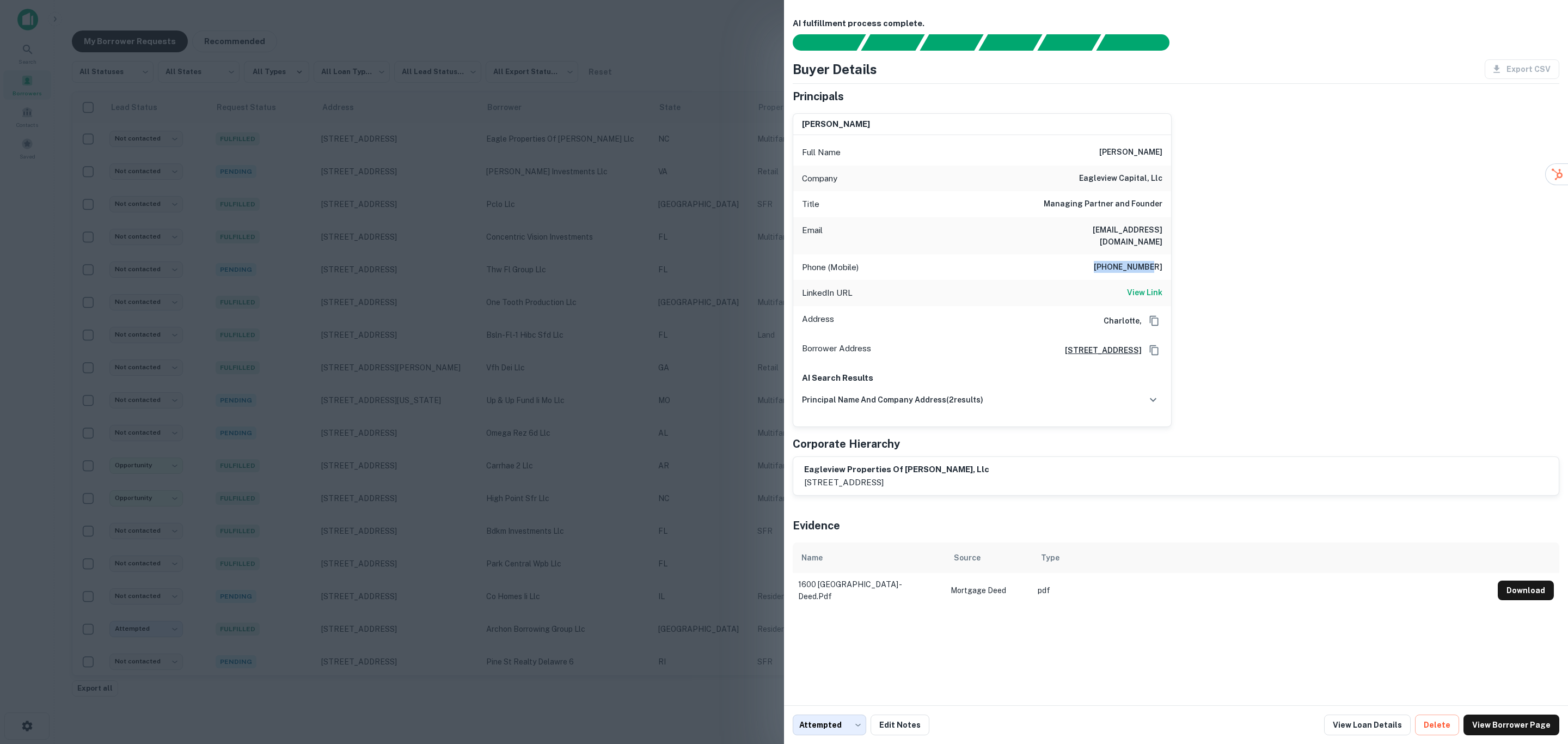
drag, startPoint x: 1110, startPoint y: 256, endPoint x: 1164, endPoint y: 259, distance: 54.1
click at [1164, 259] on div "Phone (Mobile) 704-962-9926" at bounding box center [982, 267] width 378 height 26
copy h6 "704-962-9926"
click at [915, 465] on h6 "eagleview properties of gaffney, llc" at bounding box center [897, 469] width 185 height 13
click at [655, 203] on div at bounding box center [784, 372] width 1568 height 744
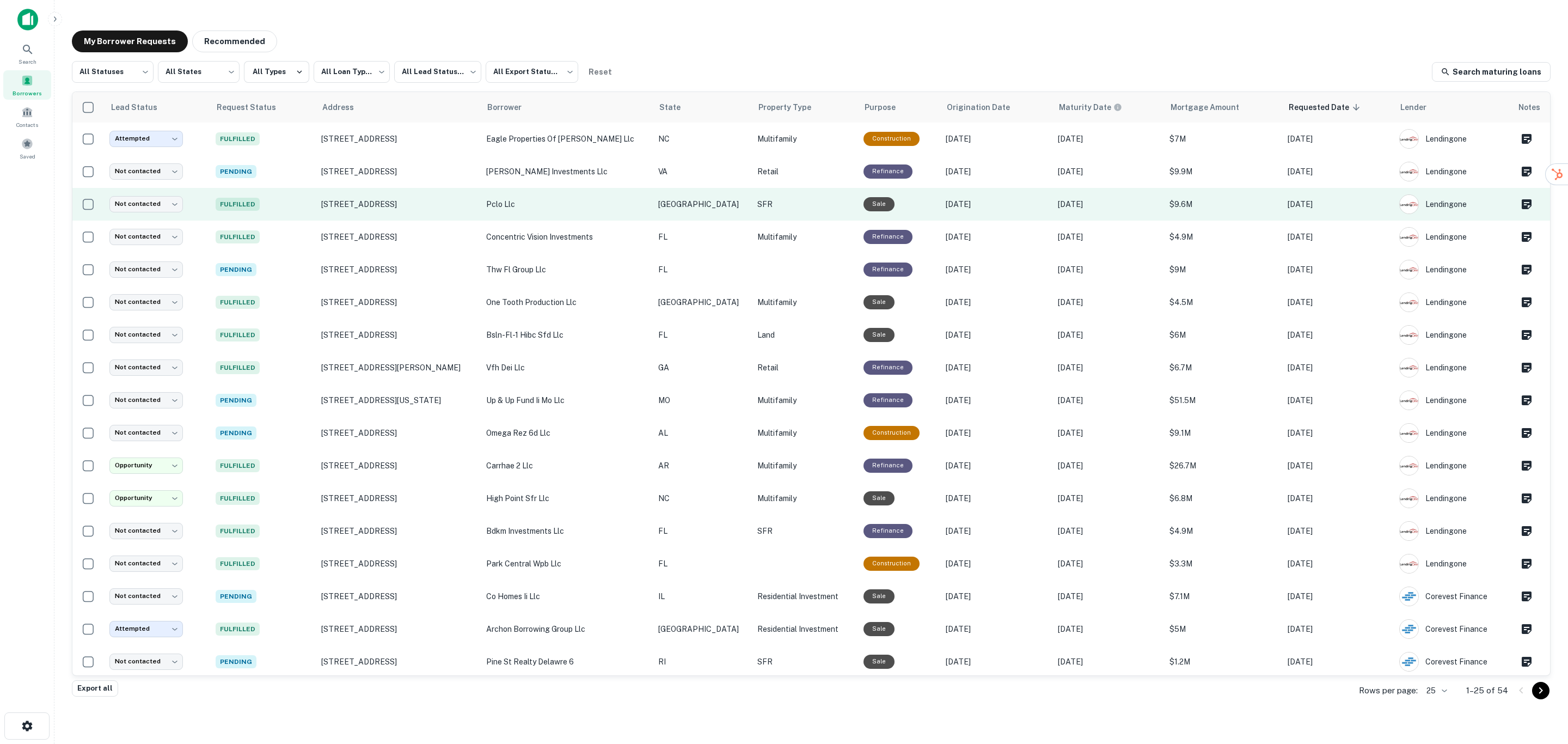
click at [548, 198] on p "pclo llc" at bounding box center [567, 205] width 161 height 12
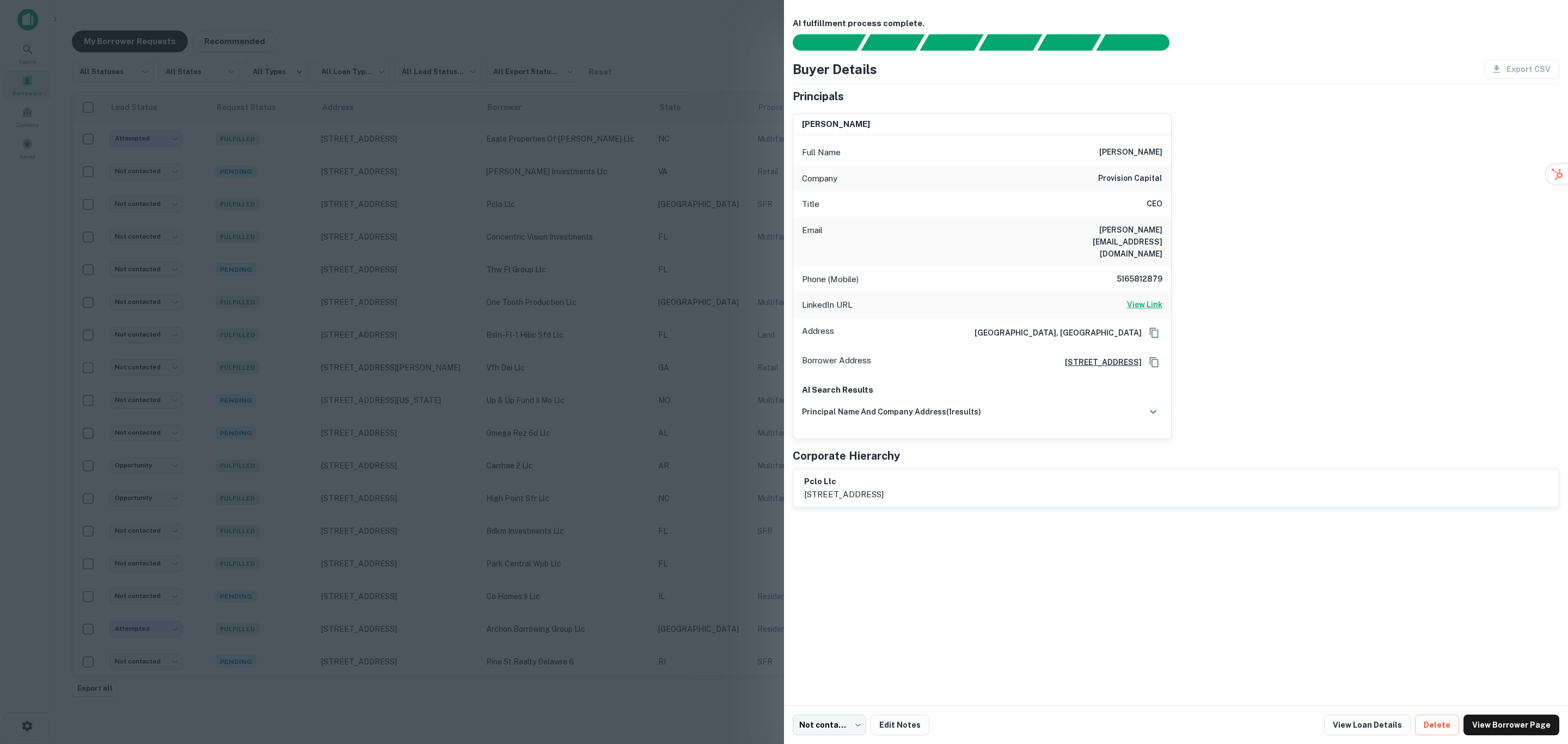
click at [1146, 298] on h6 "View Link" at bounding box center [1145, 304] width 35 height 12
drag, startPoint x: 1048, startPoint y: 229, endPoint x: 1166, endPoint y: 236, distance: 118.2
click at [1166, 236] on div "Email abdullah@provisioncapital.com" at bounding box center [982, 242] width 378 height 49
copy h6 "abdullah@provisioncapital.com"
click at [1385, 728] on link "View Loan Details" at bounding box center [1367, 725] width 86 height 21
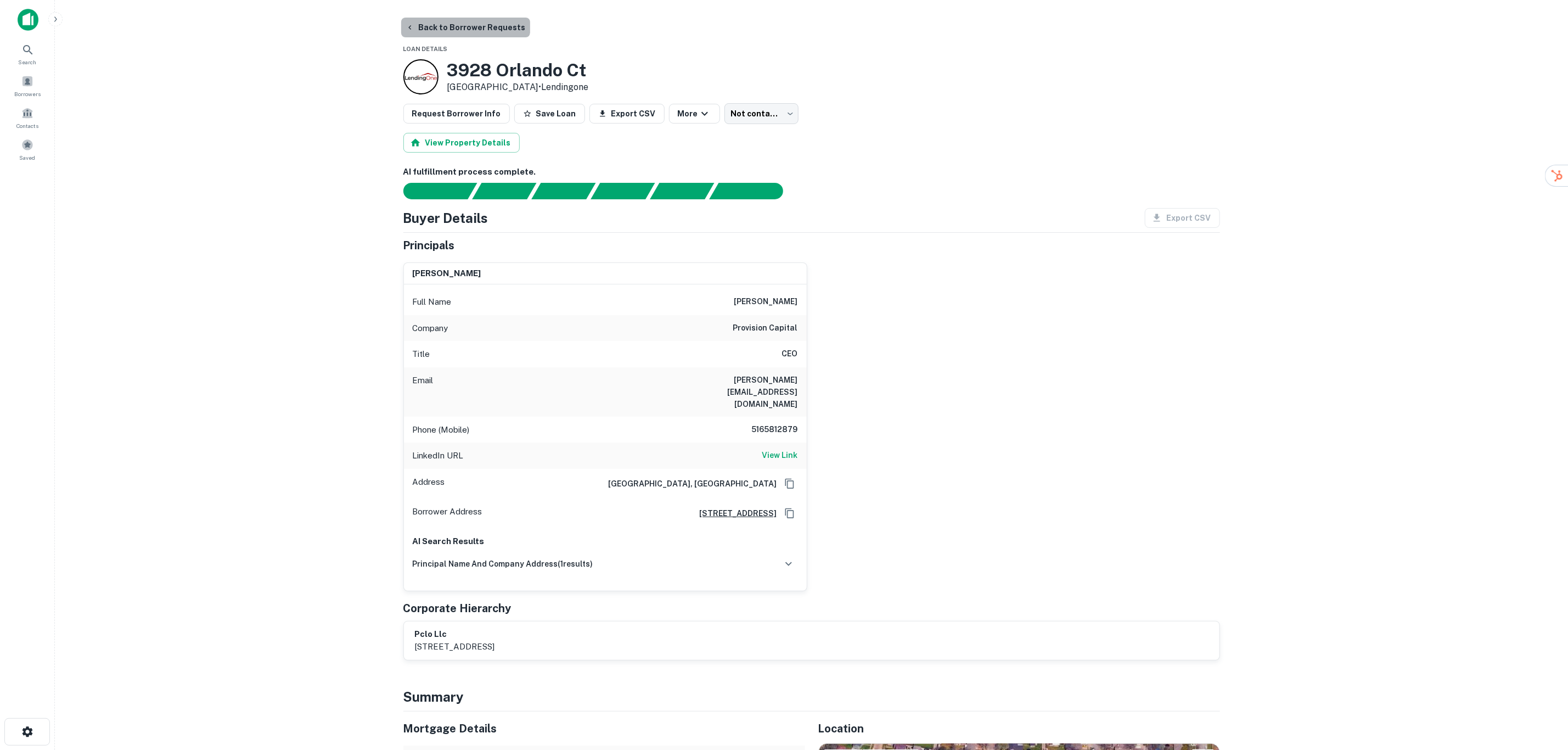
click at [465, 18] on button "Back to Borrower Requests" at bounding box center [466, 28] width 129 height 20
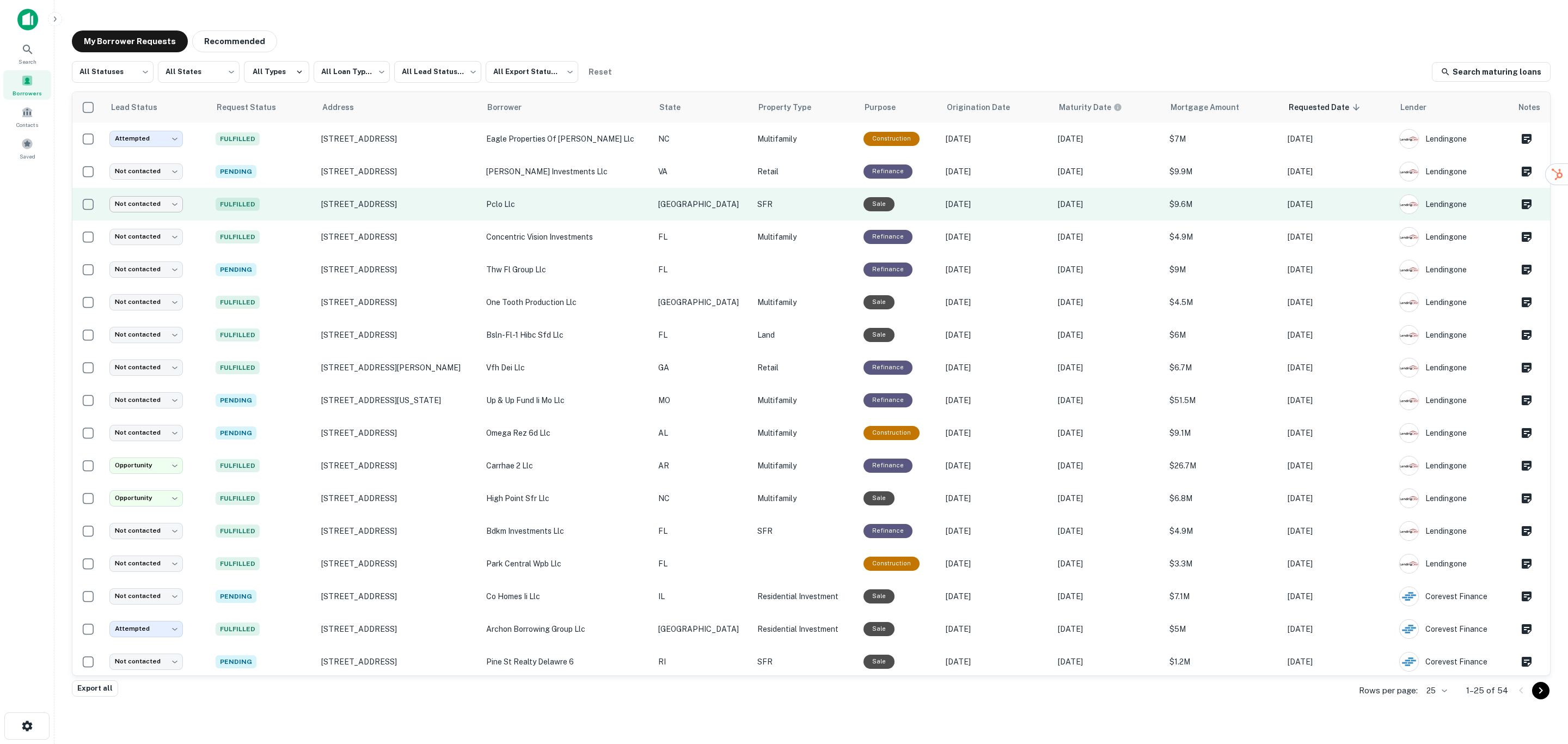
click at [175, 204] on body "**********" at bounding box center [784, 372] width 1568 height 744
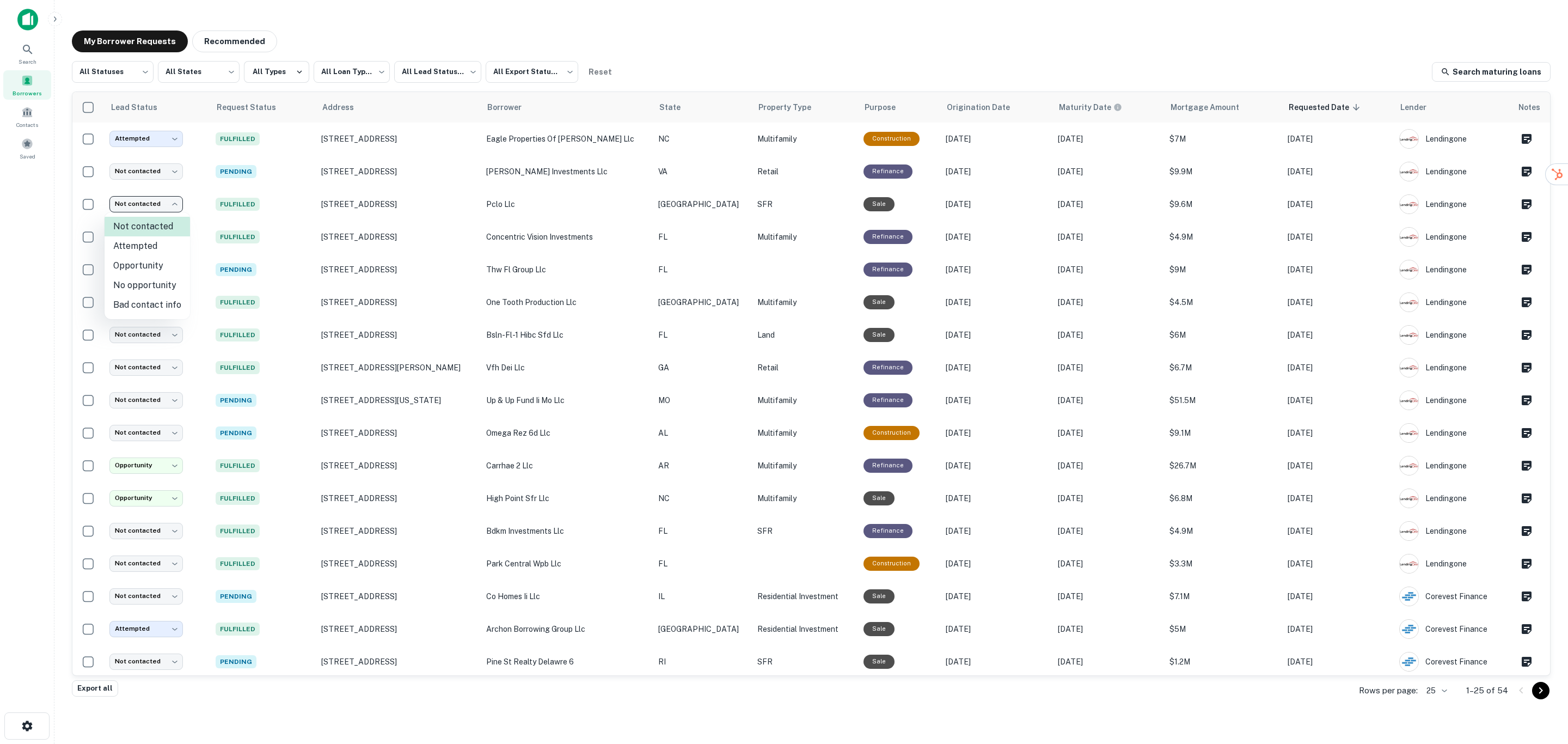
click at [152, 248] on li "Attempted" at bounding box center [147, 246] width 85 height 19
type input "*********"
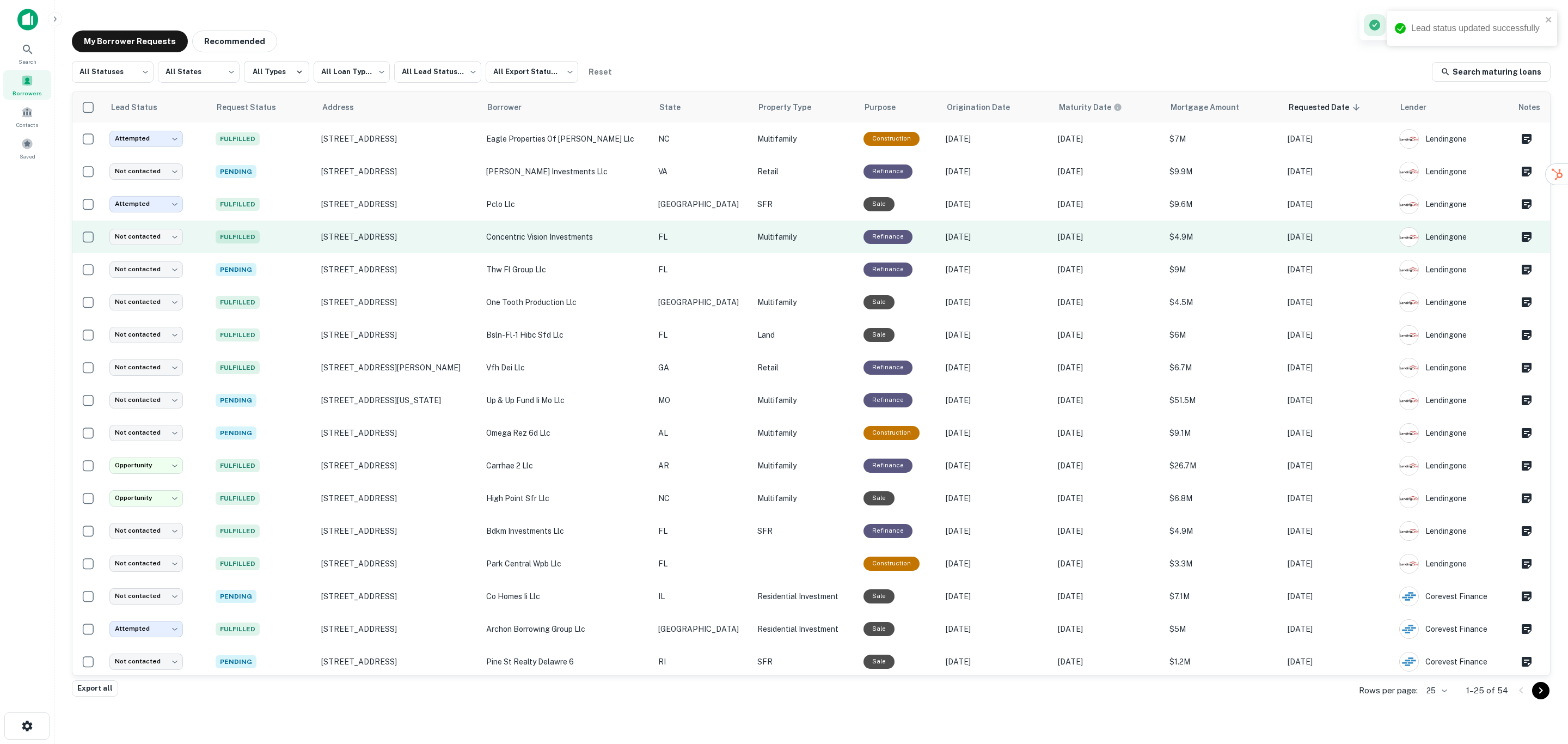
click at [580, 230] on td "concentric vision investments" at bounding box center [567, 237] width 172 height 33
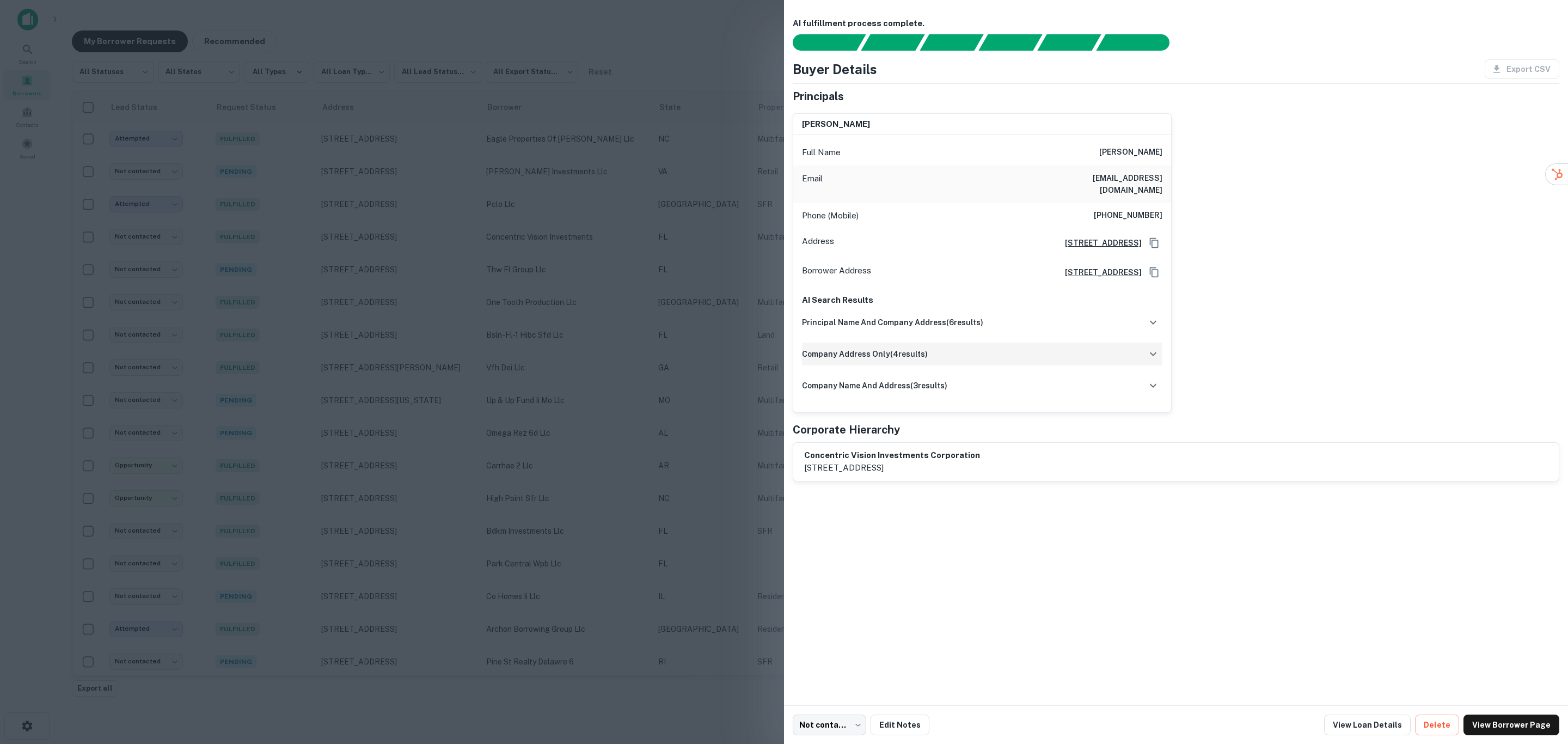
click at [1002, 343] on div "company address only ( 4 results)" at bounding box center [982, 354] width 360 height 23
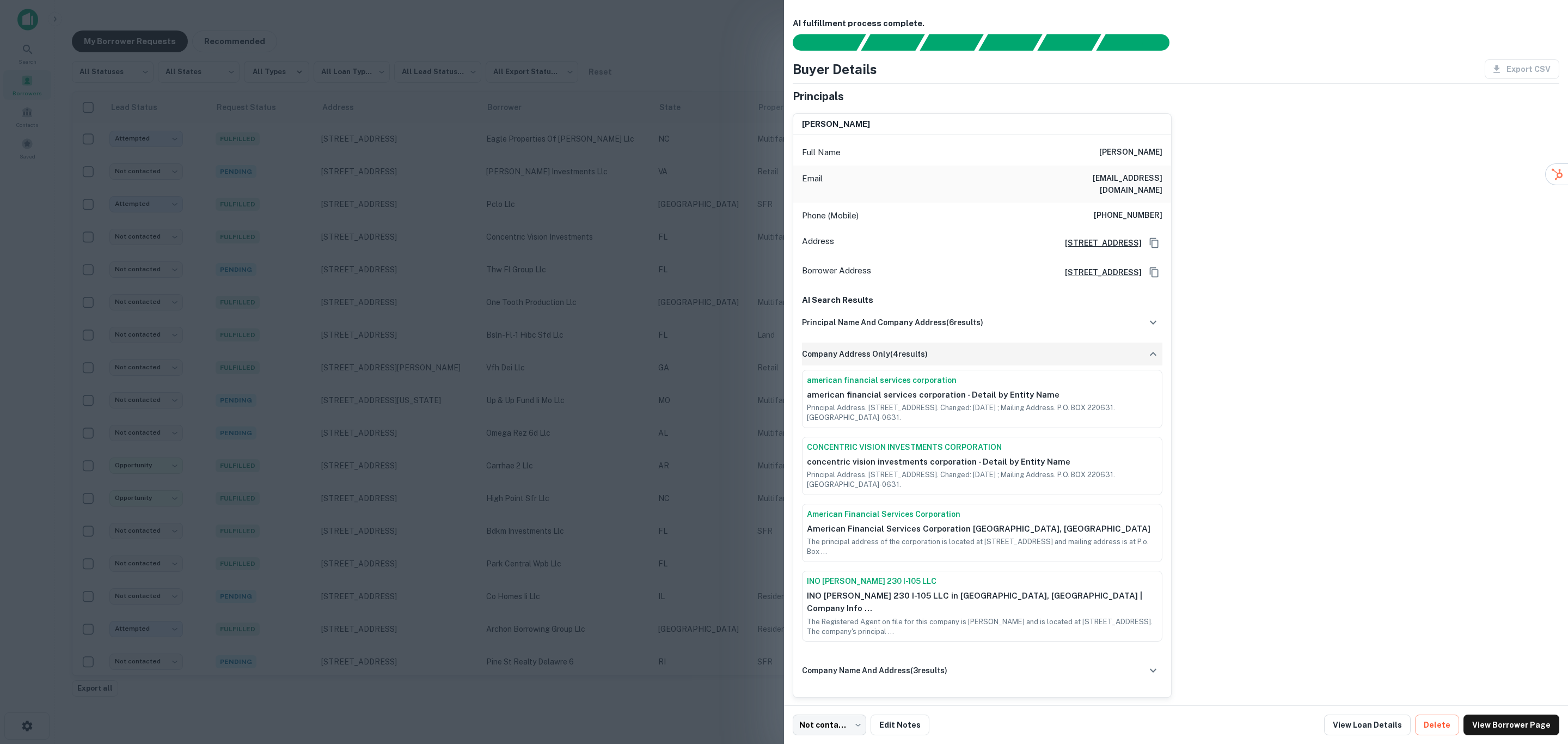
click at [1002, 343] on div "company address only ( 4 results)" at bounding box center [982, 354] width 360 height 23
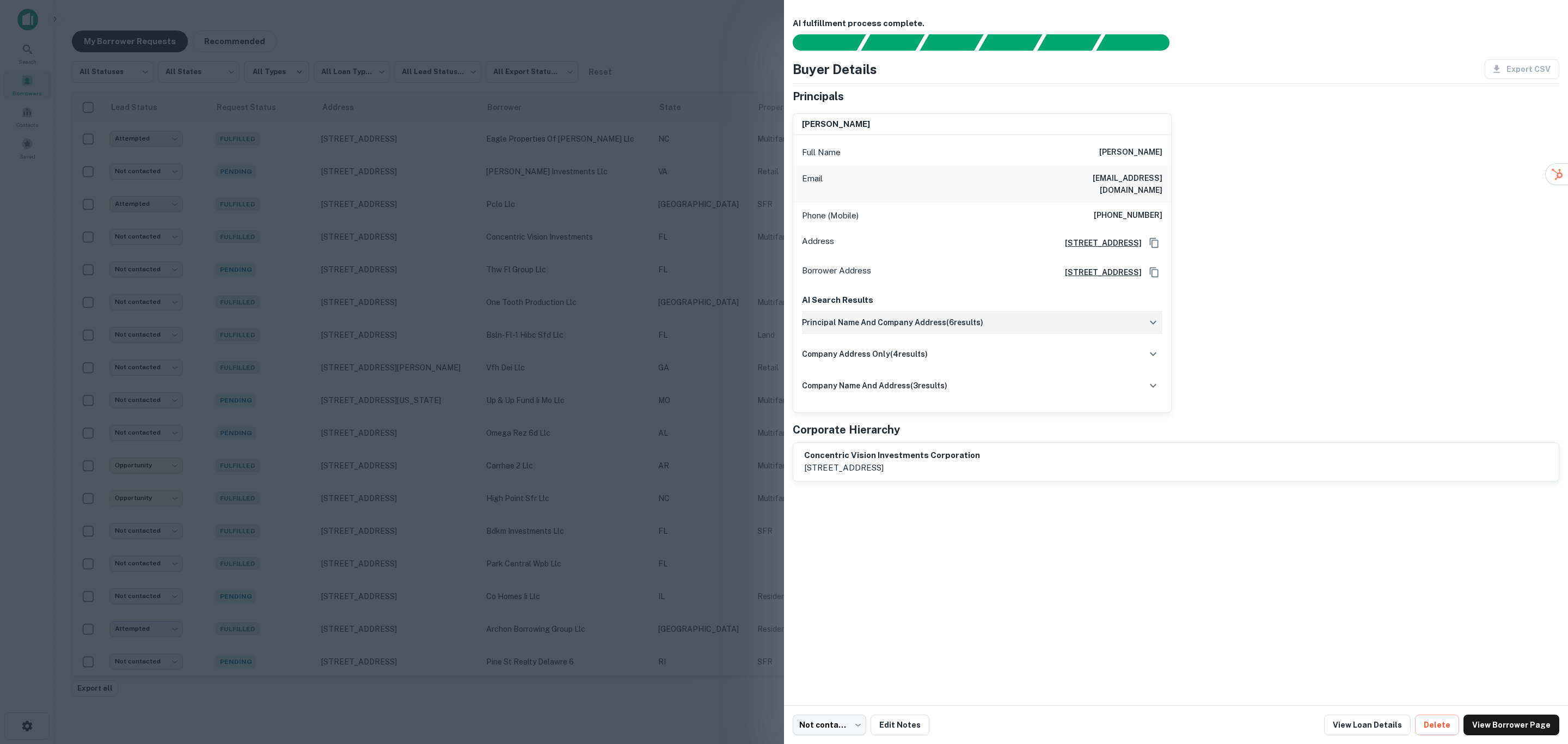
click at [1008, 316] on div "principal name and company address ( 6 results)" at bounding box center [982, 323] width 360 height 23
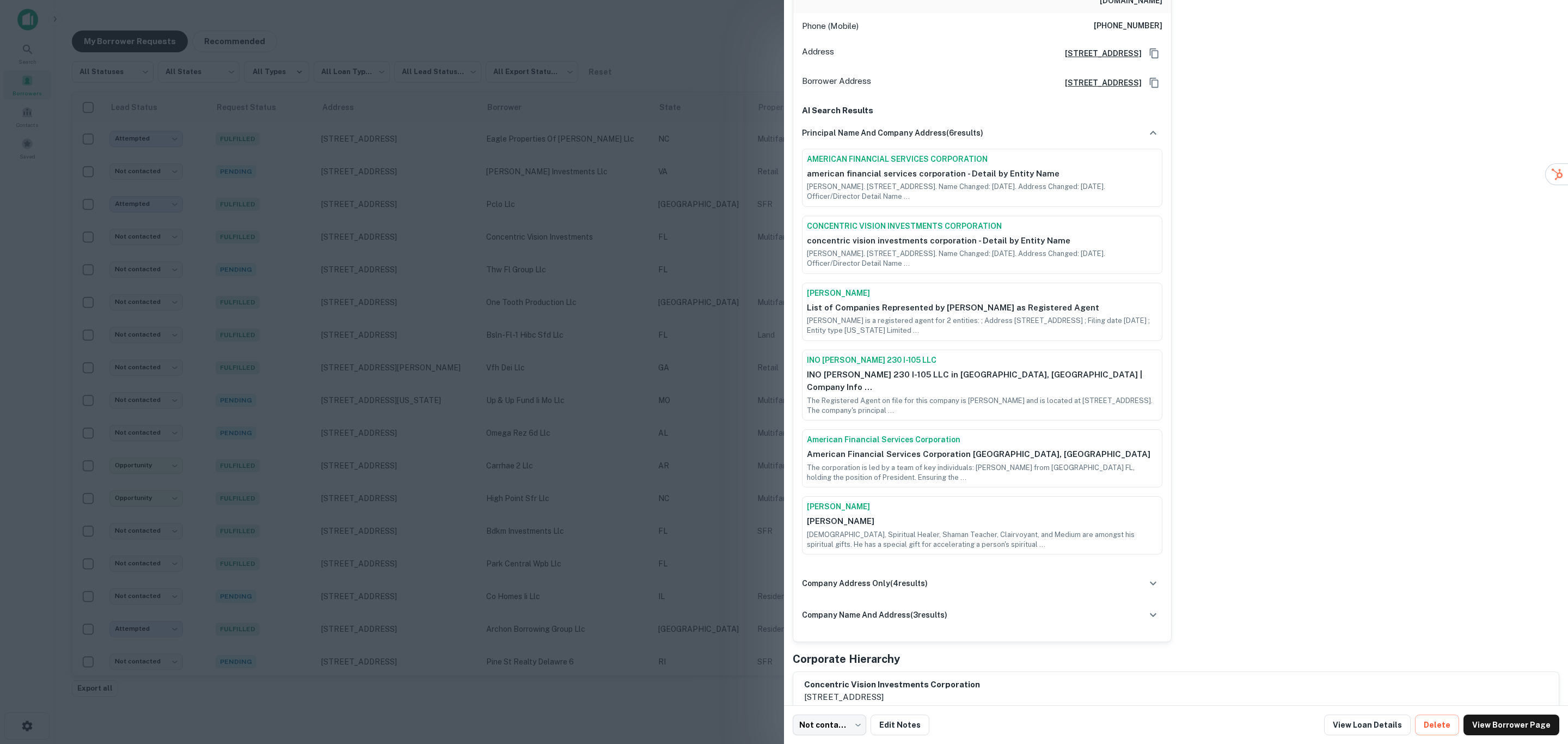
scroll to position [194, 0]
click at [985, 568] on div "company address only ( 4 results)" at bounding box center [982, 580] width 360 height 23
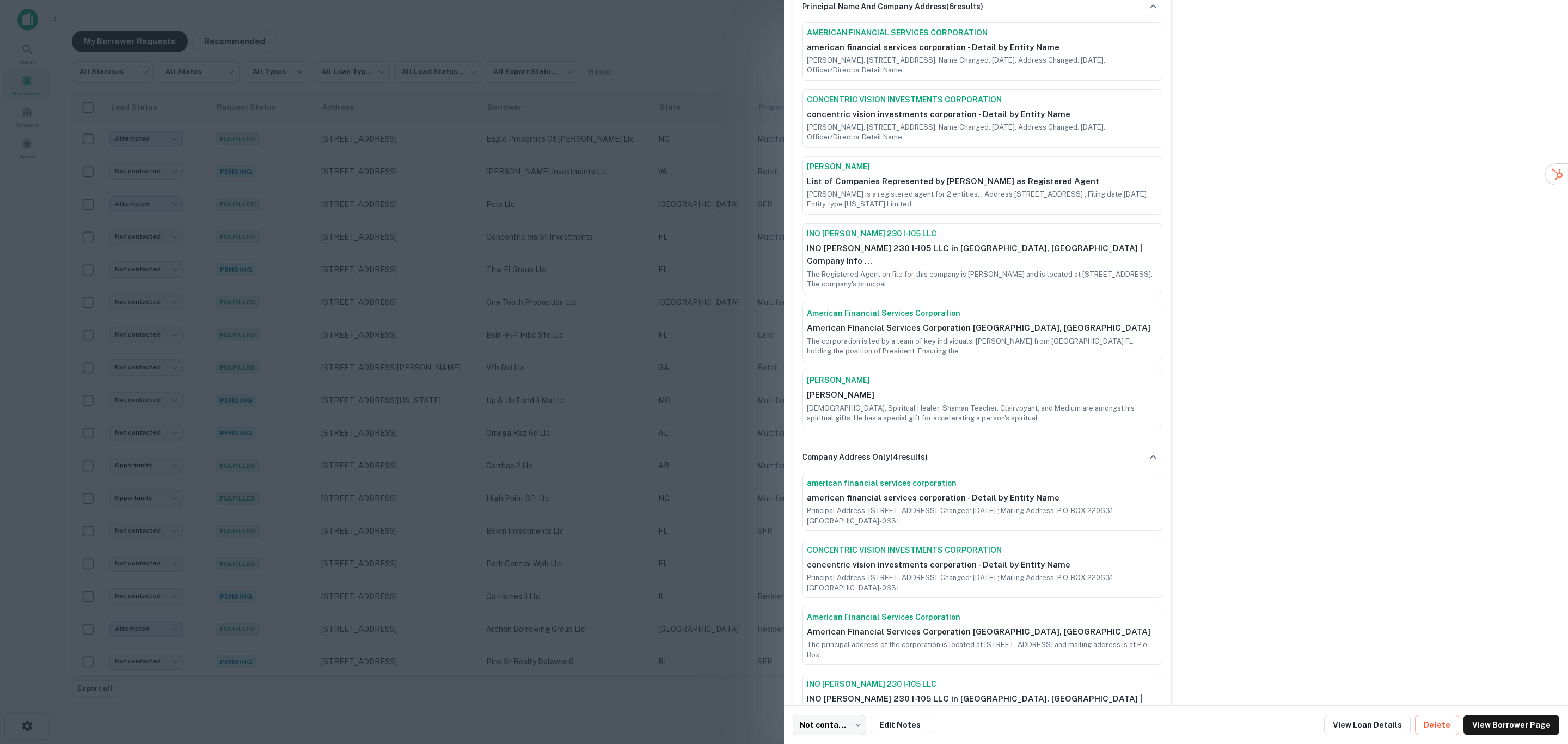
scroll to position [357, 0]
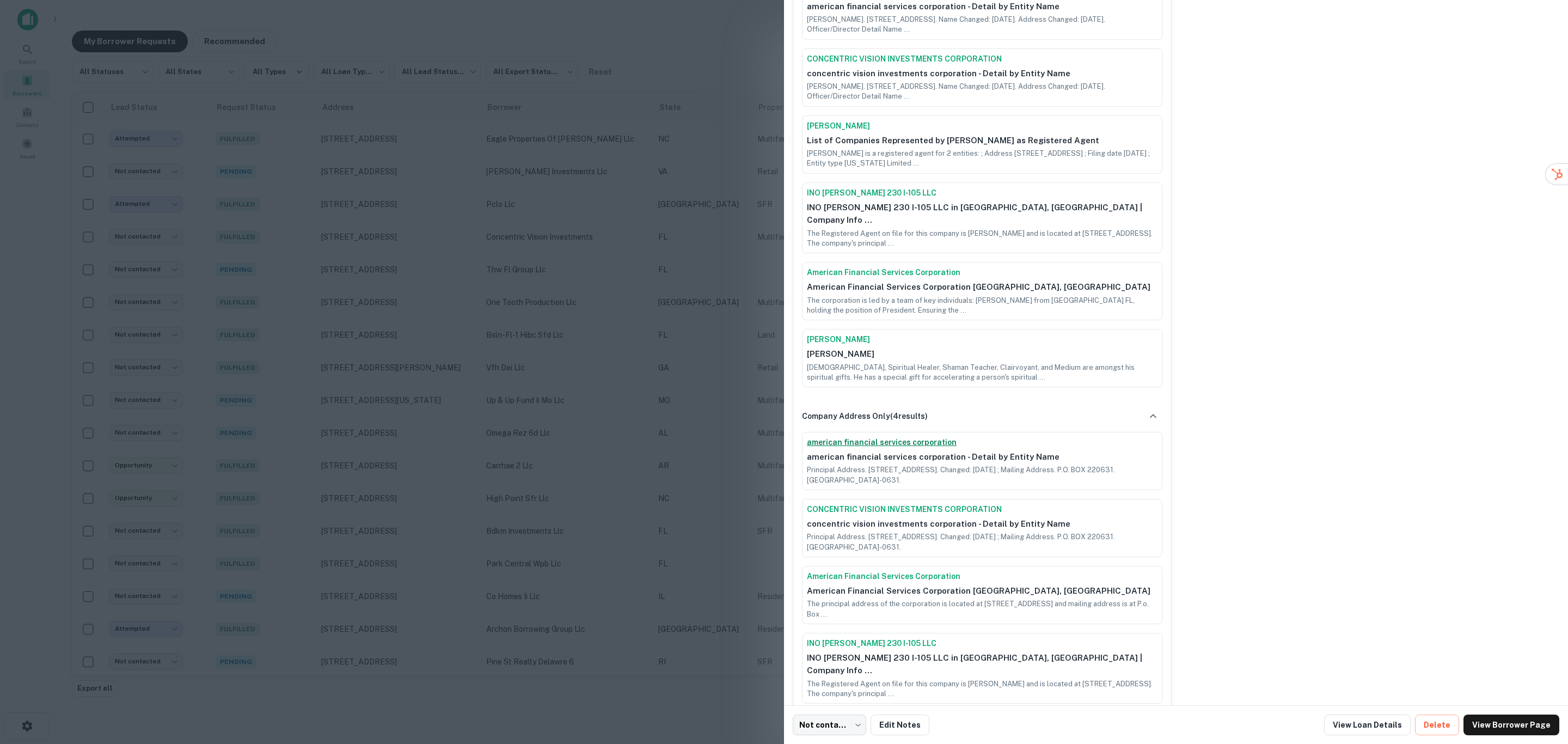
click at [911, 437] on link "american financial services corporation" at bounding box center [982, 442] width 351 height 12
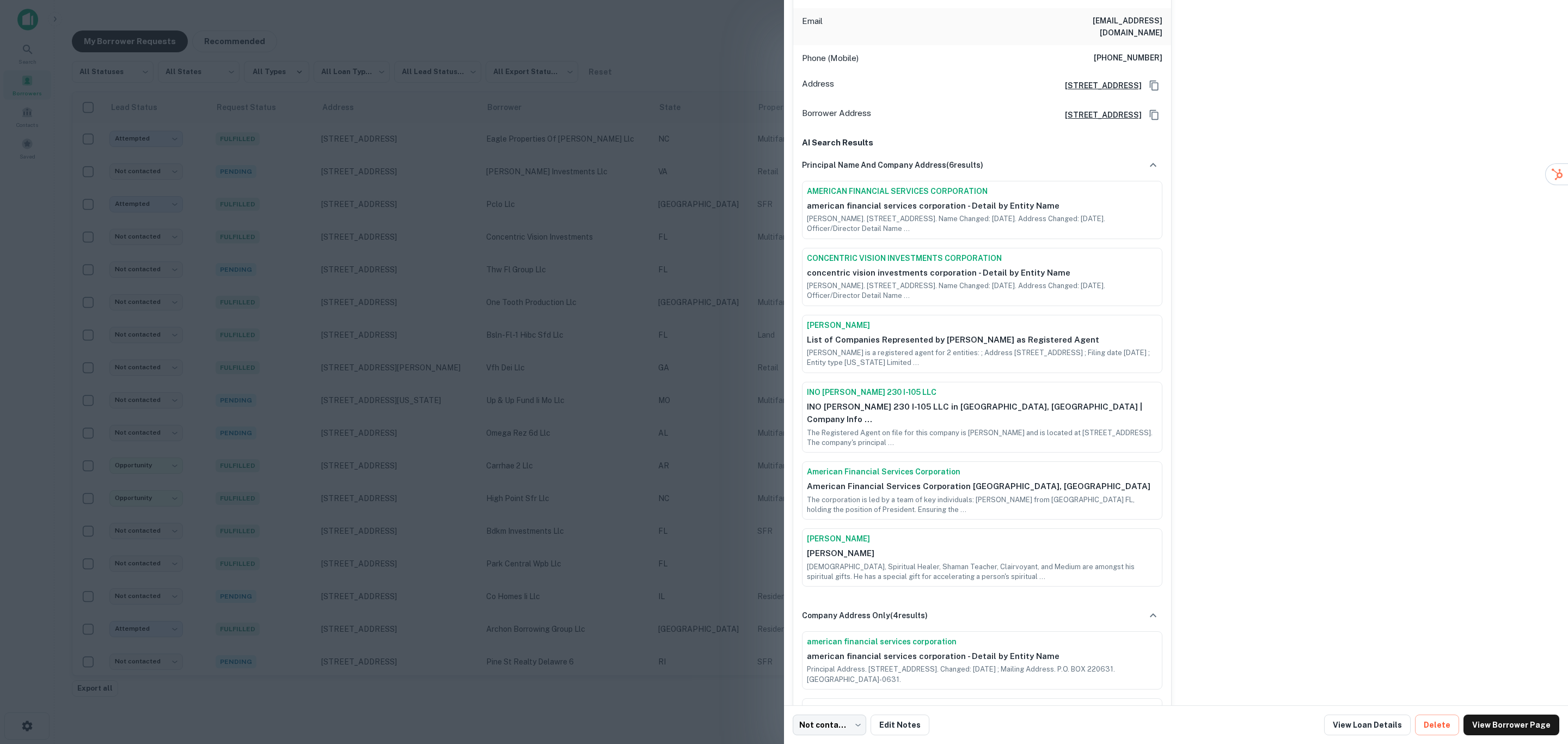
scroll to position [0, 0]
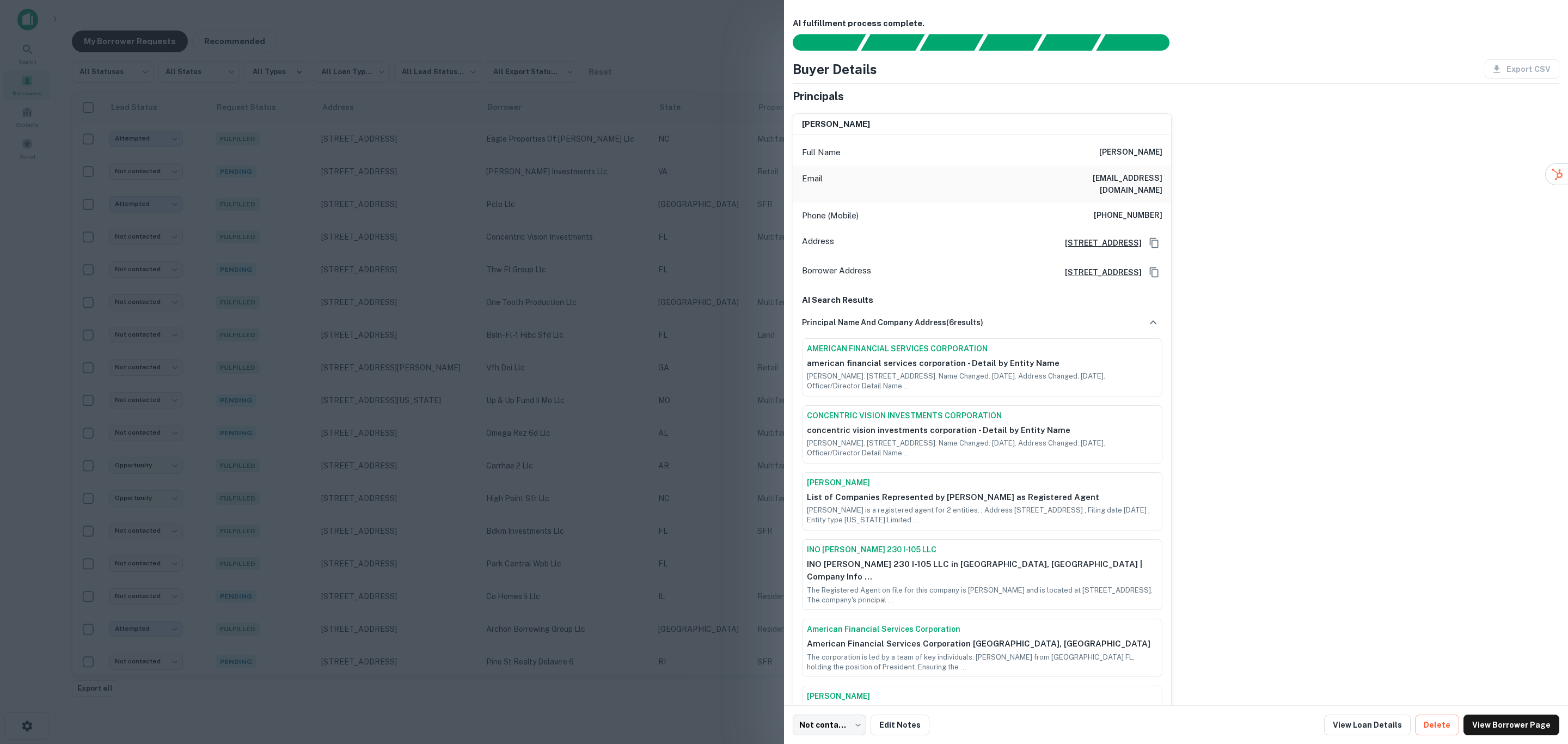
click at [1100, 149] on div "Full Name [PERSON_NAME]" at bounding box center [982, 152] width 378 height 26
drag, startPoint x: 1096, startPoint y: 206, endPoint x: 1155, endPoint y: 204, distance: 59.0
click at [1155, 209] on h6 "[PHONE_NUMBER]" at bounding box center [1128, 215] width 69 height 13
copy h6 "[PHONE_NUMBER]"
click at [1057, 166] on div "Email [EMAIL_ADDRESS][DOMAIN_NAME]" at bounding box center [982, 184] width 378 height 37
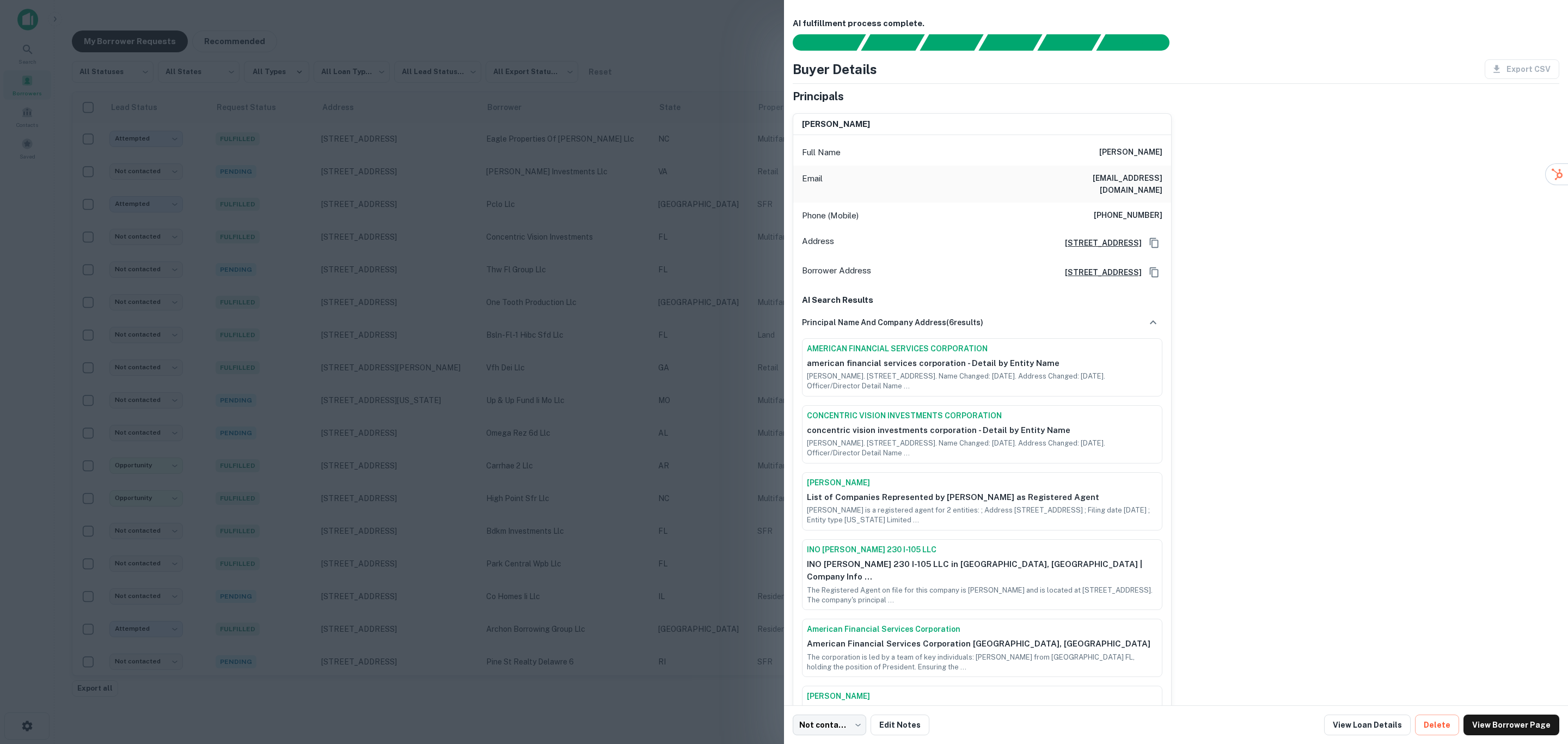
drag, startPoint x: 1101, startPoint y: 149, endPoint x: 1164, endPoint y: 147, distance: 63.0
click at [1164, 147] on div "Full Name [PERSON_NAME]" at bounding box center [982, 152] width 378 height 26
copy h6 "[PERSON_NAME]"
drag, startPoint x: 1161, startPoint y: 203, endPoint x: 1096, endPoint y: 200, distance: 65.1
click at [1096, 203] on div "Phone (Mobile) [PHONE_NUMBER]" at bounding box center [982, 216] width 378 height 26
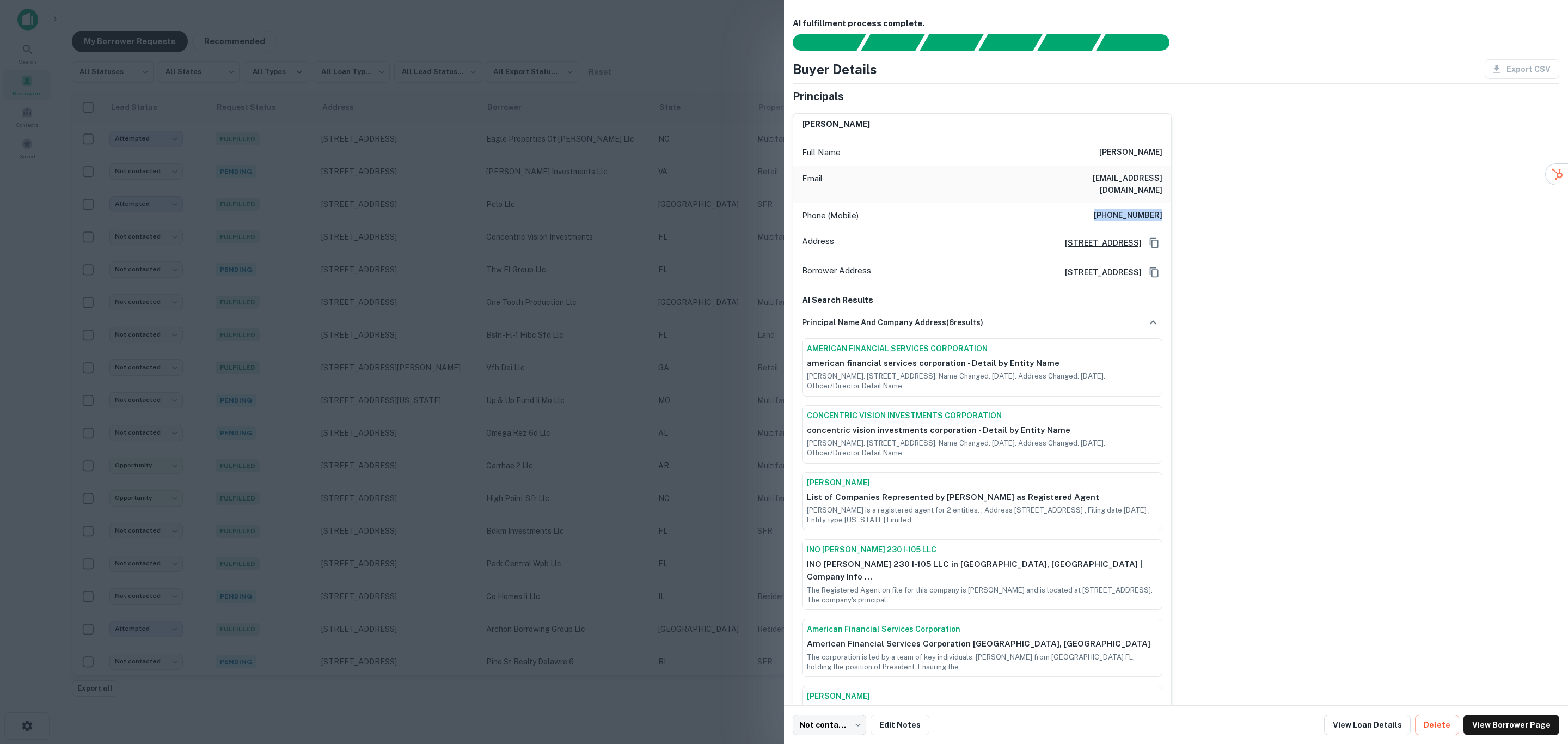
copy h6 "[PHONE_NUMBER]"
click at [976, 317] on h6 "principal name and company address ( 6 results)" at bounding box center [893, 323] width 181 height 12
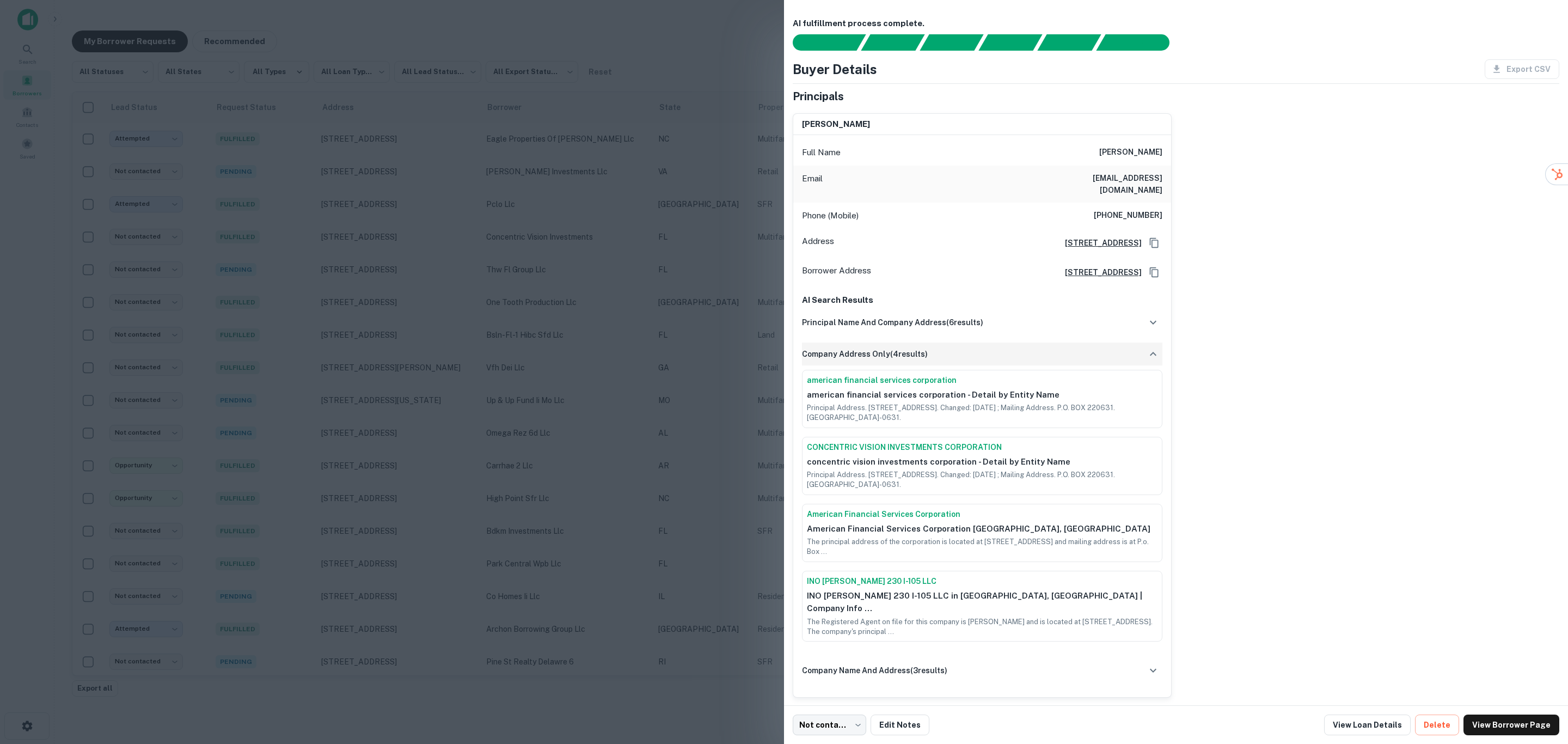
click at [984, 343] on div "company address only ( 4 results)" at bounding box center [982, 354] width 360 height 23
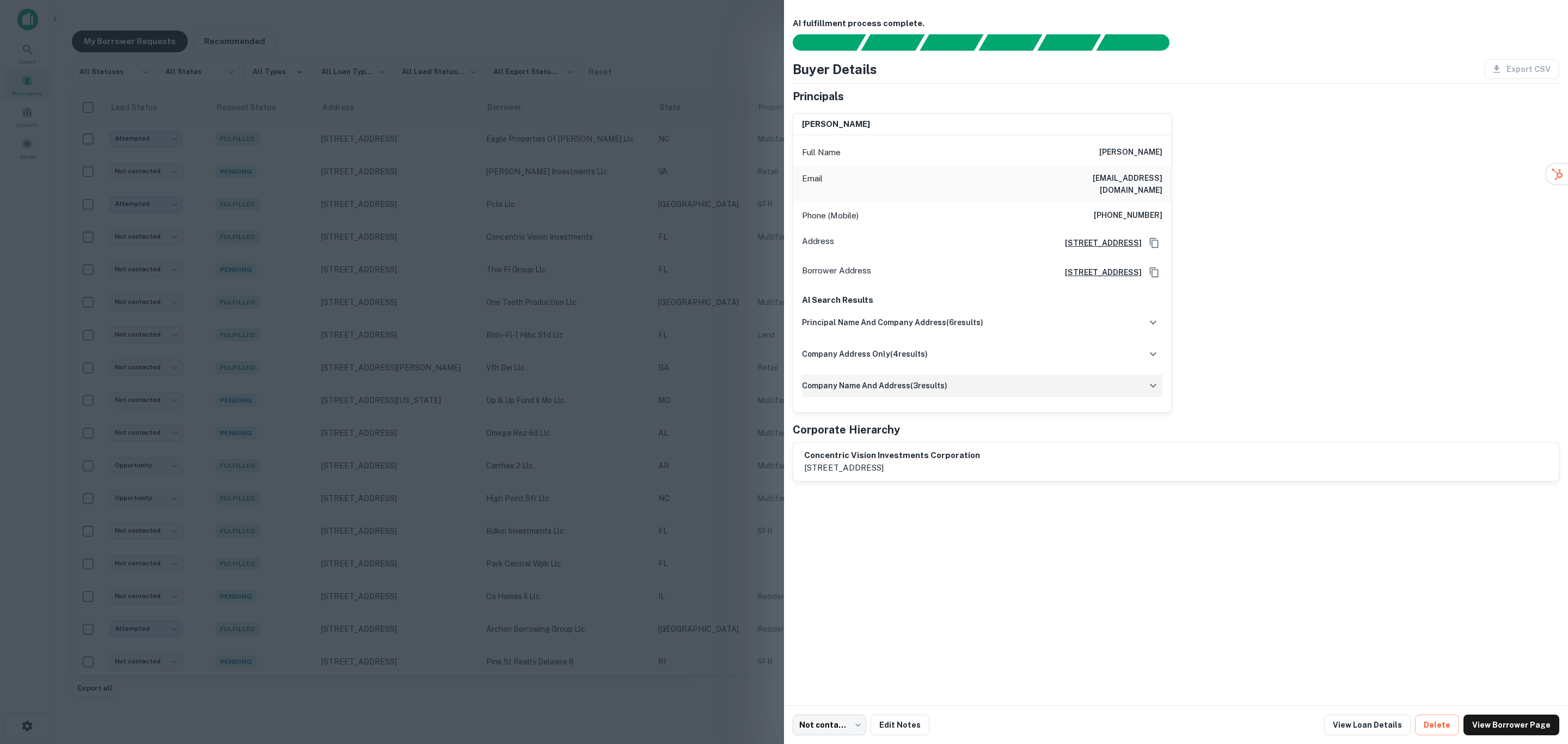
click at [993, 379] on div "company name and address ( 3 results)" at bounding box center [982, 385] width 360 height 23
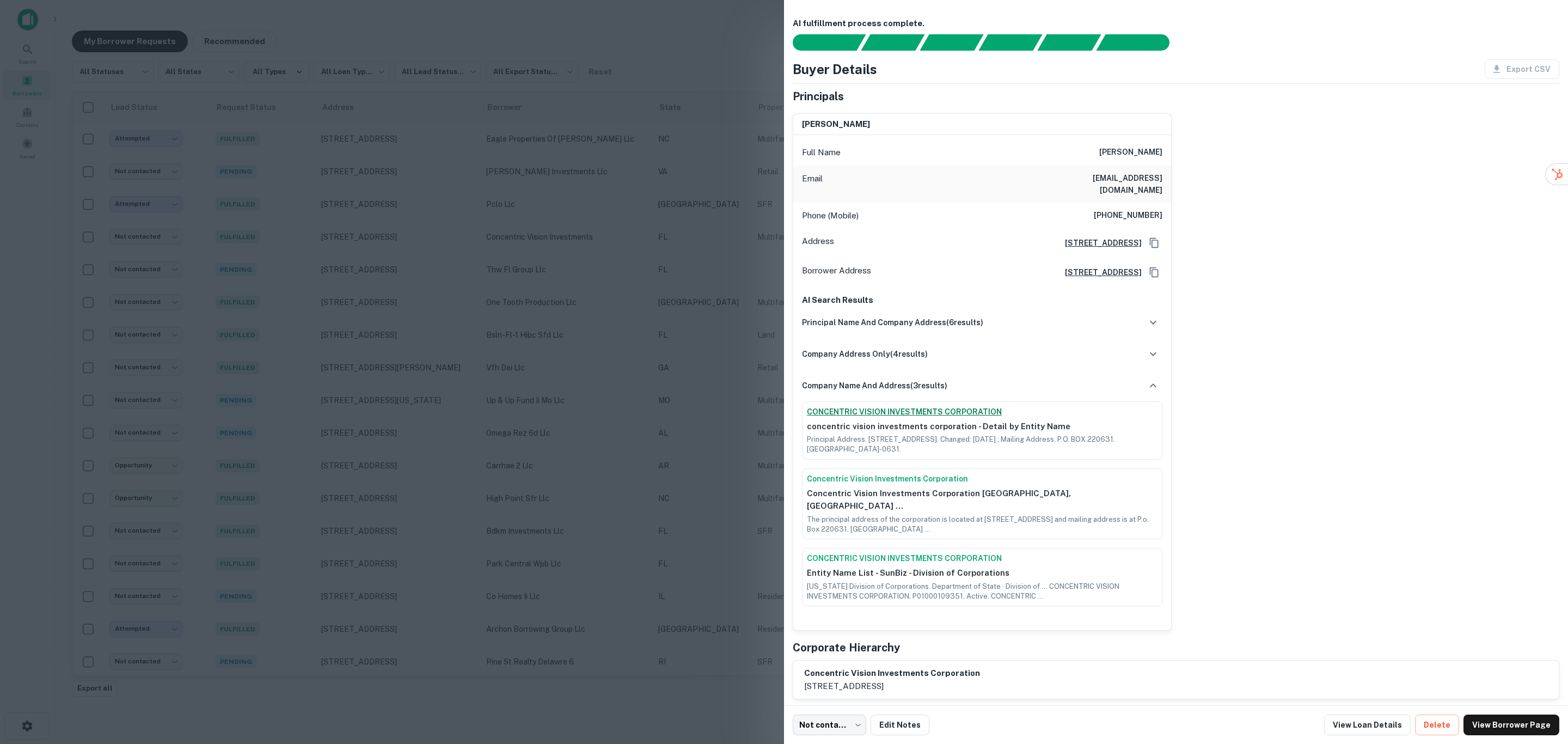
click at [969, 406] on link "CONCENTRIC VISION INVESTMENTS CORPORATION" at bounding box center [982, 412] width 351 height 12
click at [954, 374] on div "company name and address ( 3 results)" at bounding box center [982, 385] width 360 height 23
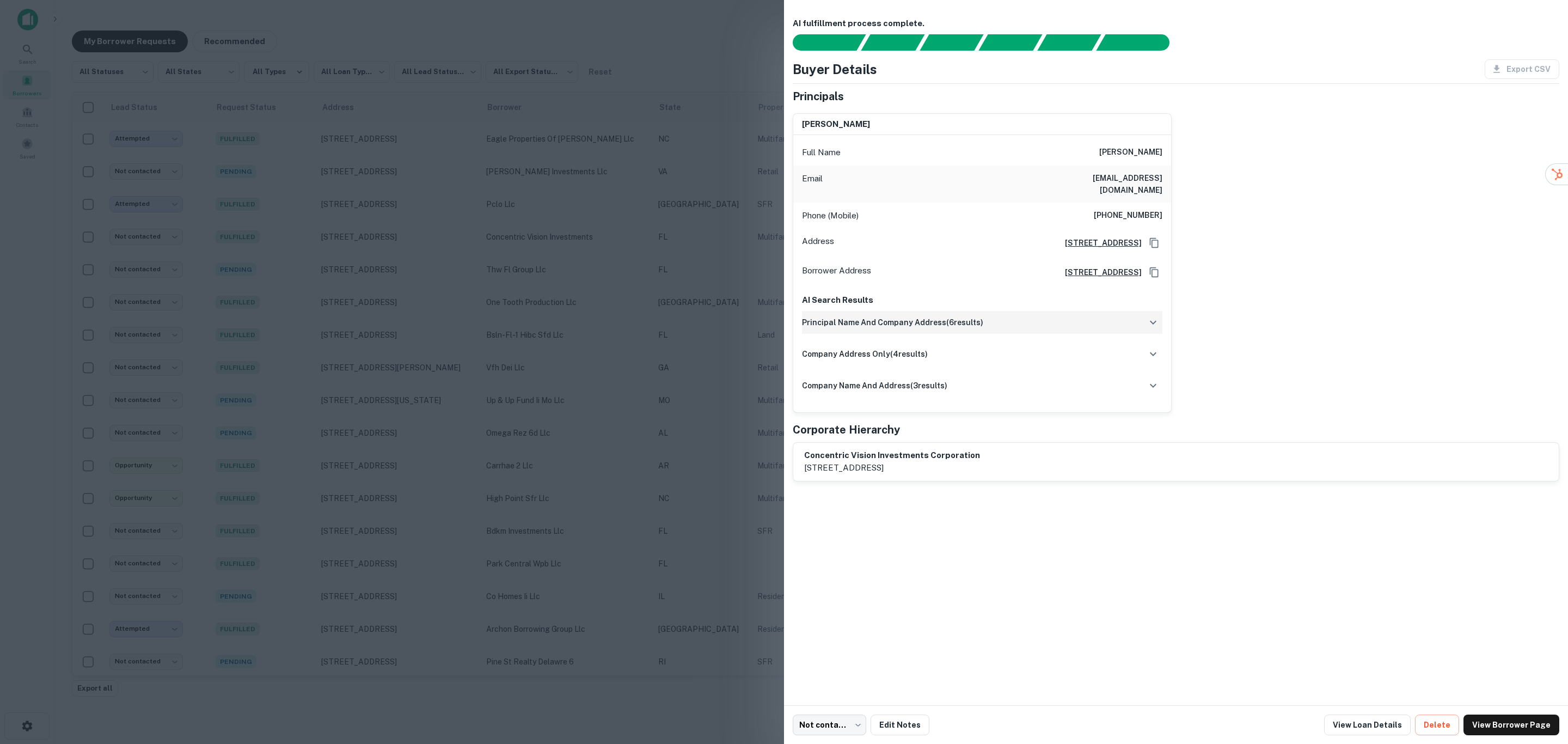
click at [971, 317] on h6 "principal name and company address ( 6 results)" at bounding box center [893, 323] width 181 height 12
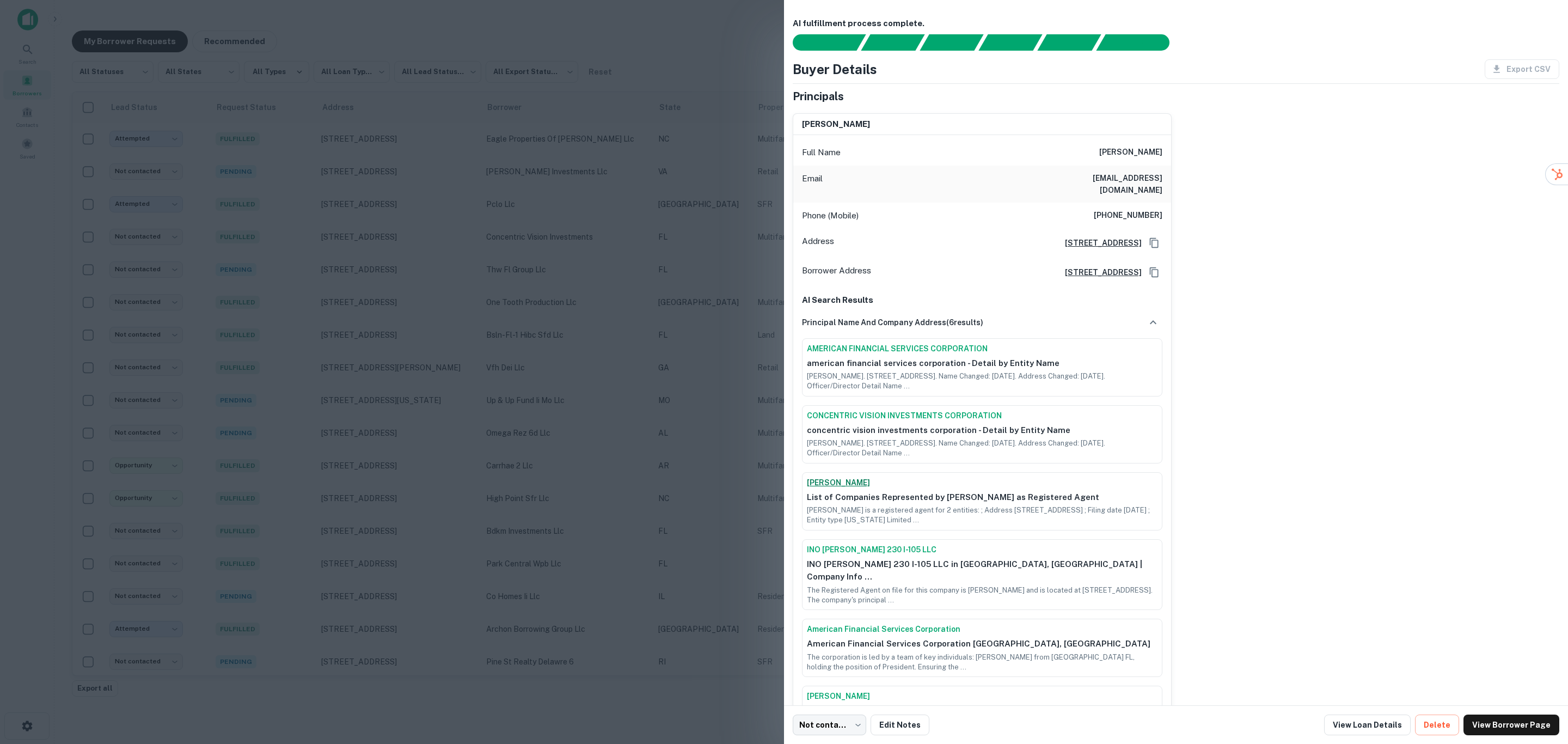
click at [852, 477] on link "[PERSON_NAME]" at bounding box center [982, 483] width 351 height 12
click at [511, 371] on div at bounding box center [784, 372] width 1568 height 744
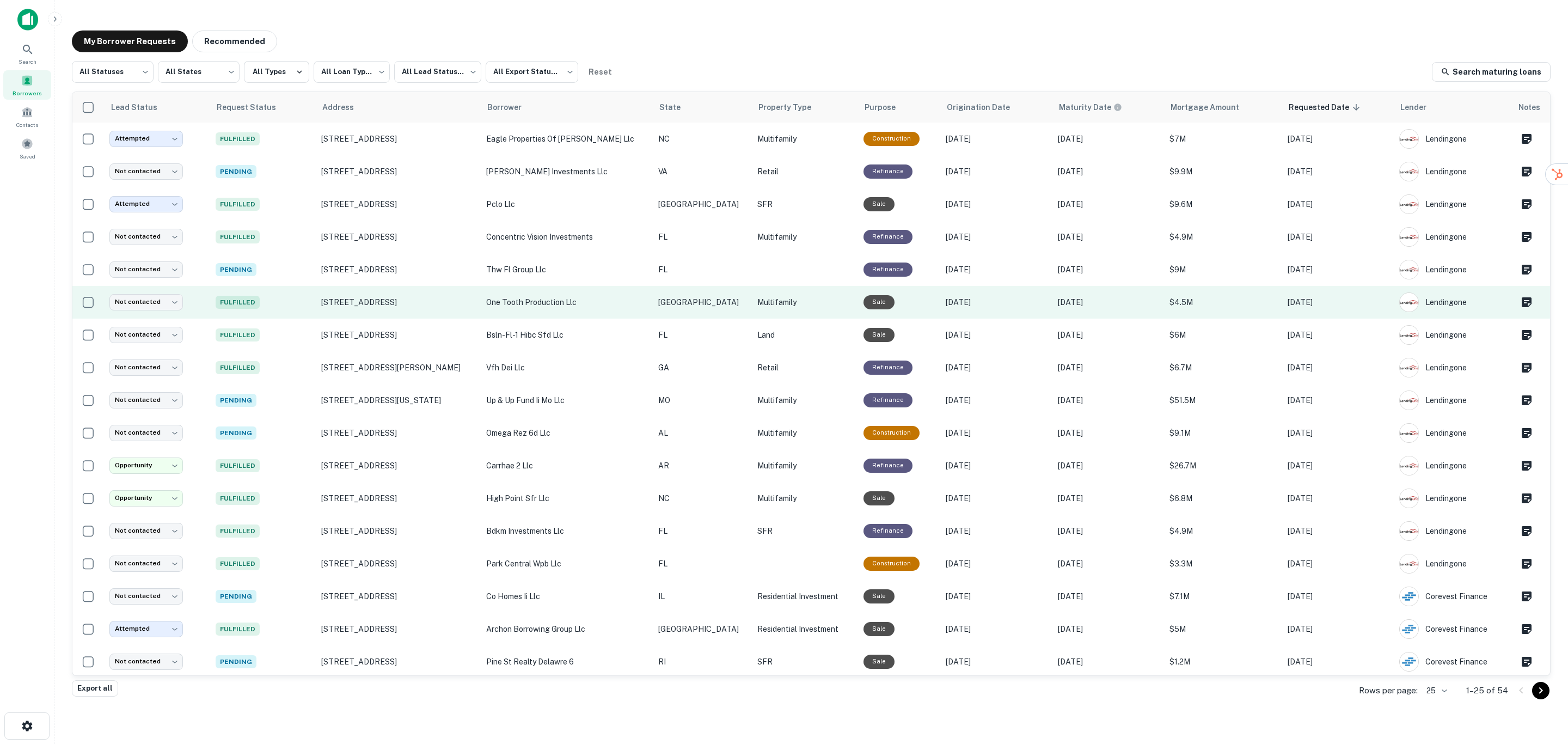
click at [598, 297] on p "one tooth production llc" at bounding box center [567, 303] width 161 height 12
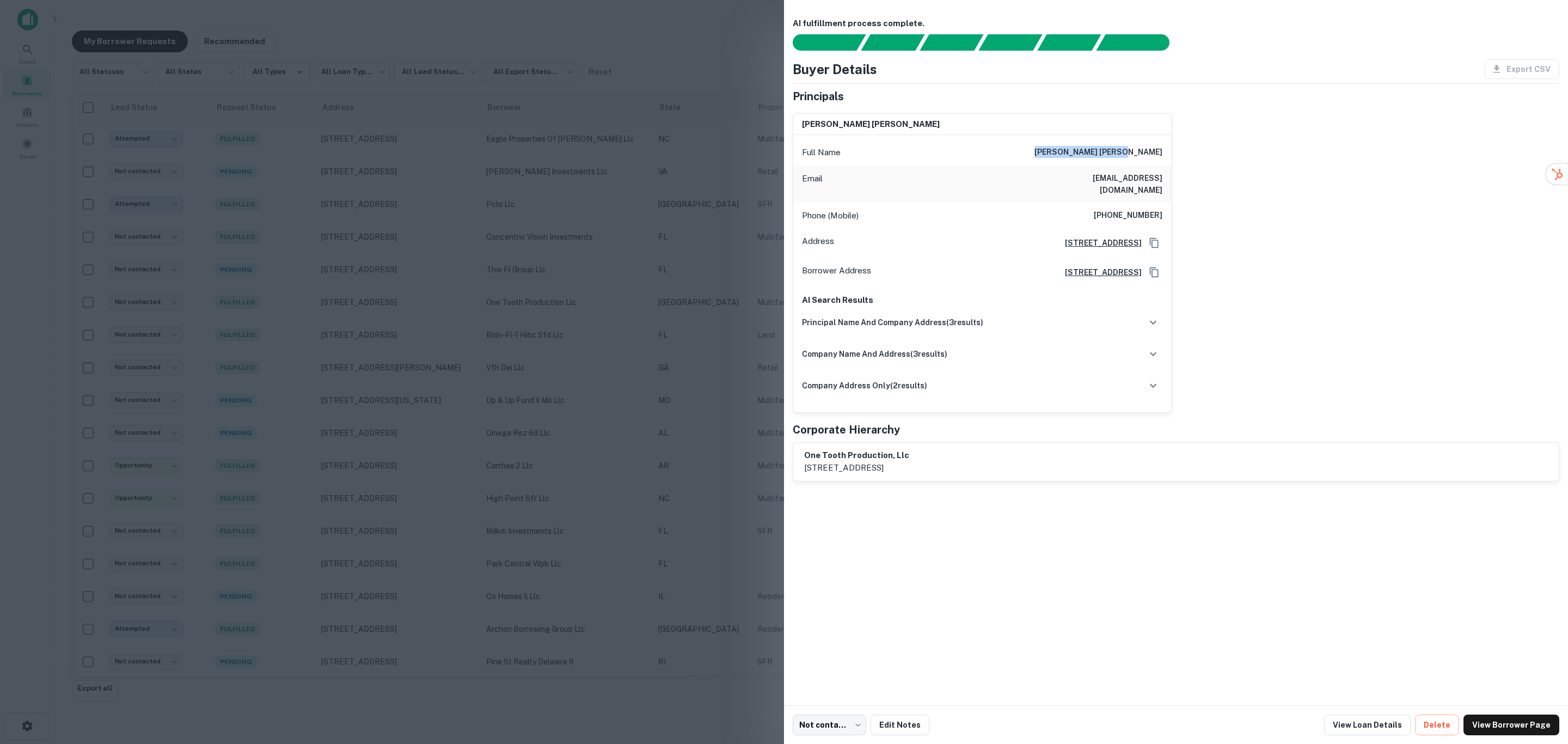
drag, startPoint x: 1080, startPoint y: 150, endPoint x: 1171, endPoint y: 152, distance: 91.0
click at [1171, 152] on div "[PERSON_NAME] [PERSON_NAME] Full Name [PERSON_NAME] [PERSON_NAME] Email [EMAIL_…" at bounding box center [982, 263] width 379 height 300
copy h6 "[PERSON_NAME] [PERSON_NAME]"
click at [1012, 312] on div "principal name and company address ( 3 results)" at bounding box center [982, 323] width 360 height 23
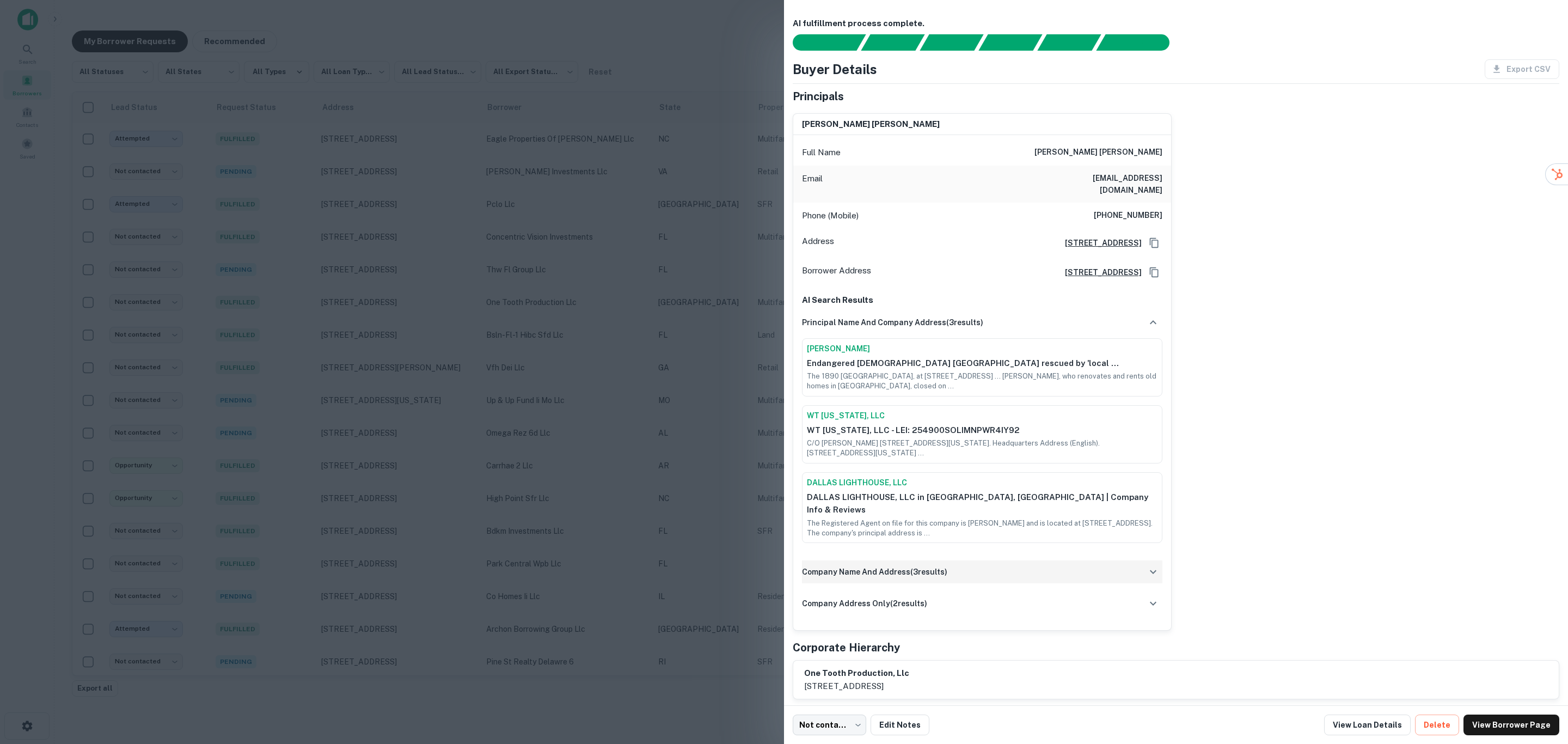
click at [938, 566] on h6 "company name and address ( 3 results)" at bounding box center [875, 572] width 145 height 12
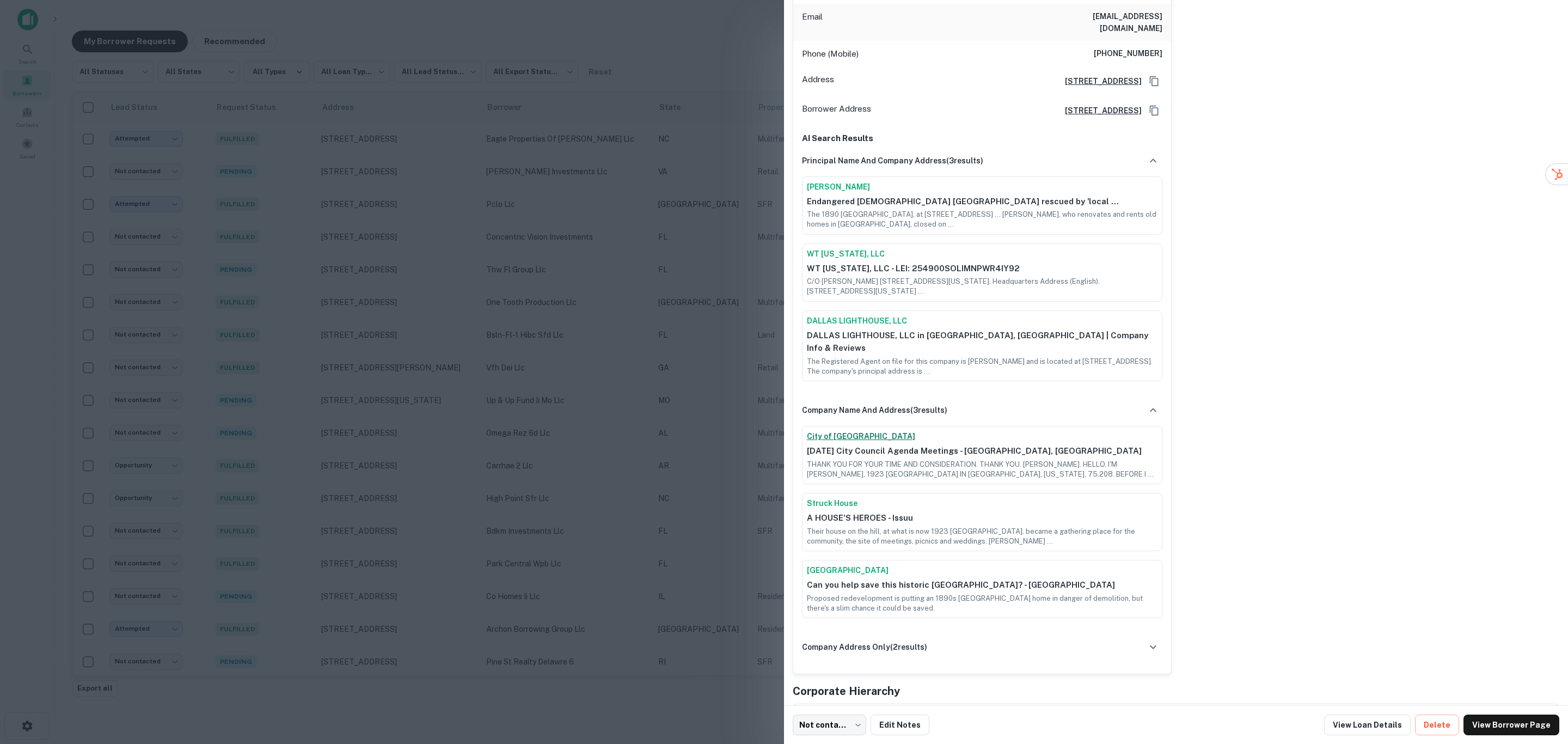
scroll to position [163, 0]
click at [843, 429] on link "City of [GEOGRAPHIC_DATA]" at bounding box center [982, 435] width 351 height 12
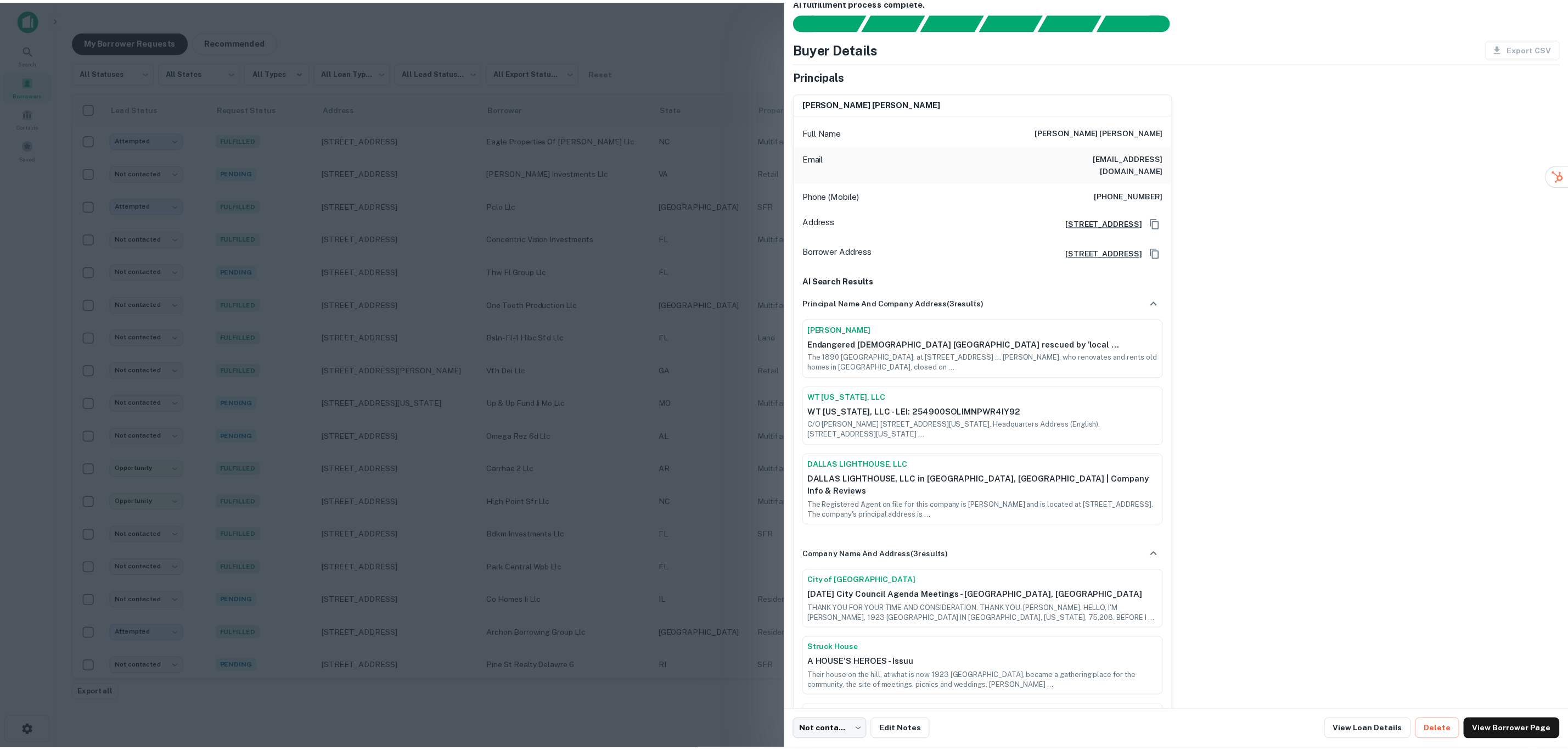
scroll to position [0, 0]
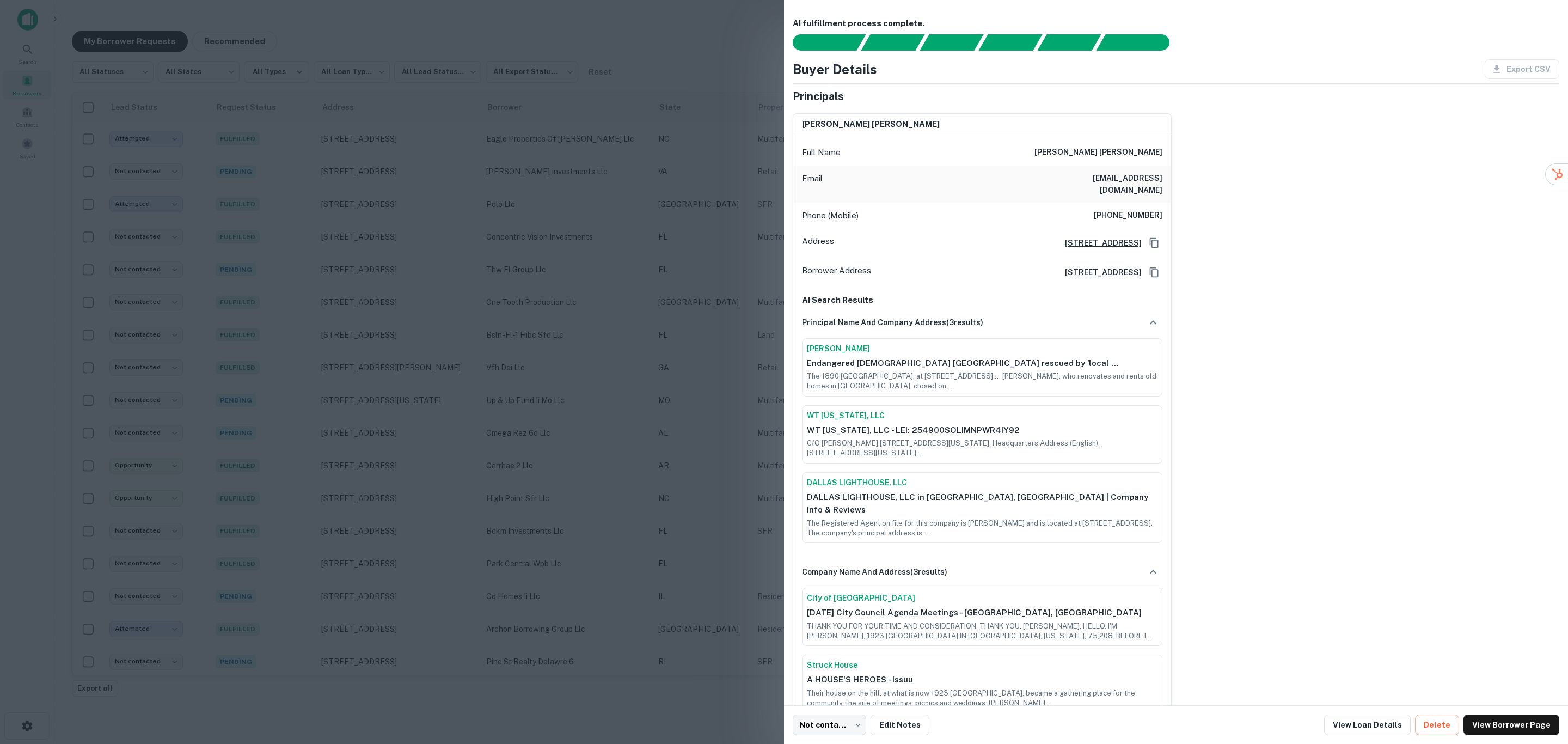
click at [693, 211] on div at bounding box center [784, 372] width 1568 height 744
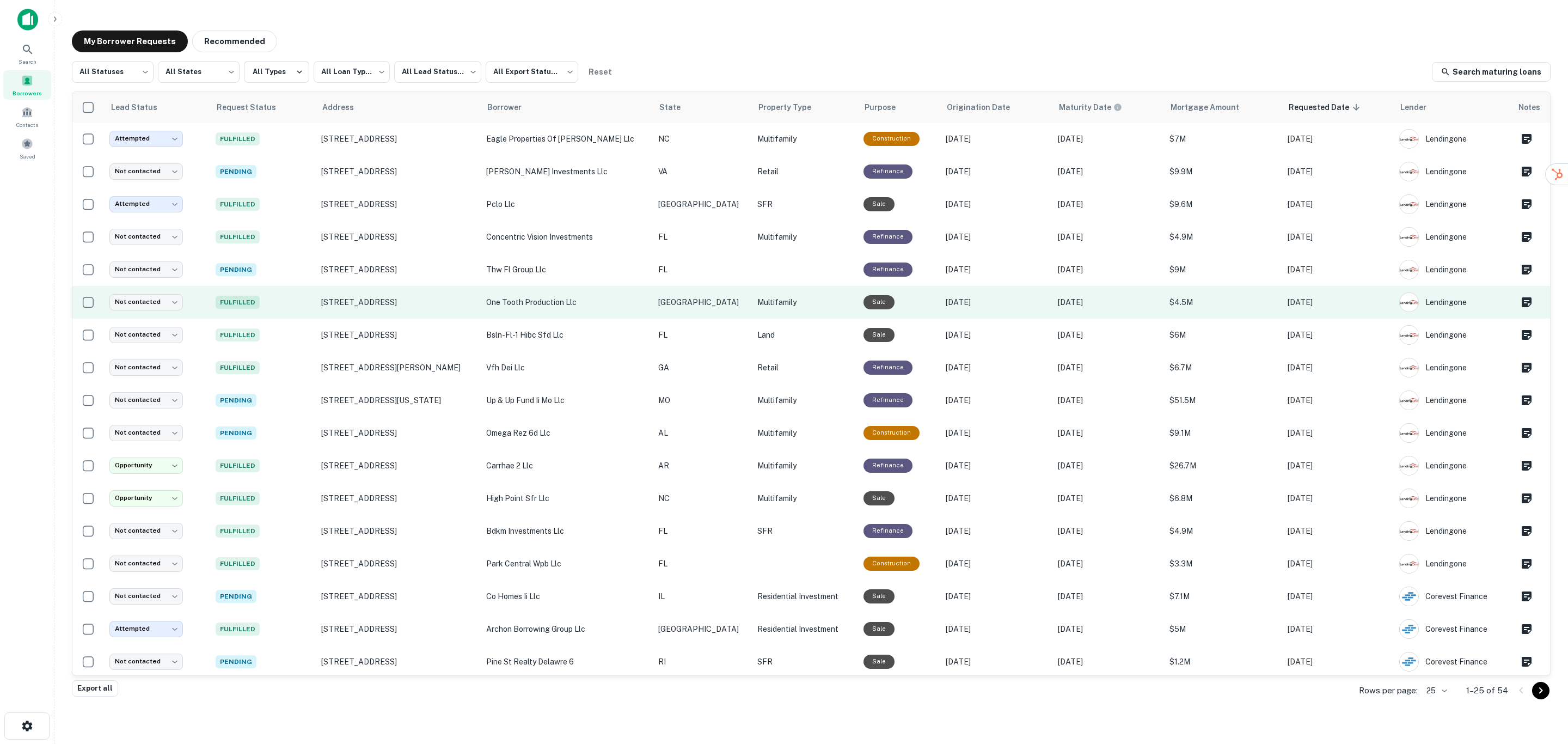
click at [593, 299] on p "one tooth production llc" at bounding box center [567, 303] width 161 height 12
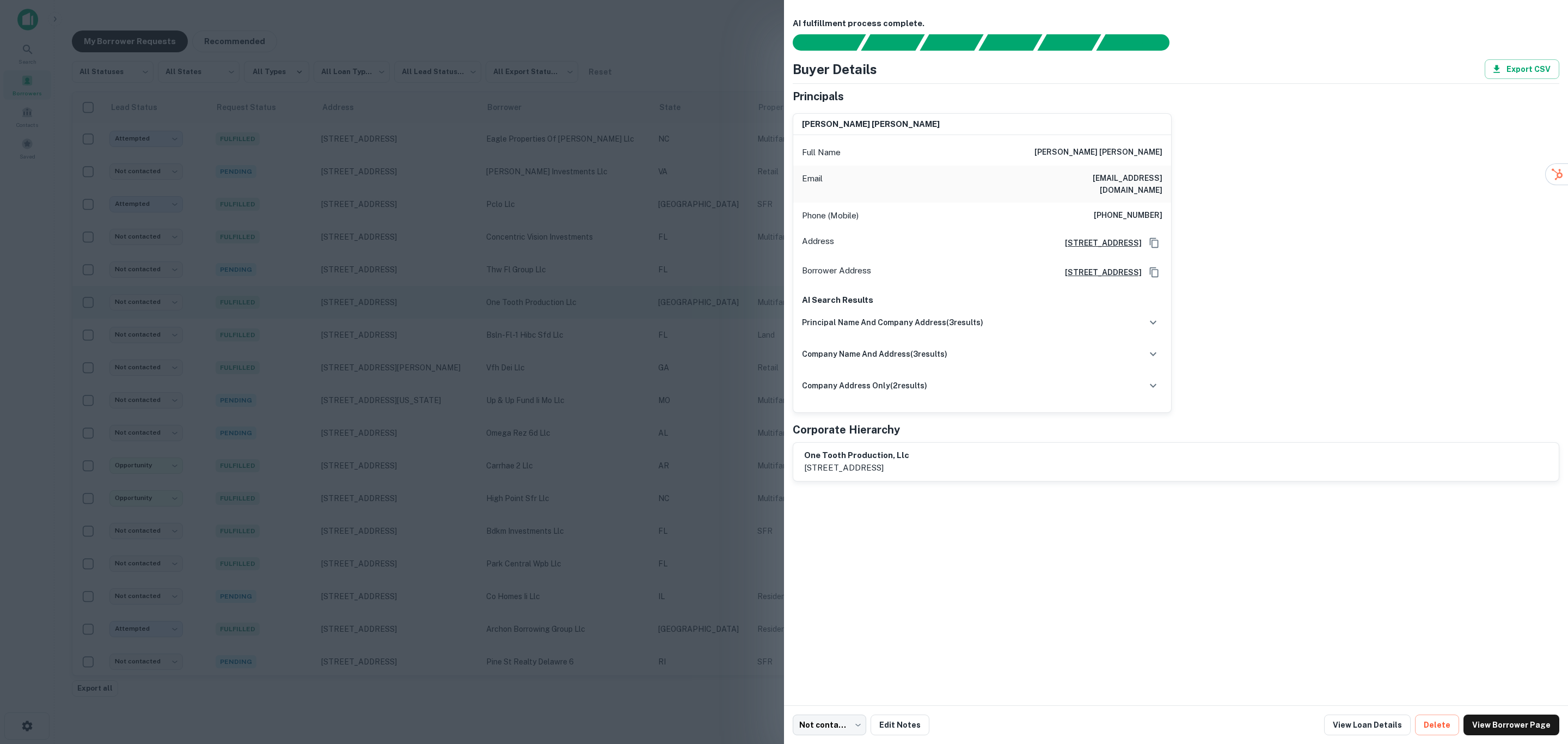
click at [611, 312] on div at bounding box center [784, 372] width 1568 height 744
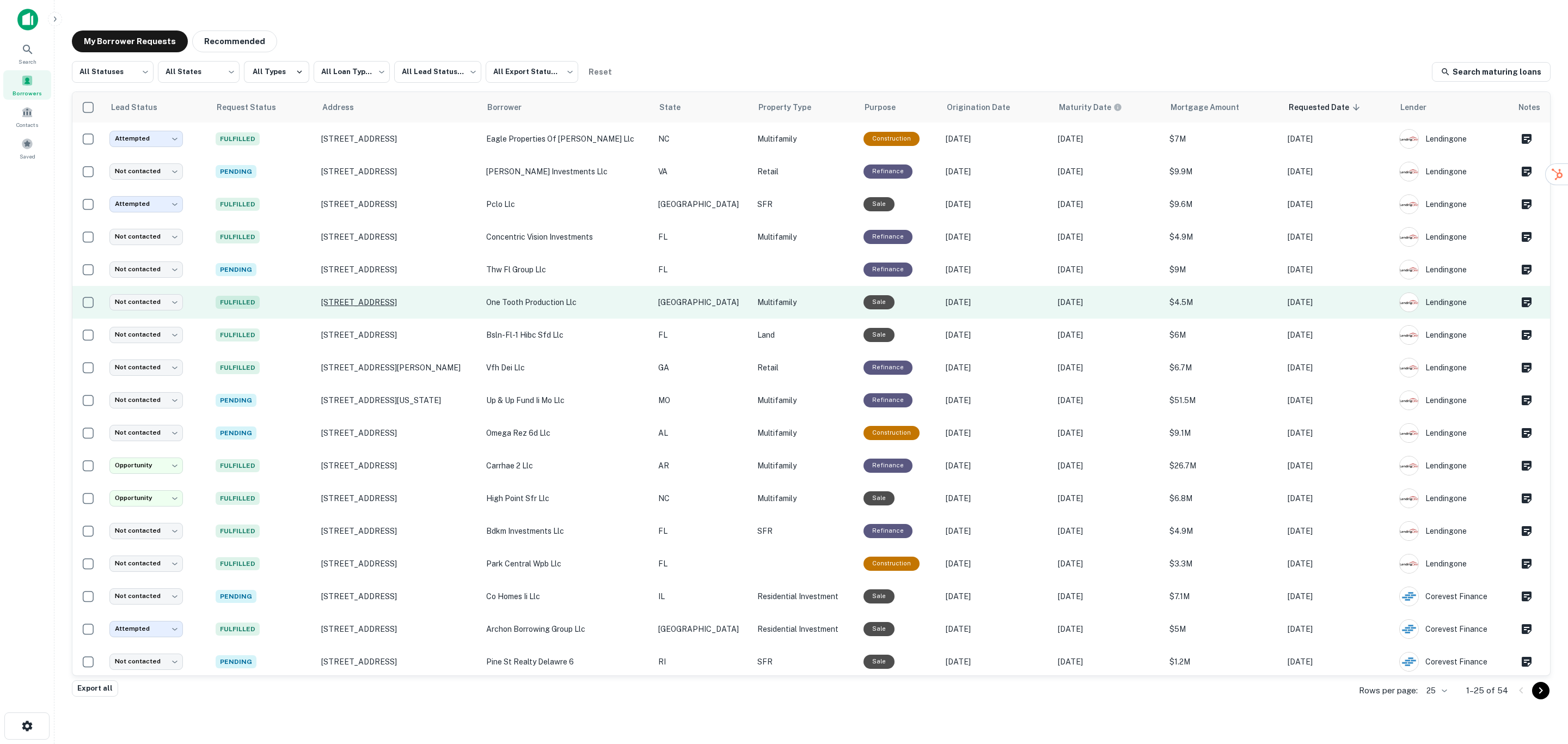
click at [422, 304] on p "[STREET_ADDRESS]" at bounding box center [398, 302] width 154 height 10
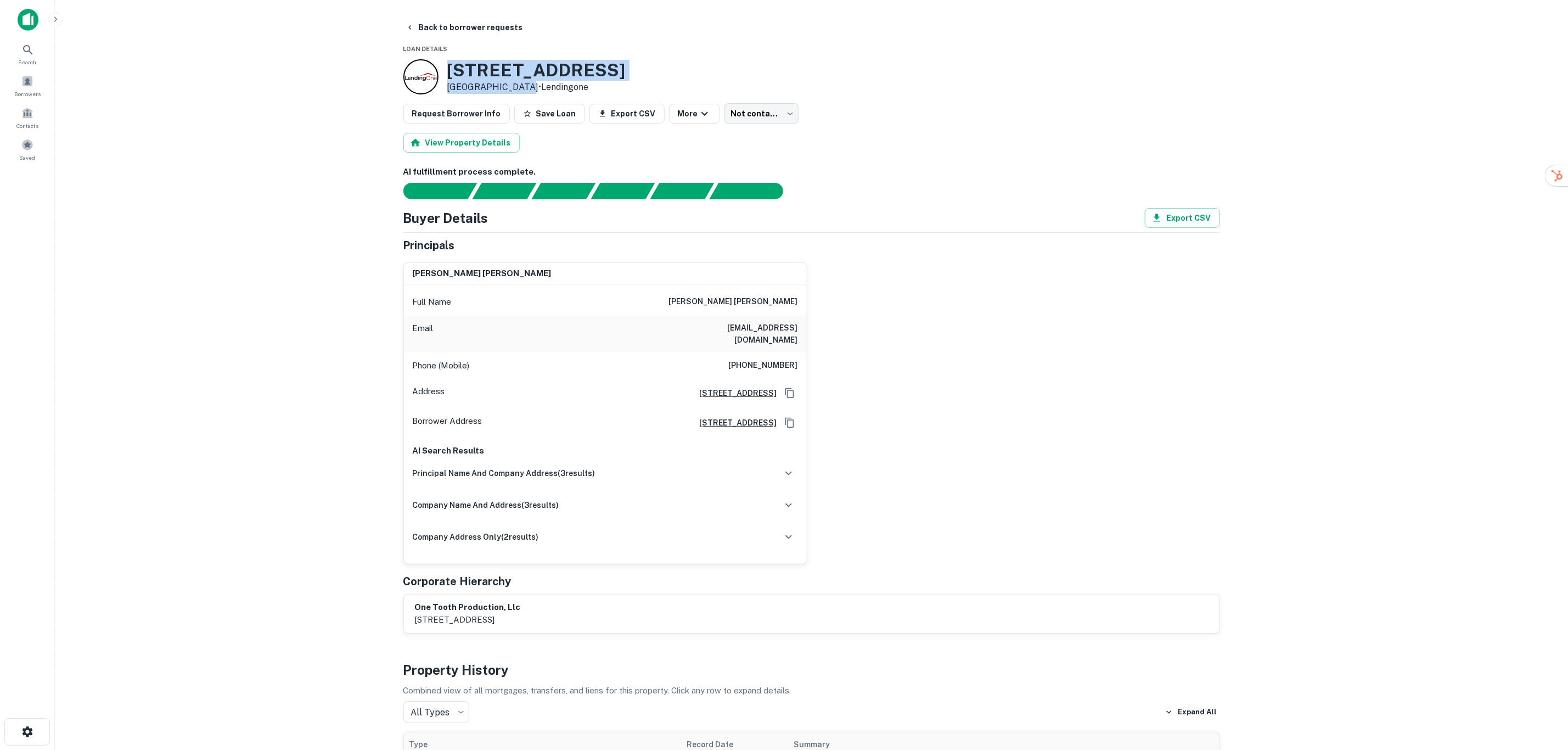
drag, startPoint x: 514, startPoint y: 86, endPoint x: 444, endPoint y: 66, distance: 72.8
click at [444, 66] on div "[STREET_ADDRESS] • [GEOGRAPHIC_DATA]" at bounding box center [514, 77] width 222 height 35
click at [437, 22] on button "Back to borrower requests" at bounding box center [465, 28] width 126 height 20
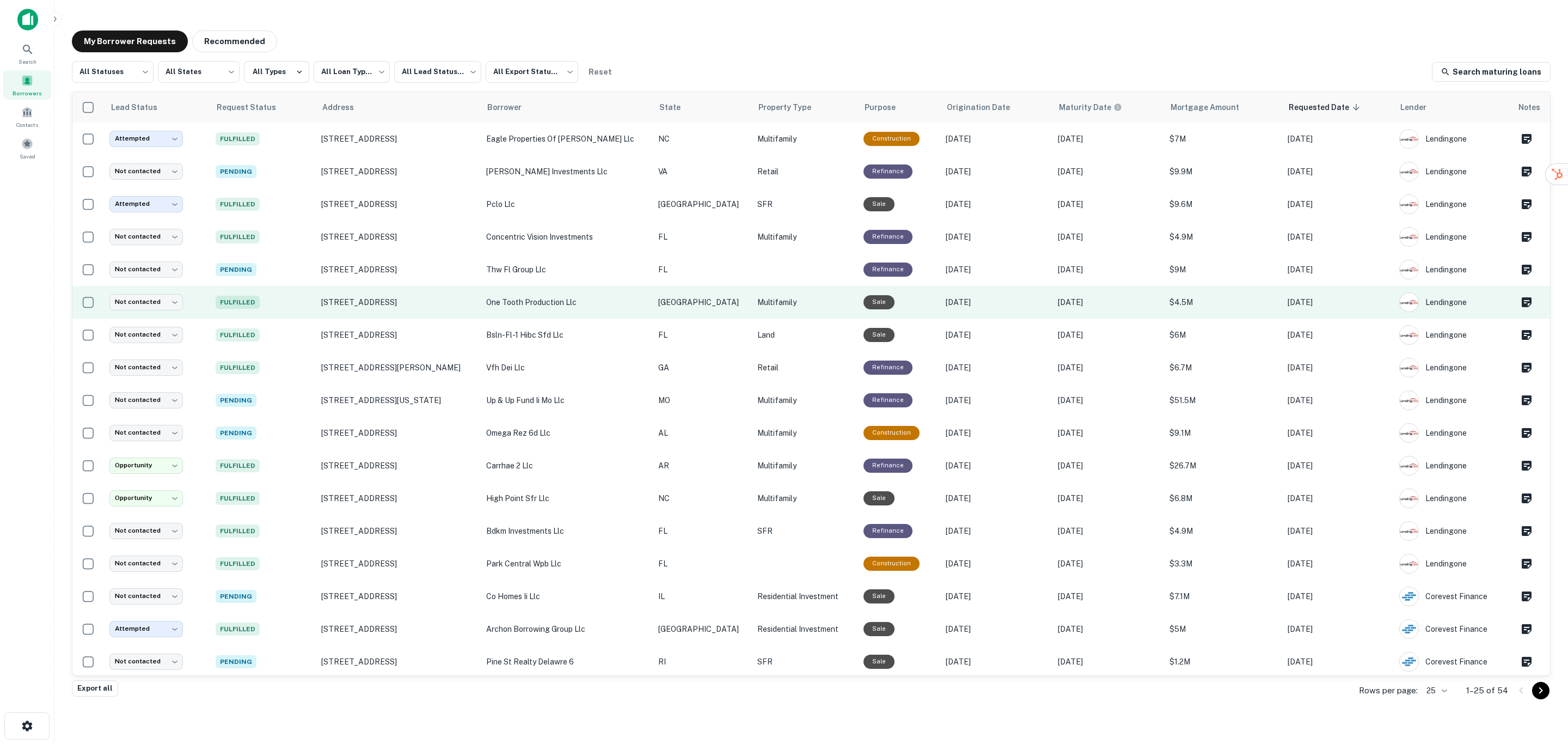
click at [555, 301] on p "one tooth production llc" at bounding box center [567, 303] width 161 height 12
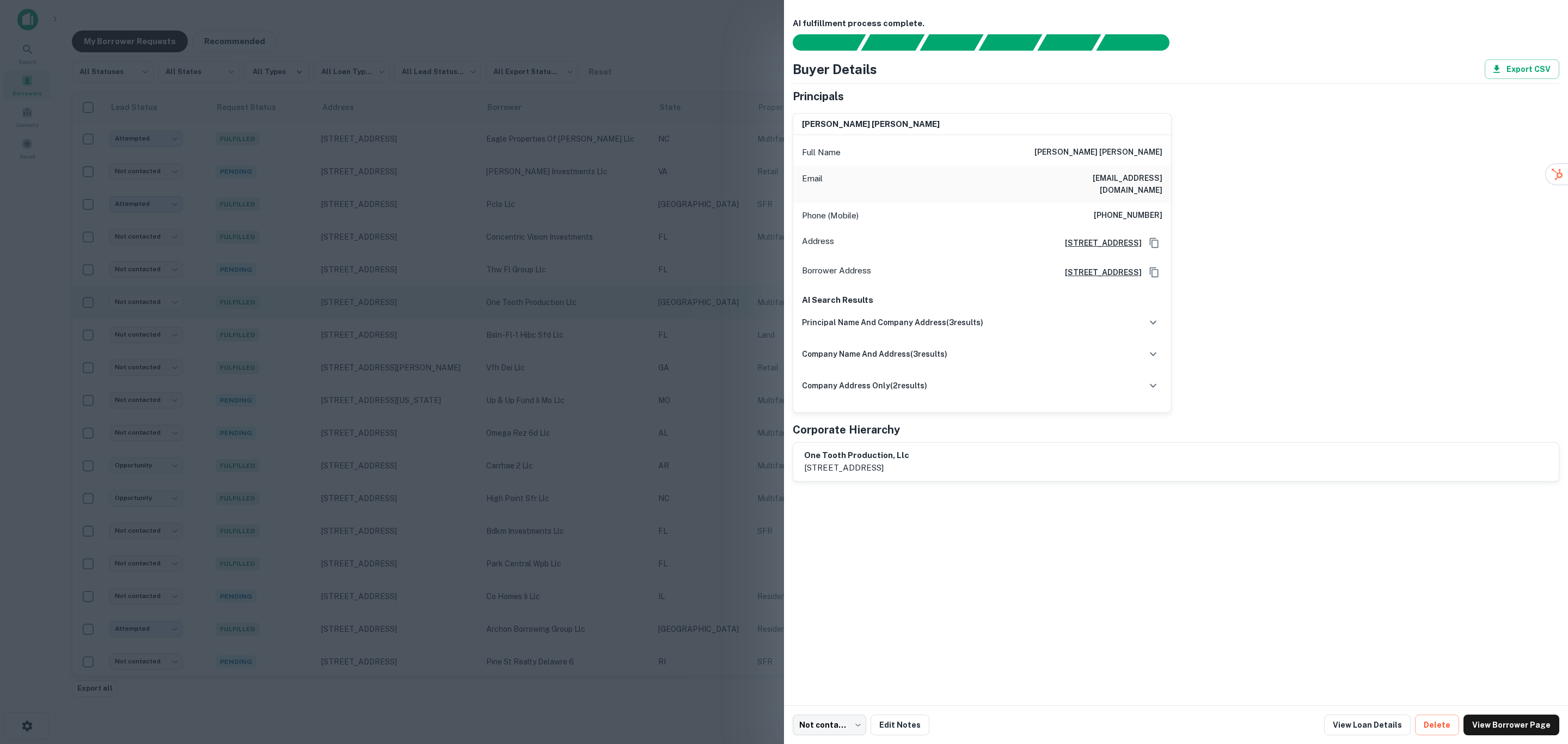
click at [555, 301] on div at bounding box center [784, 372] width 1568 height 744
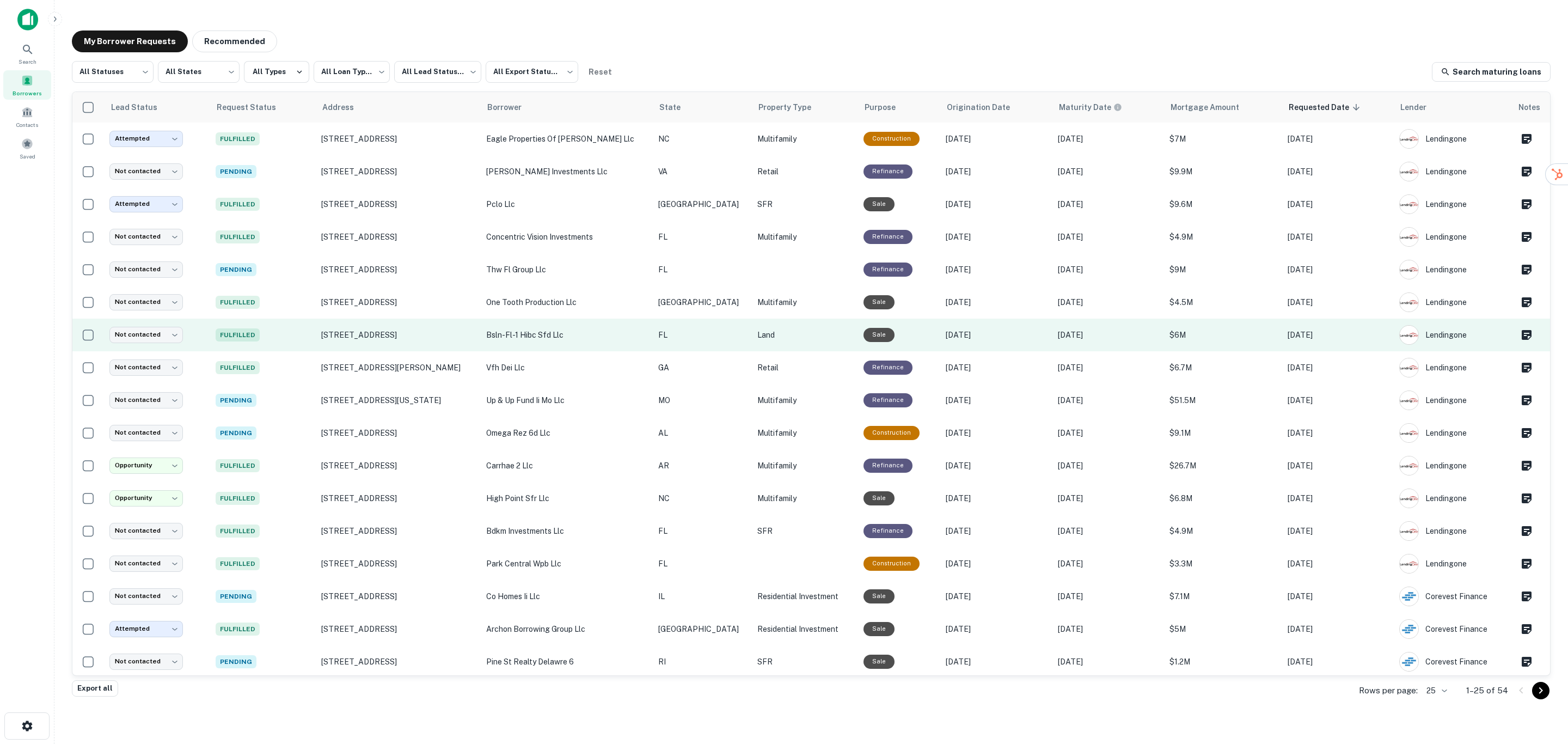
click at [556, 340] on p "bsln-fl-1 hibc sfd llc" at bounding box center [567, 335] width 161 height 12
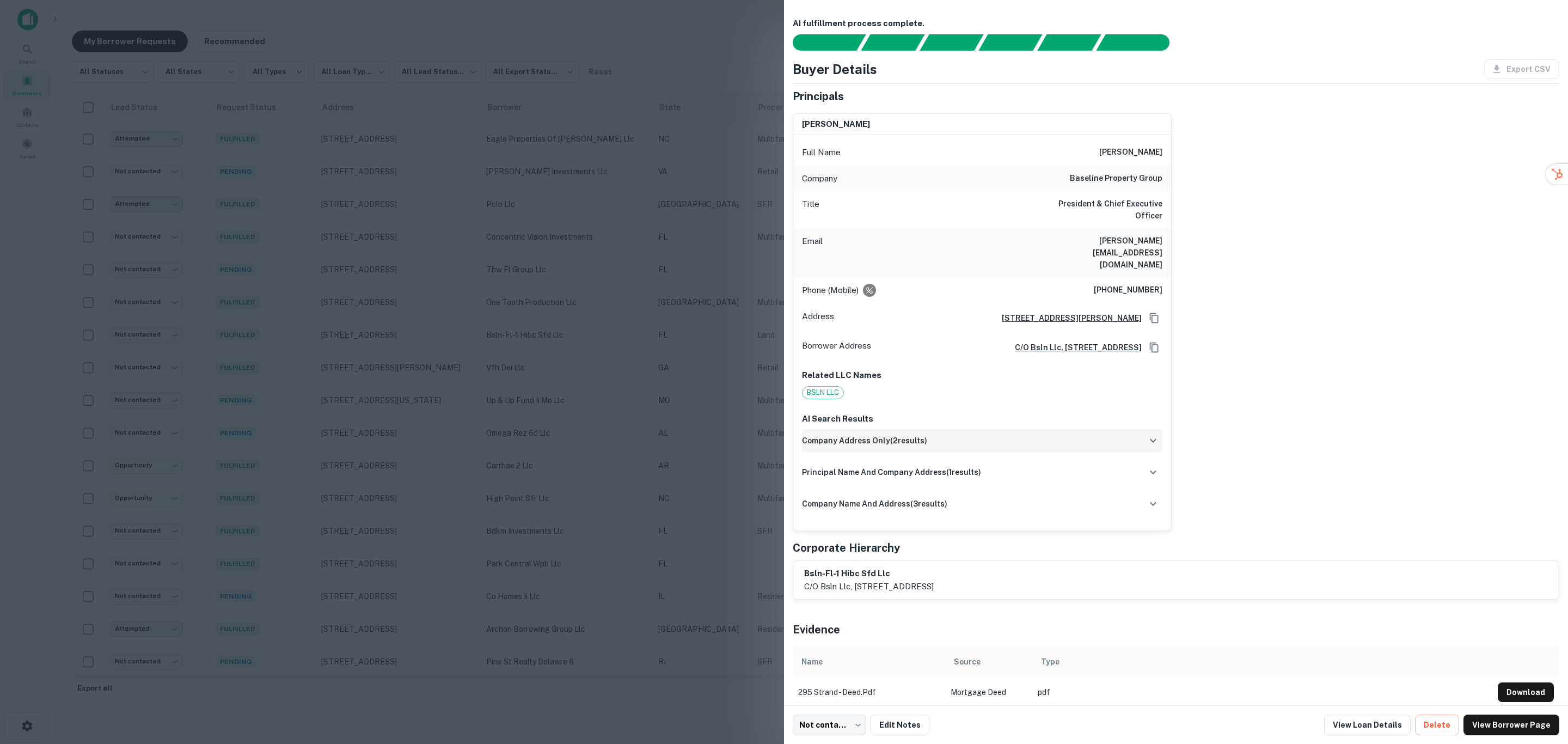
click at [853, 435] on h6 "company address only ( 2 results)" at bounding box center [865, 441] width 125 height 12
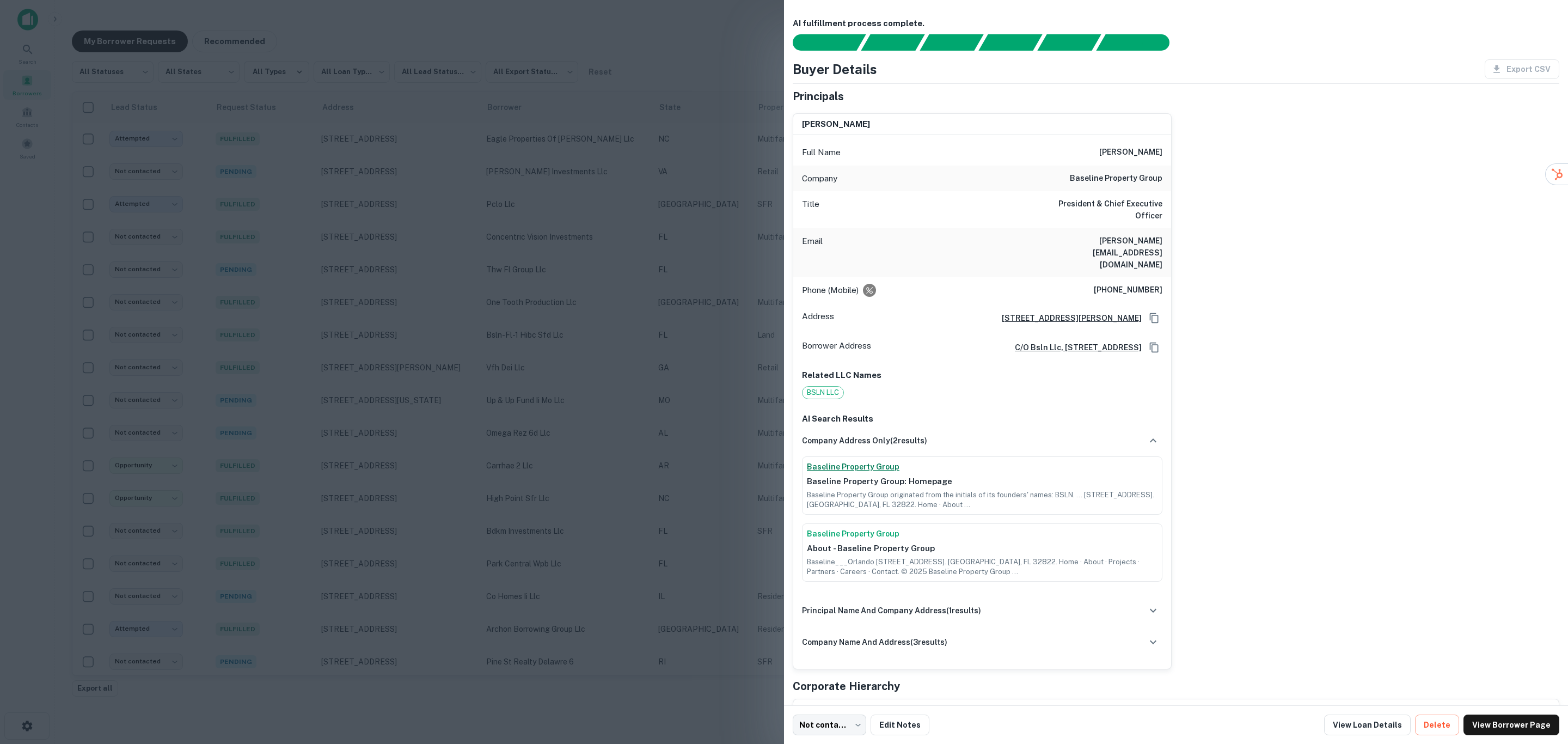
click at [863, 461] on link "Baseline Property Group" at bounding box center [982, 467] width 351 height 12
click at [569, 245] on div at bounding box center [784, 372] width 1568 height 744
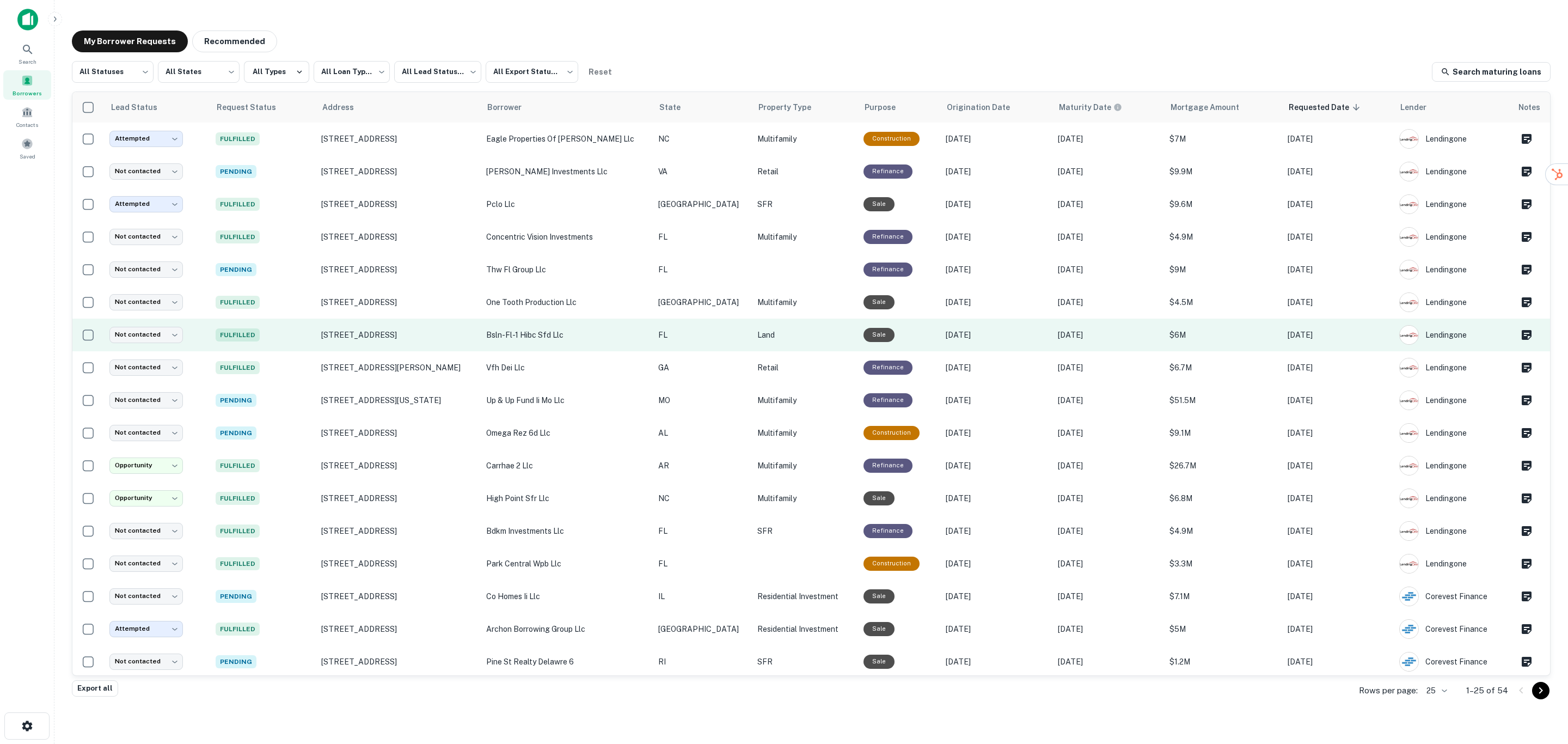
click at [564, 335] on p "bsln-fl-1 hibc sfd llc" at bounding box center [567, 335] width 161 height 12
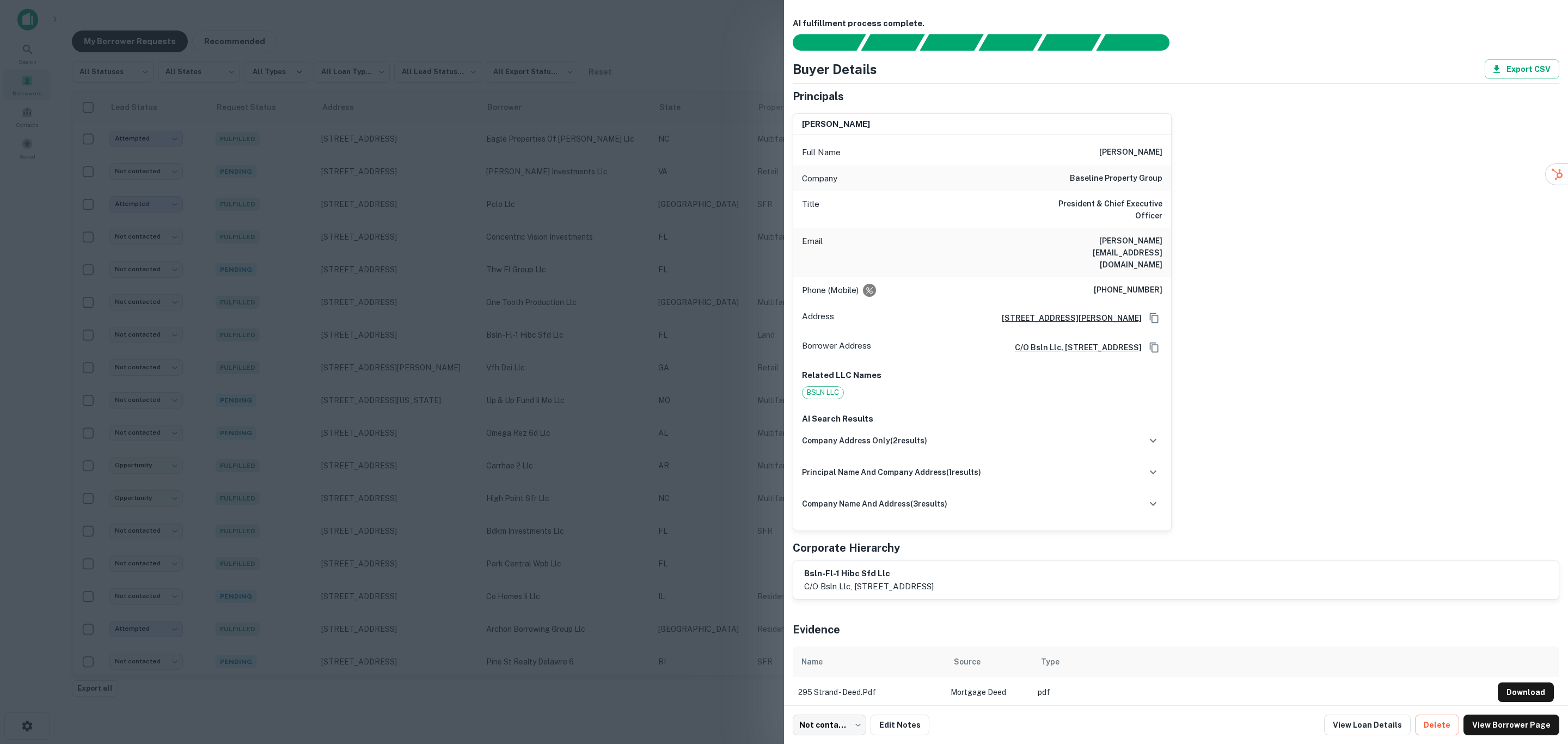
click at [740, 291] on div at bounding box center [784, 372] width 1568 height 744
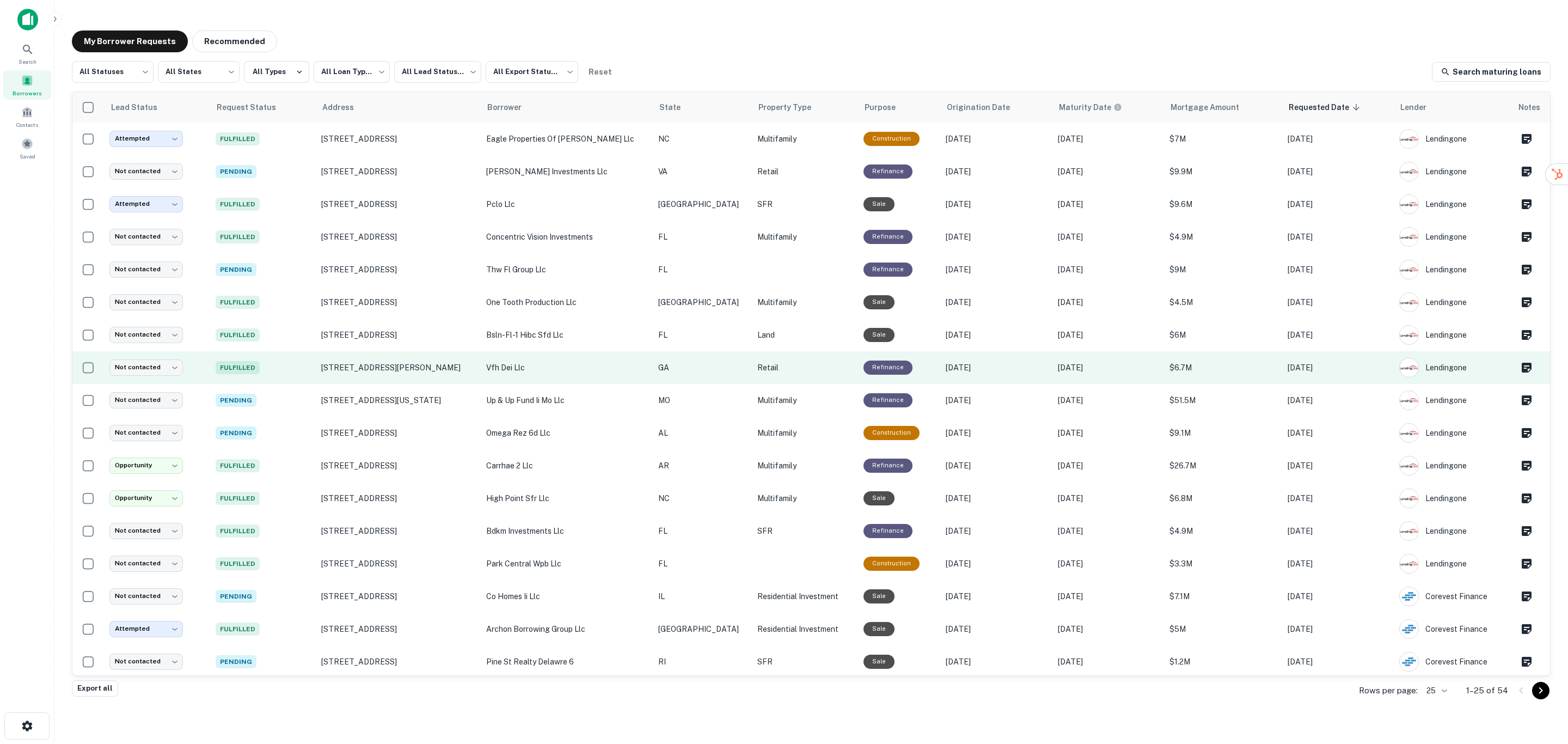
click at [555, 370] on p "vfh dei llc" at bounding box center [567, 368] width 161 height 12
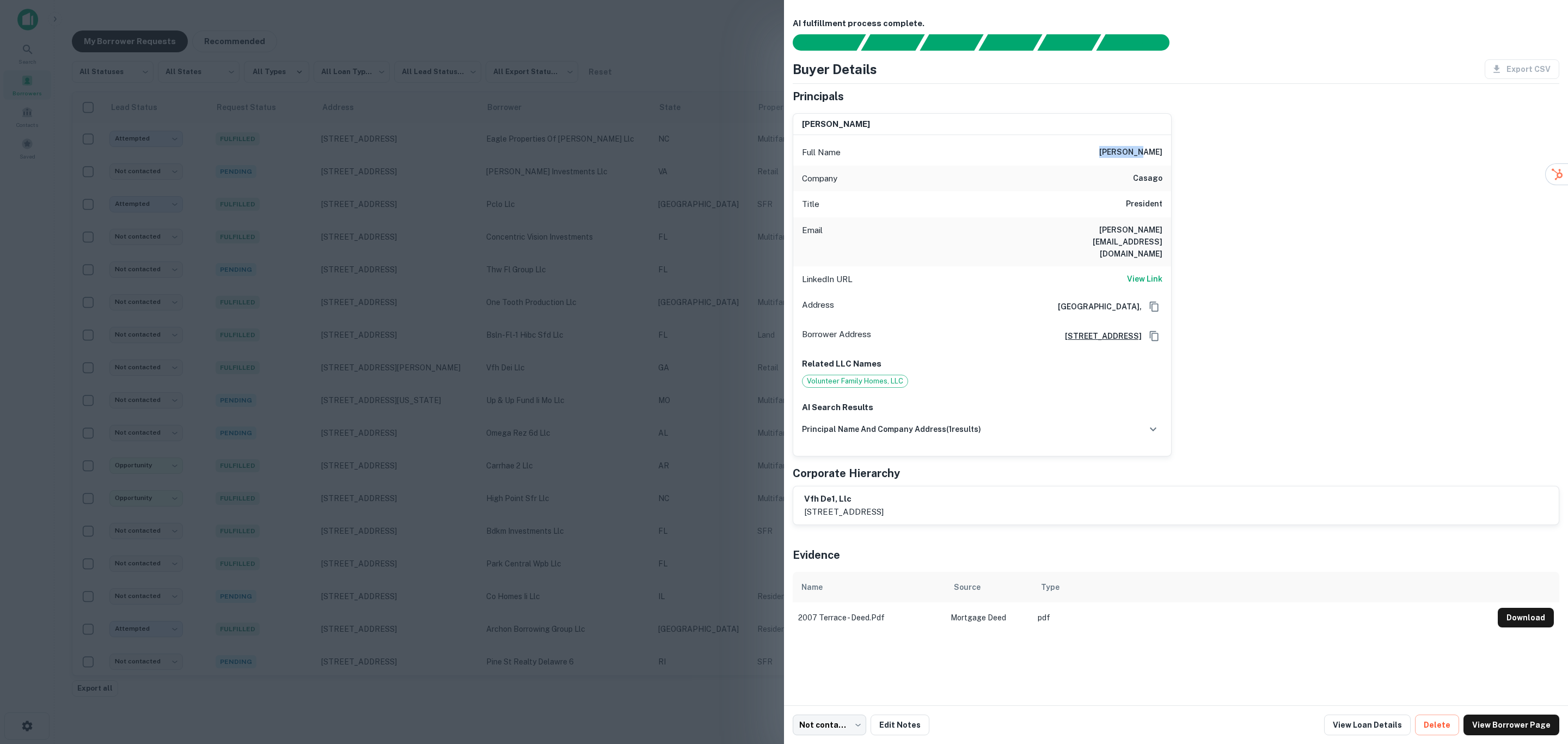
drag, startPoint x: 1130, startPoint y: 151, endPoint x: 1171, endPoint y: 152, distance: 41.0
click at [1171, 152] on div "[PERSON_NAME] Full Name [PERSON_NAME] Company casago Title President Email [PER…" at bounding box center [982, 285] width 379 height 343
copy h6 "[PERSON_NAME]"
click at [1514, 608] on button "Download" at bounding box center [1526, 617] width 56 height 19
click at [1412, 251] on div "[PERSON_NAME] Full Name [PERSON_NAME] Company casago Title President Email [PER…" at bounding box center [1172, 281] width 775 height 353
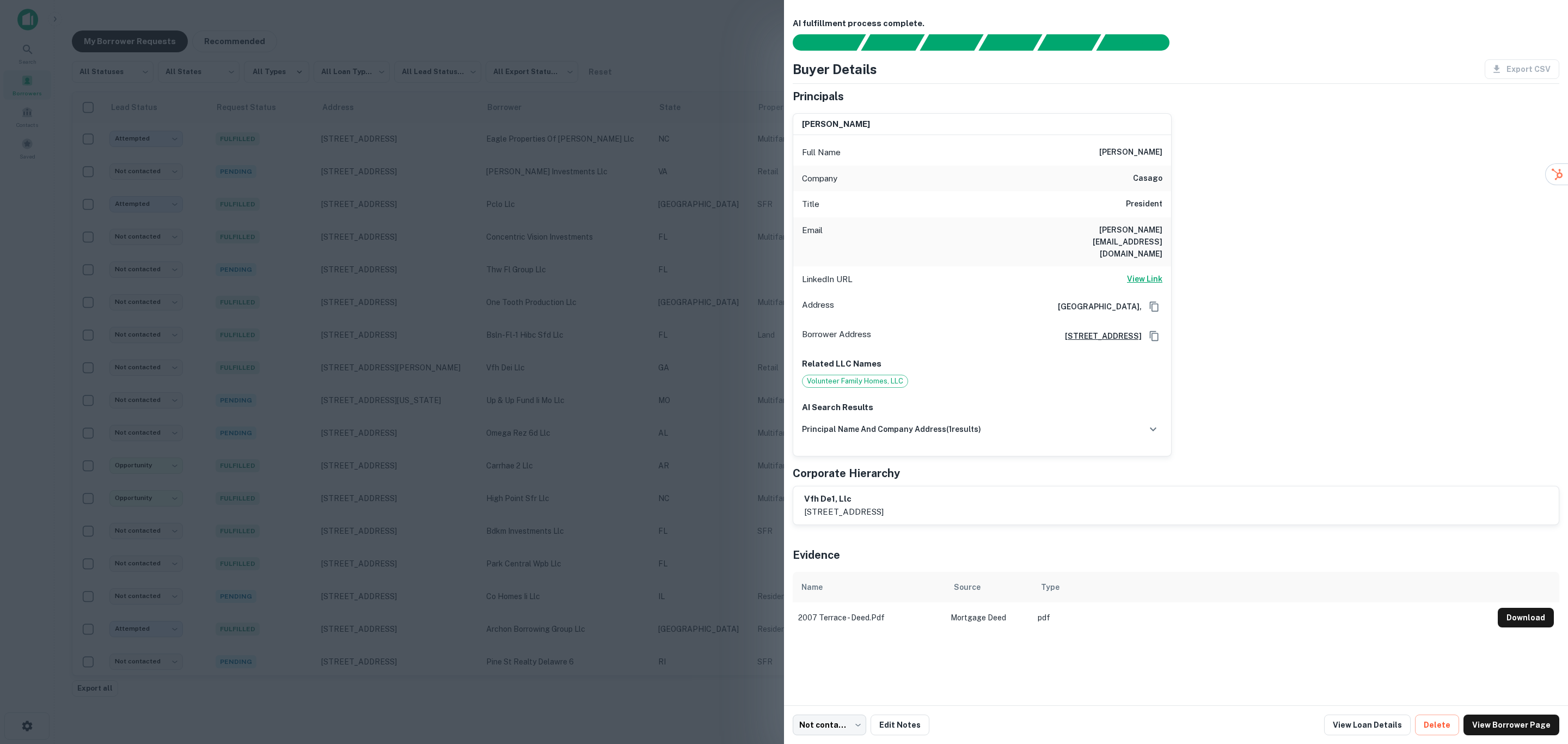
click at [1146, 273] on h6 "View Link" at bounding box center [1145, 279] width 35 height 12
click at [851, 727] on body "**********" at bounding box center [784, 372] width 1568 height 744
click at [838, 667] on li "Attempted" at bounding box center [830, 662] width 85 height 19
drag, startPoint x: 1075, startPoint y: 225, endPoint x: 1176, endPoint y: 230, distance: 101.1
click at [1176, 230] on div "[PERSON_NAME] Full Name [PERSON_NAME] Company casago Title President Email [PER…" at bounding box center [1172, 281] width 775 height 353
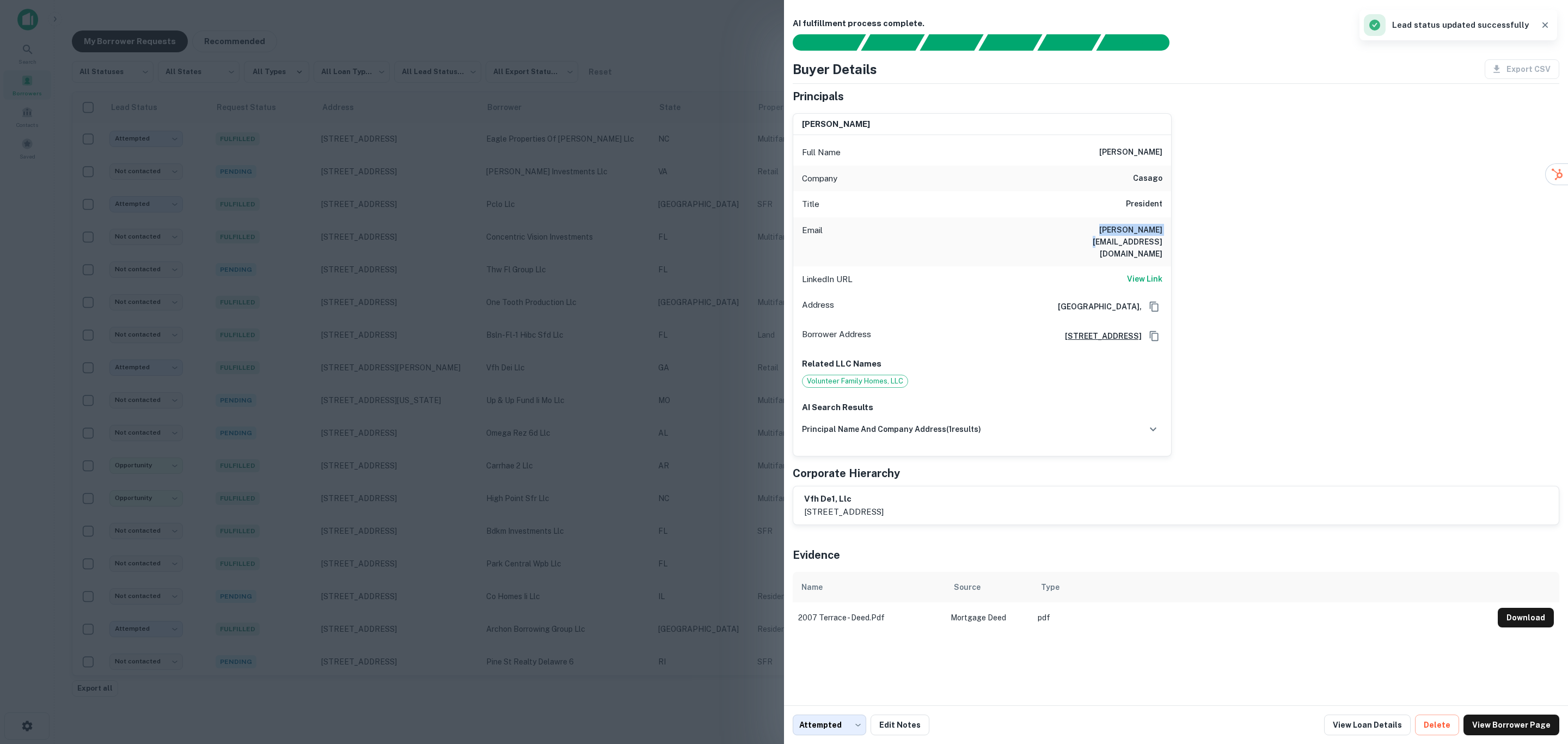
copy h6 "[PERSON_NAME][EMAIL_ADDRESS][DOMAIN_NAME]"
click at [853, 376] on span "Volunteer Family Homes, LLC" at bounding box center [855, 381] width 105 height 11
click at [969, 423] on h6 "principal name and company address ( 1 results)" at bounding box center [892, 429] width 179 height 12
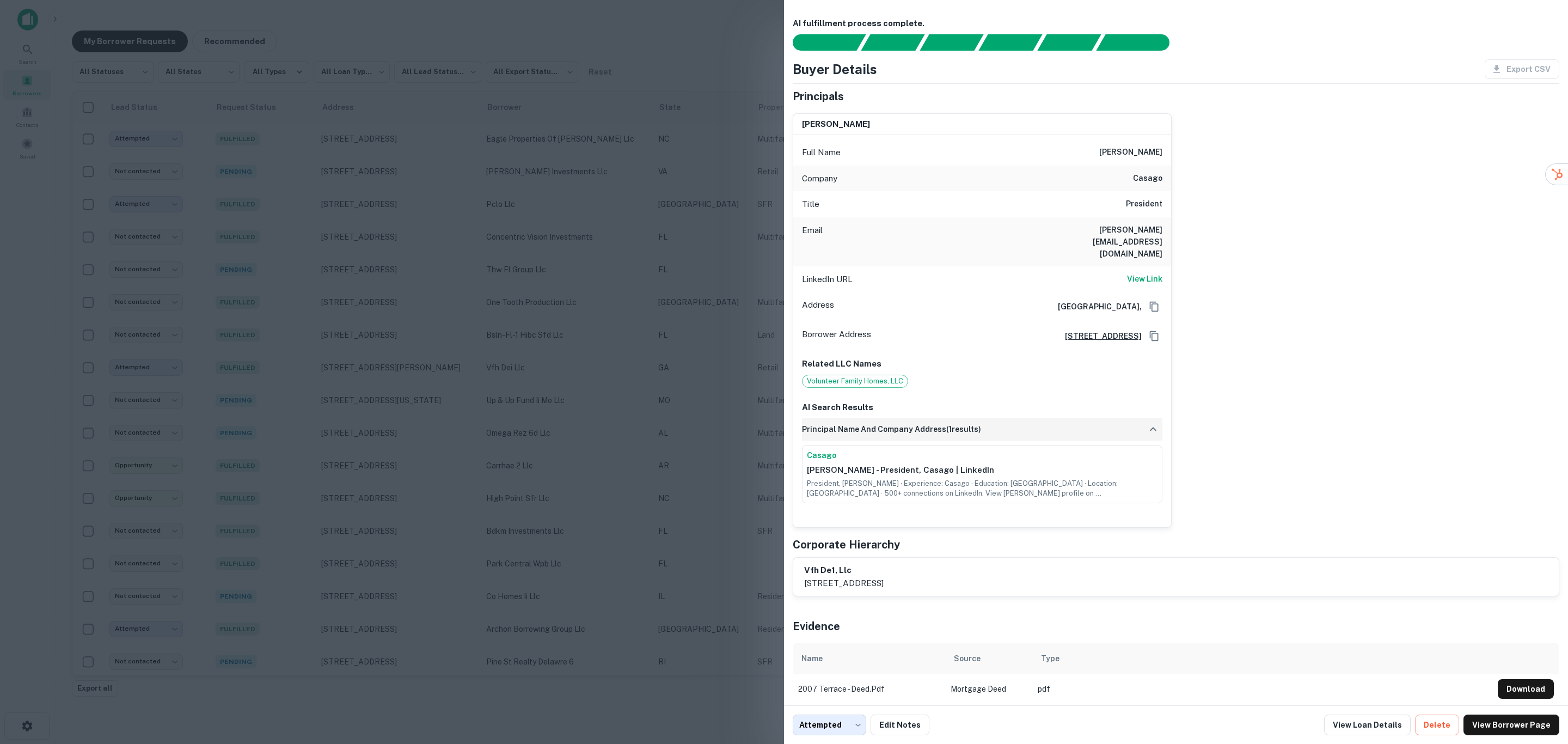
click at [1026, 418] on div "principal name and company address ( 1 results)" at bounding box center [982, 429] width 360 height 23
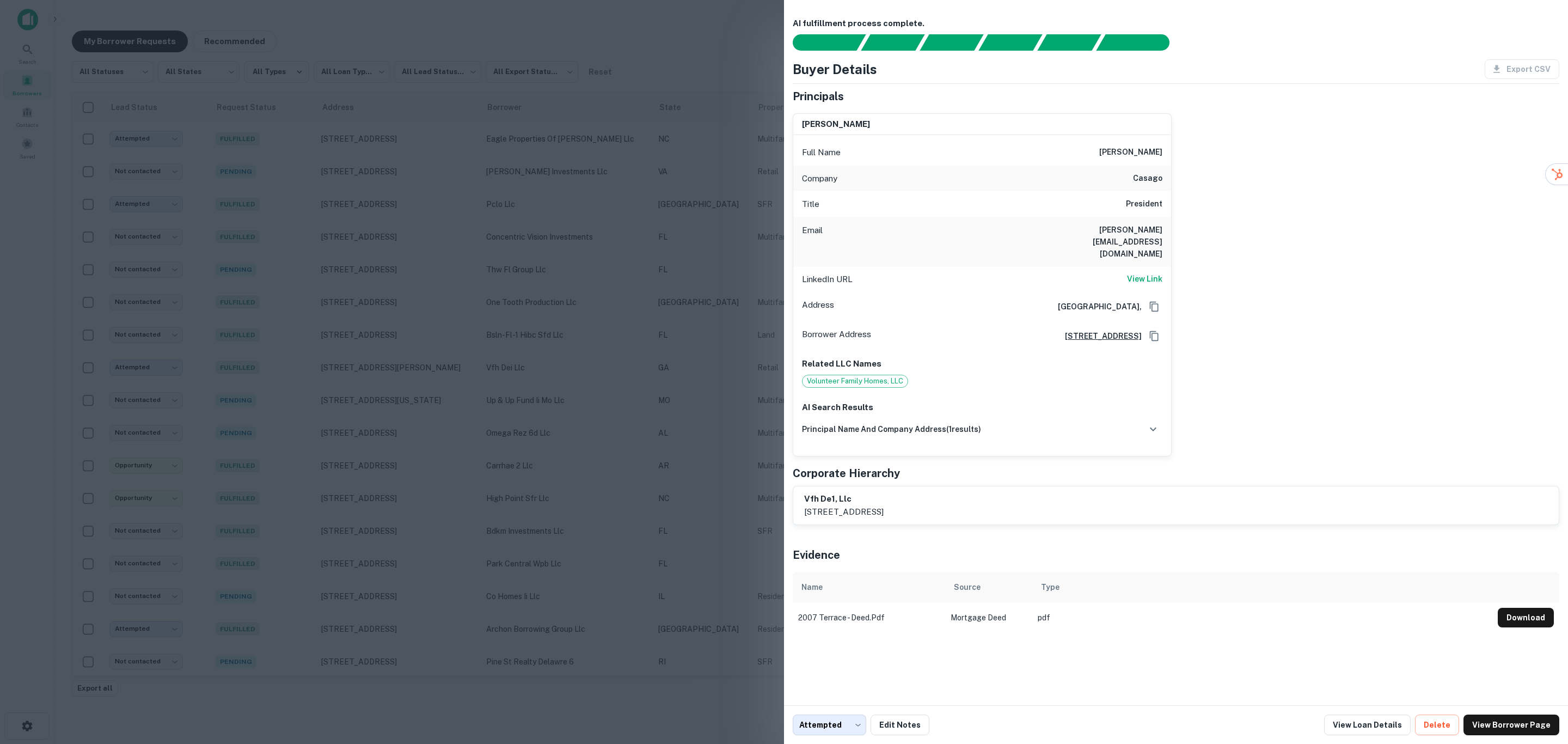
click at [1483, 223] on div "[PERSON_NAME] Full Name [PERSON_NAME] Company casago Title President Email [PER…" at bounding box center [1172, 281] width 775 height 353
click at [490, 312] on div at bounding box center [784, 372] width 1568 height 744
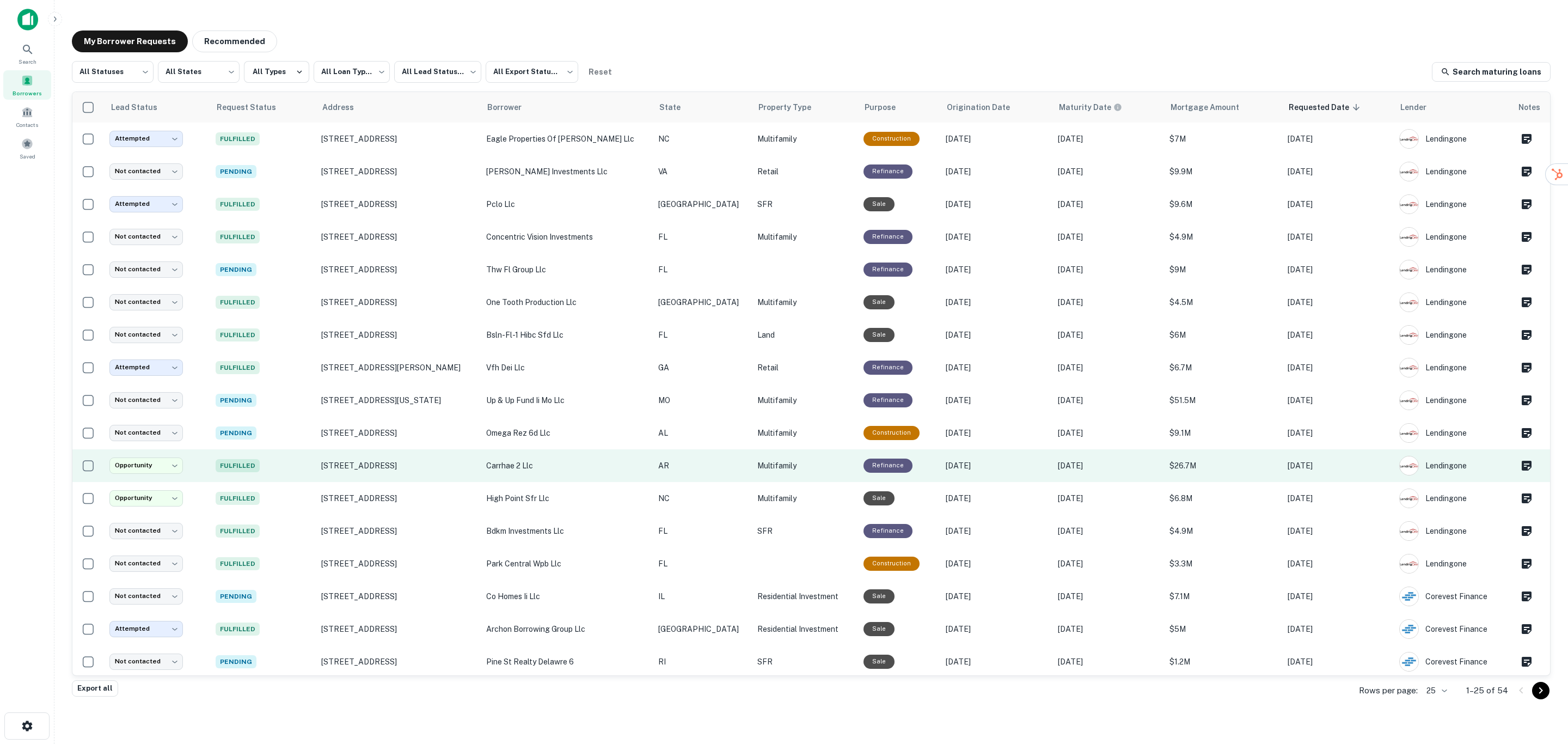
click at [570, 461] on p "carrhae 2 llc" at bounding box center [567, 466] width 161 height 12
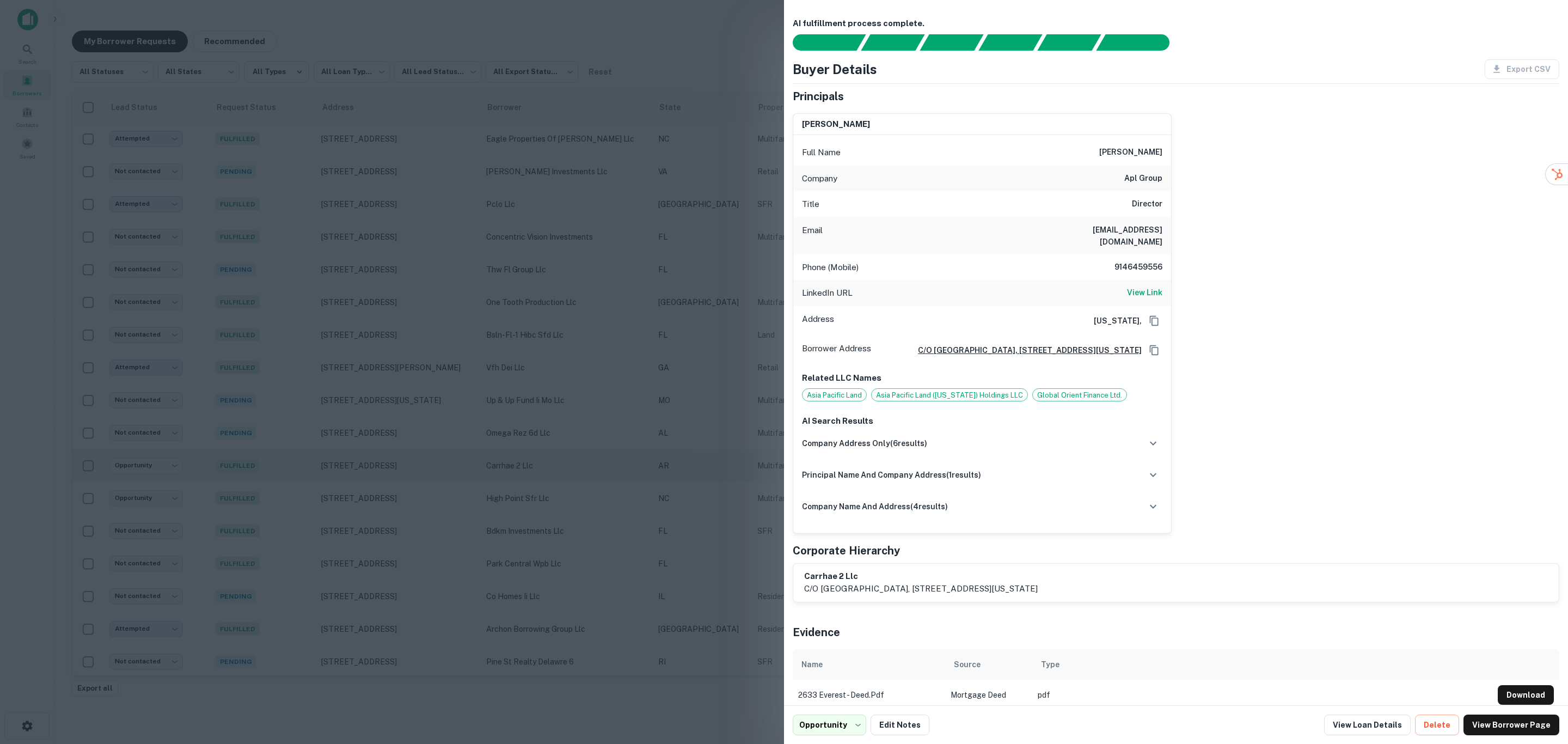
click at [570, 461] on div at bounding box center [784, 372] width 1568 height 744
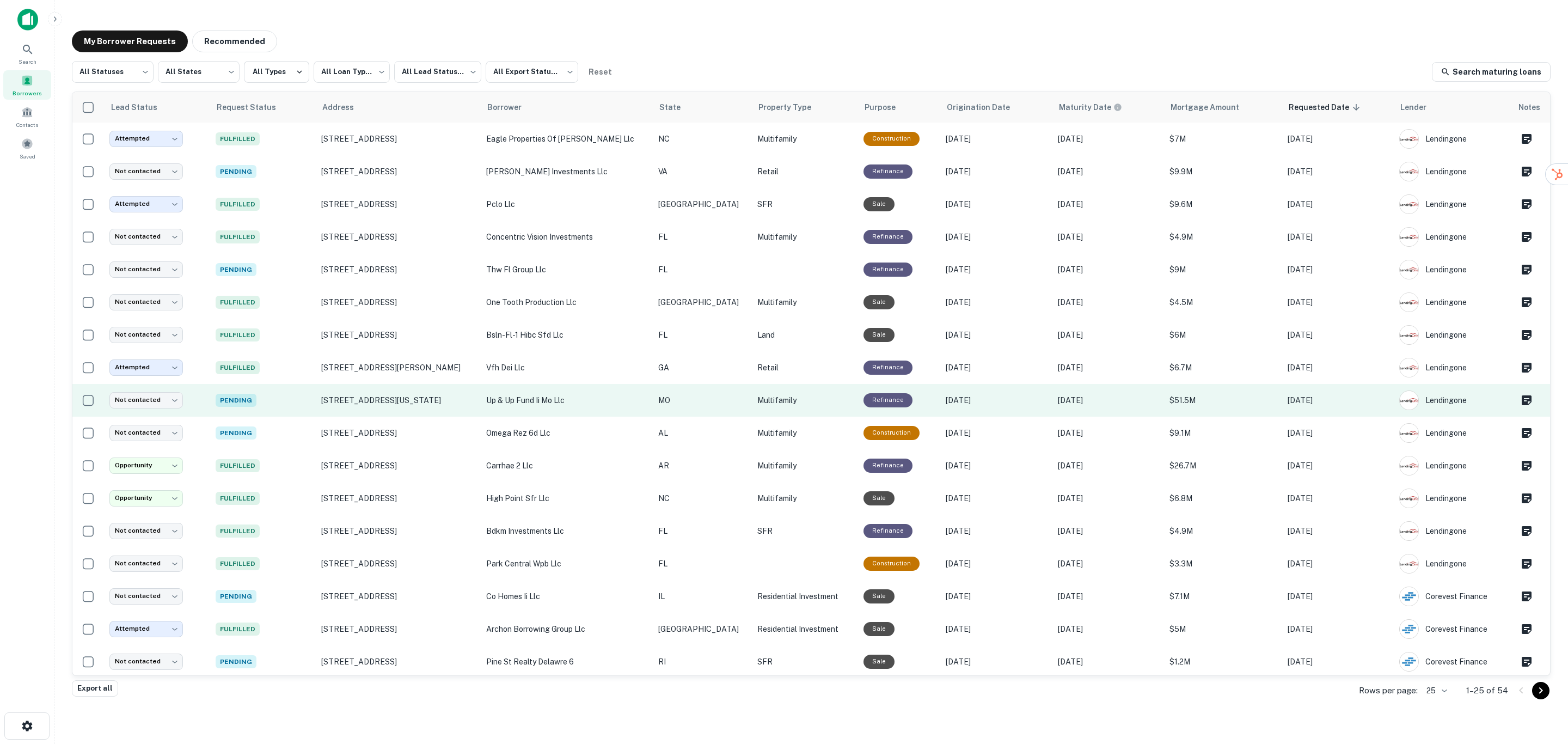
click at [559, 402] on p "up & up fund ii mo llc" at bounding box center [567, 401] width 161 height 12
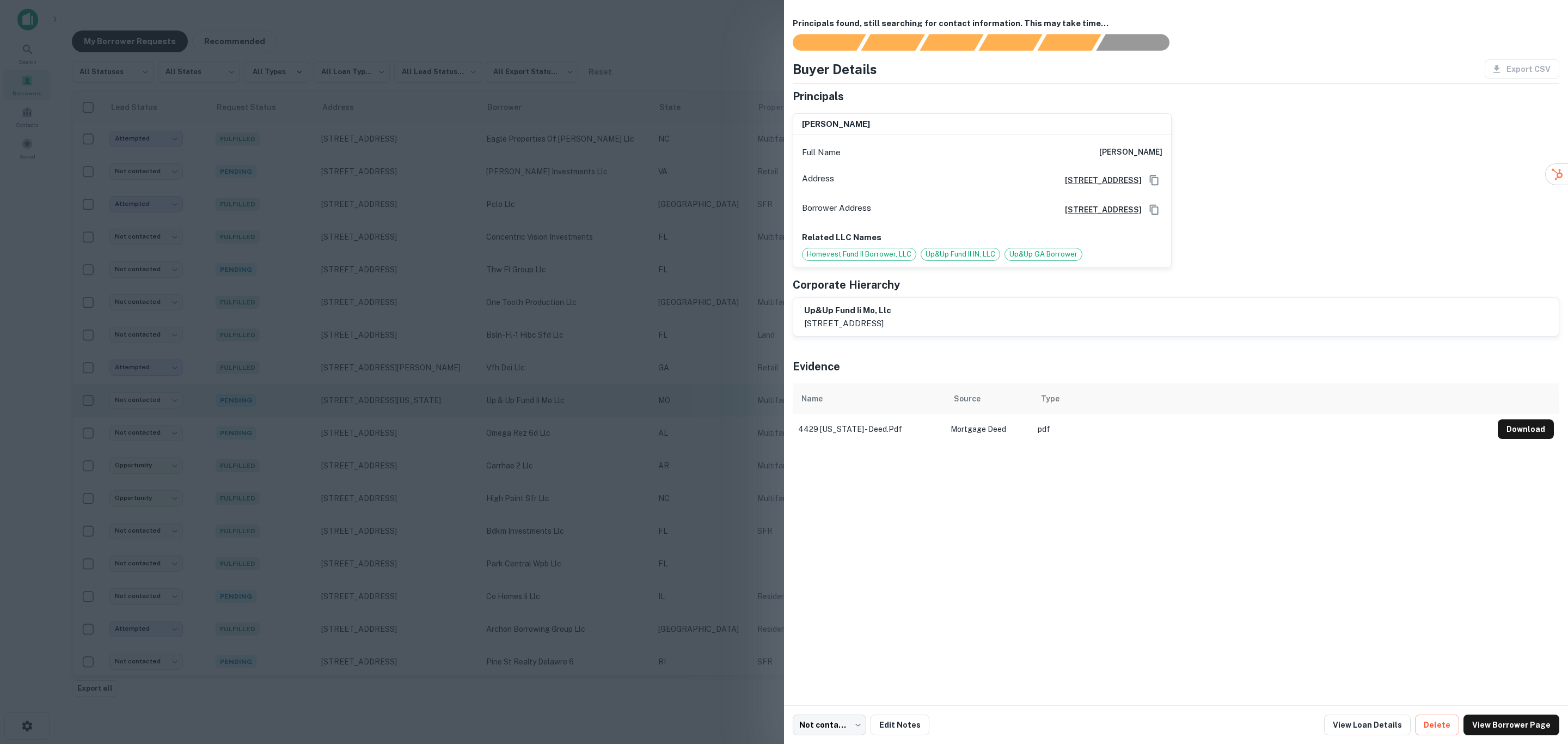
click at [559, 402] on div at bounding box center [784, 372] width 1568 height 744
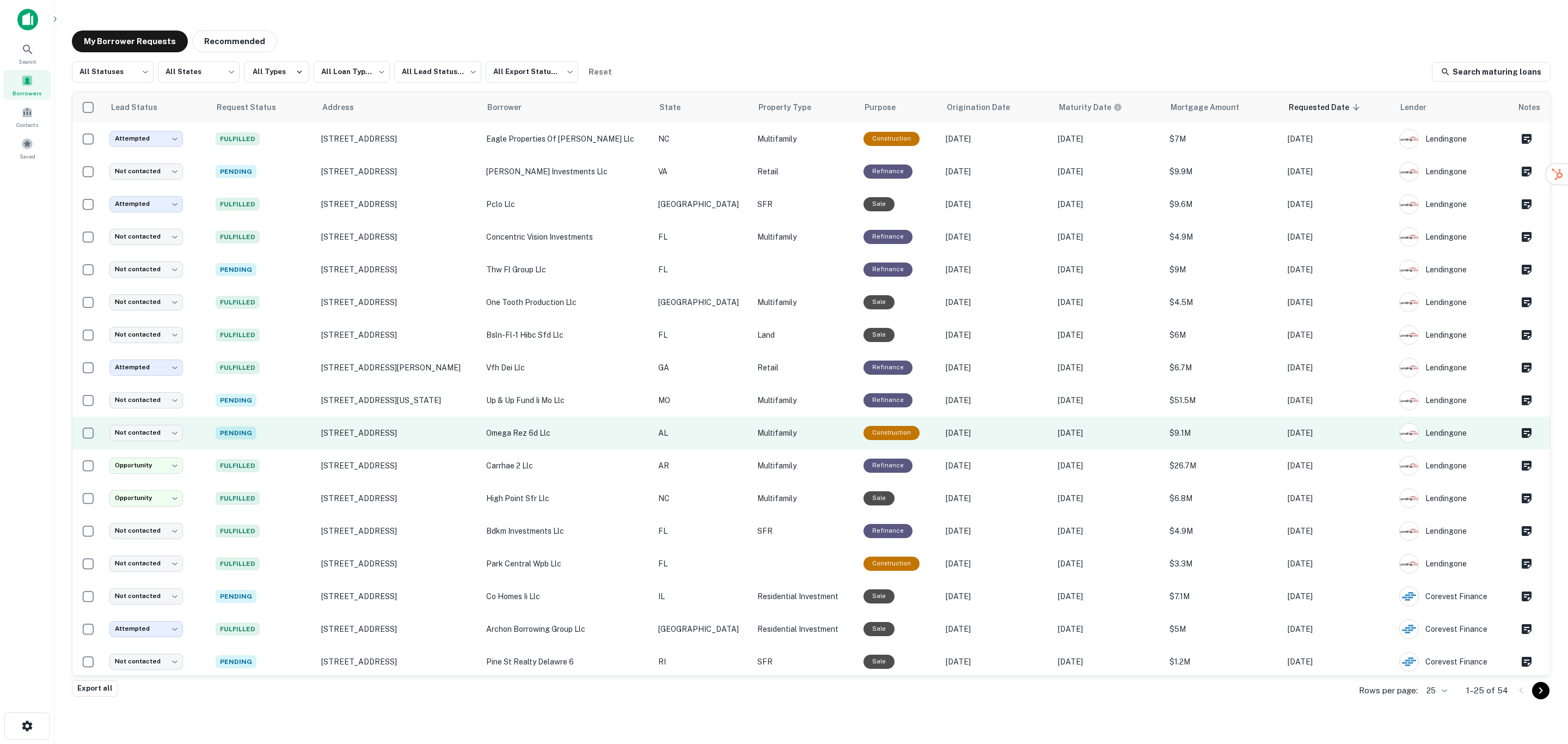
click at [565, 429] on p "omega rez 6d llc" at bounding box center [567, 433] width 161 height 12
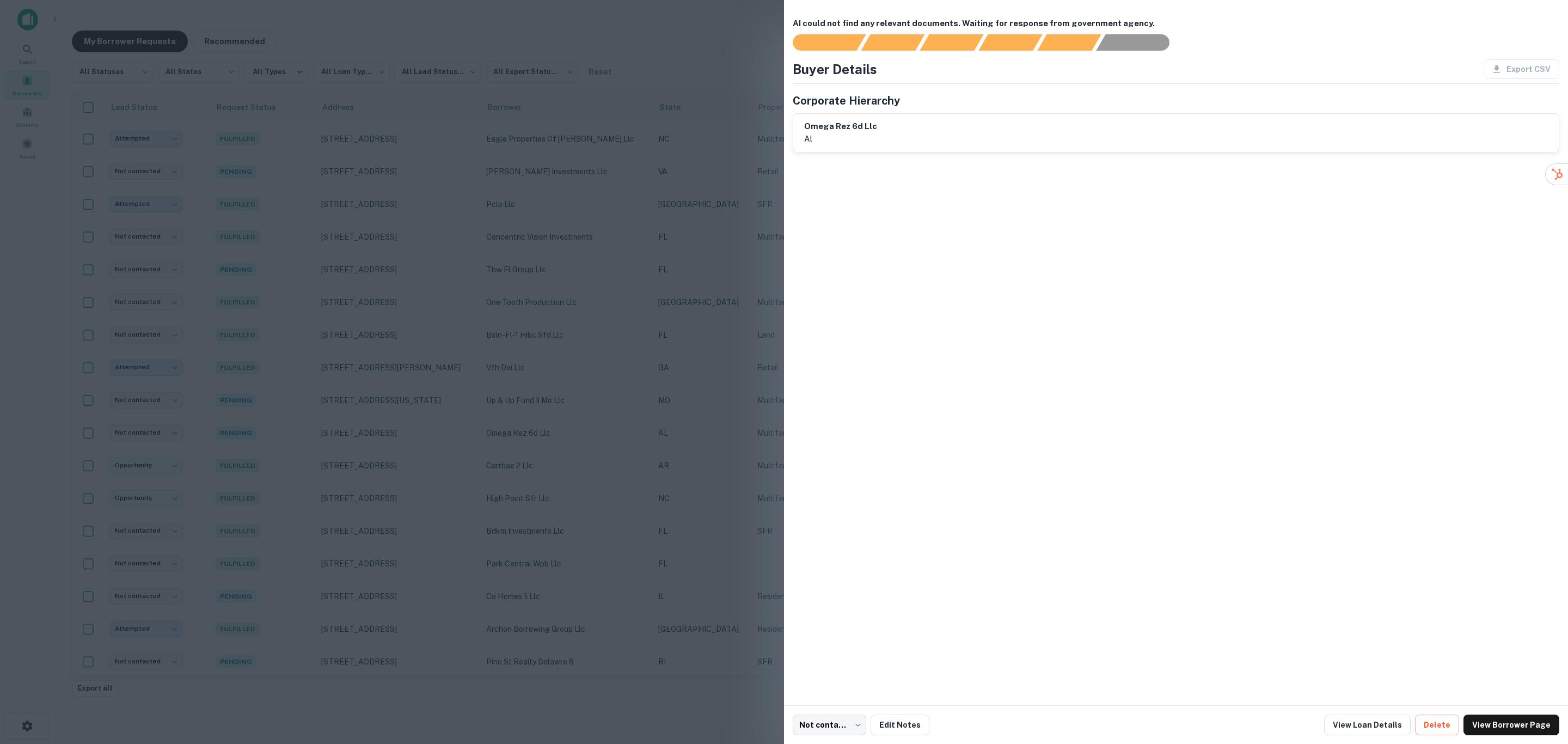
click at [564, 428] on div at bounding box center [784, 372] width 1568 height 744
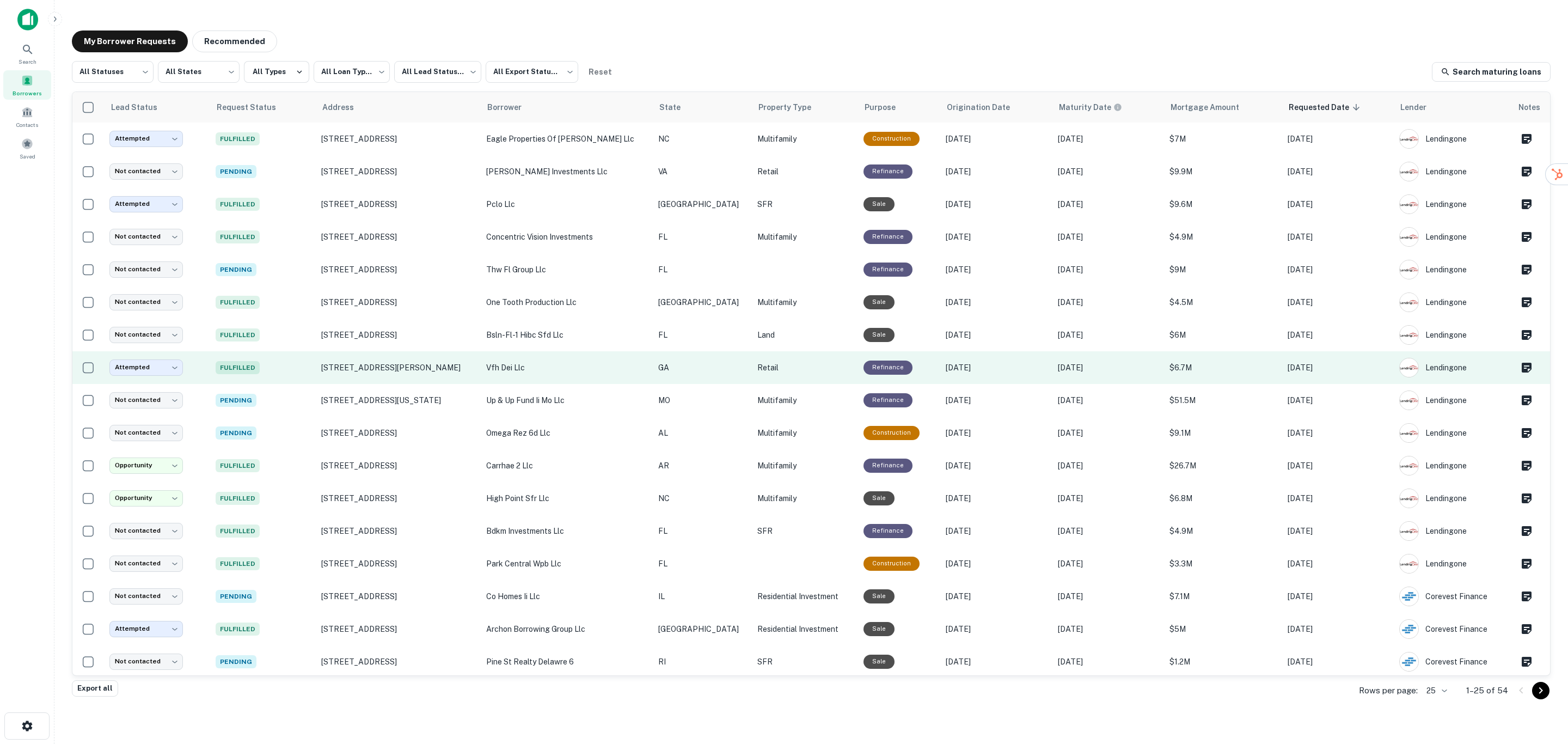
click at [562, 365] on p "vfh dei llc" at bounding box center [567, 368] width 161 height 12
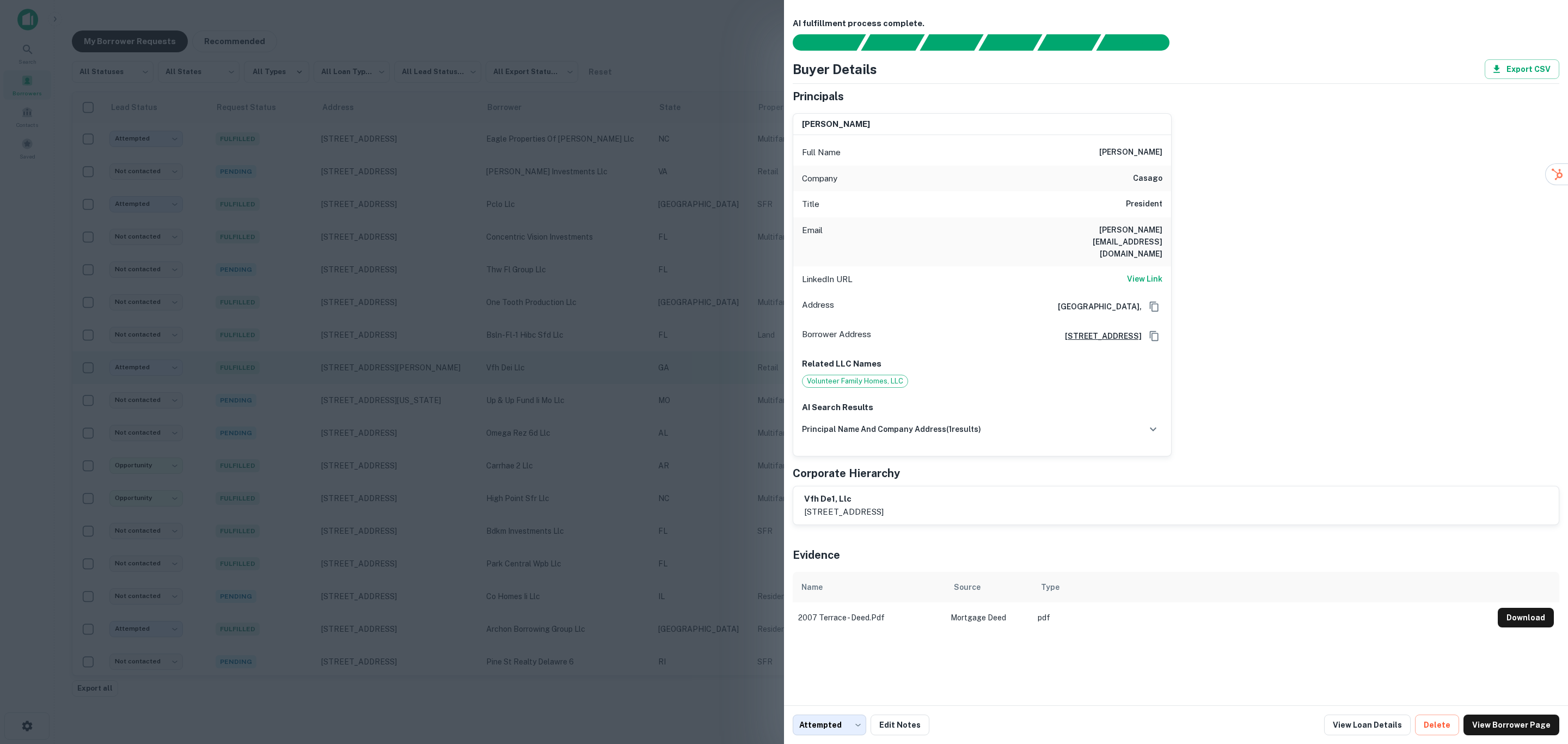
click at [562, 365] on div at bounding box center [784, 372] width 1568 height 744
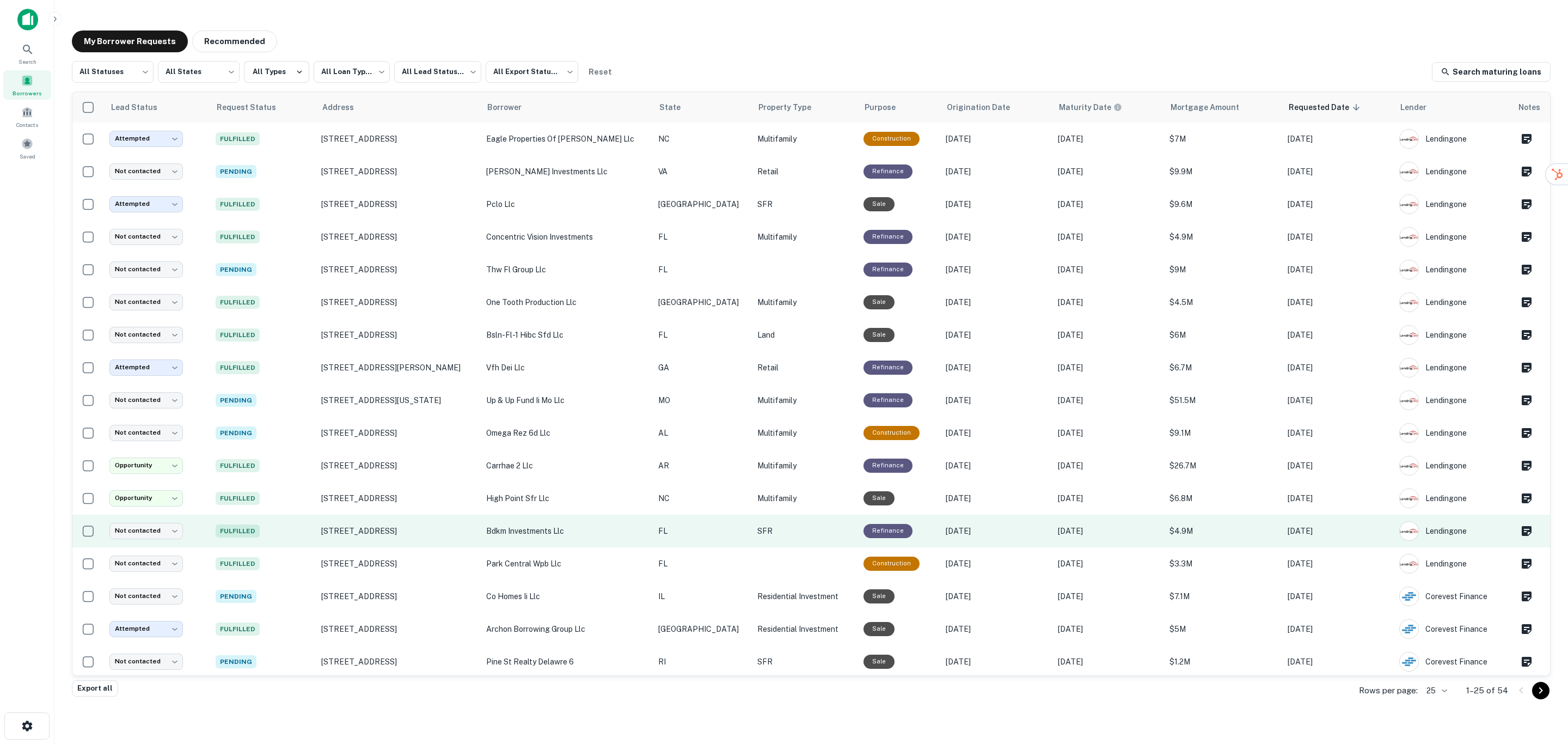
click at [572, 530] on p "bdkm investments llc" at bounding box center [567, 531] width 161 height 12
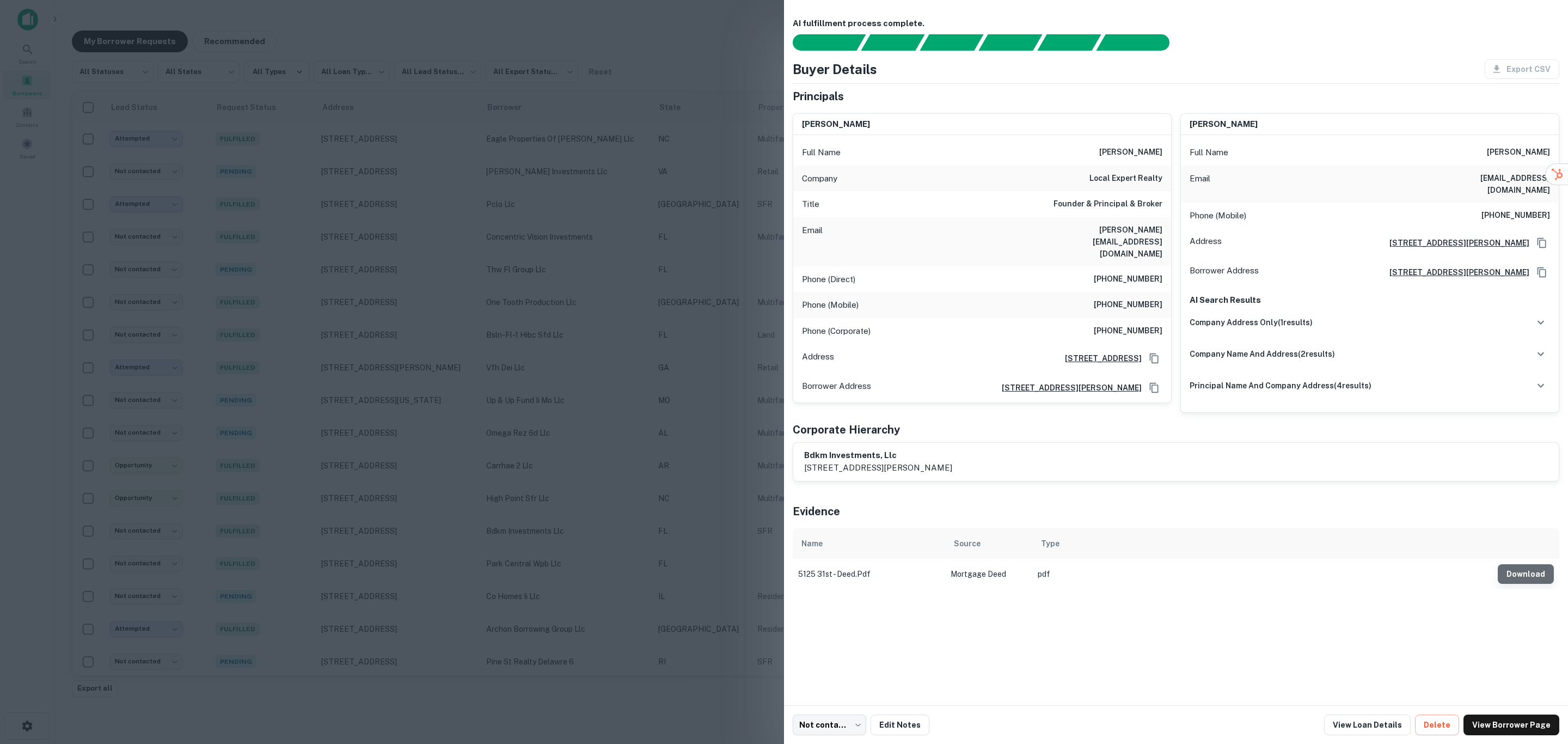
click at [1533, 567] on button "Download" at bounding box center [1526, 574] width 56 height 19
click at [1093, 497] on div "Evidence" at bounding box center [1175, 509] width 766 height 38
drag, startPoint x: 1116, startPoint y: 152, endPoint x: 1165, endPoint y: 166, distance: 51.0
click at [1165, 166] on div "Full Name [PERSON_NAME] Company local expert realty Title Founder & Principal &…" at bounding box center [982, 268] width 378 height 267
click at [852, 729] on body "**********" at bounding box center [784, 372] width 1568 height 744
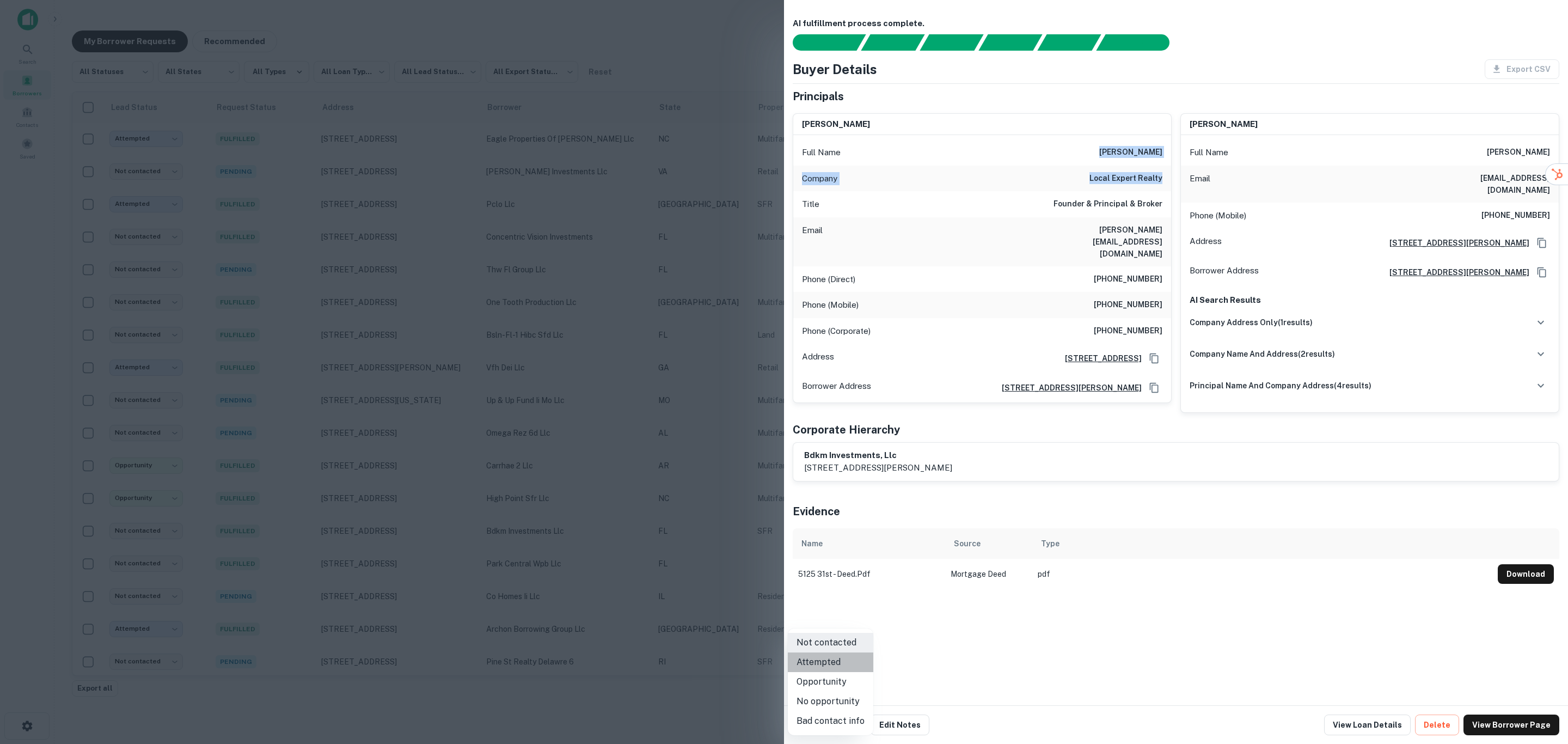
click at [833, 667] on li "Attempted" at bounding box center [830, 662] width 85 height 19
click at [390, 451] on div at bounding box center [784, 372] width 1568 height 744
